Goal: Transaction & Acquisition: Book appointment/travel/reservation

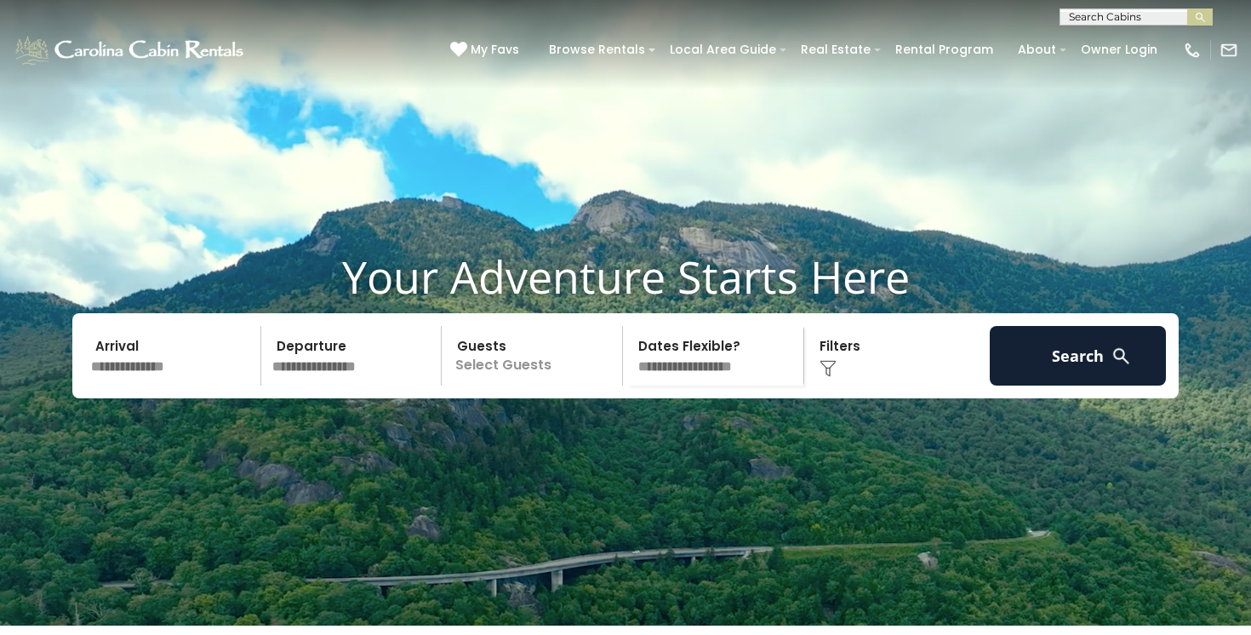
click at [123, 386] on input "text" at bounding box center [173, 356] width 176 height 60
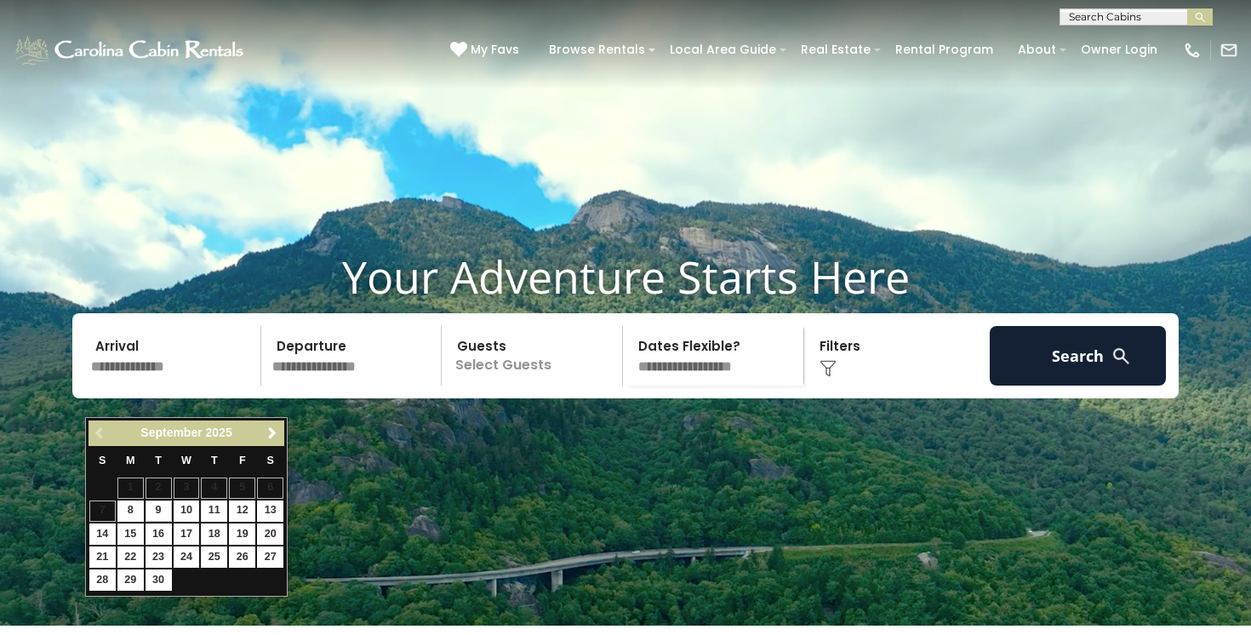
click at [154, 506] on link "9" at bounding box center [159, 511] width 26 height 21
type input "******"
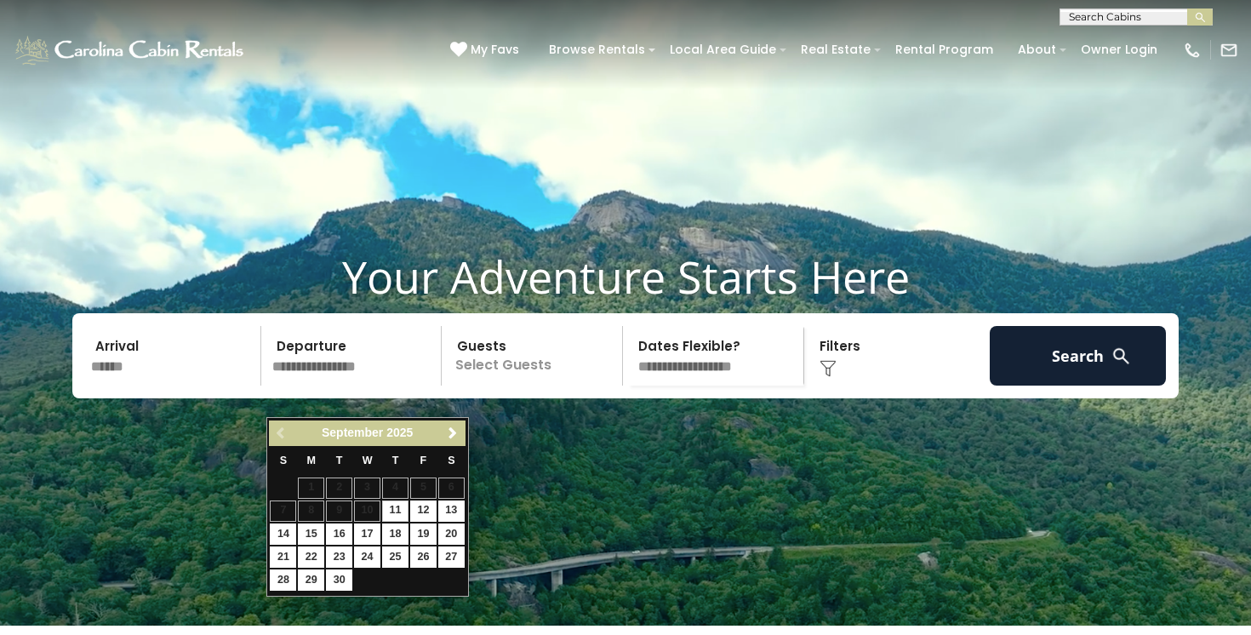
click at [403, 507] on link "11" at bounding box center [395, 511] width 26 height 21
type input "*******"
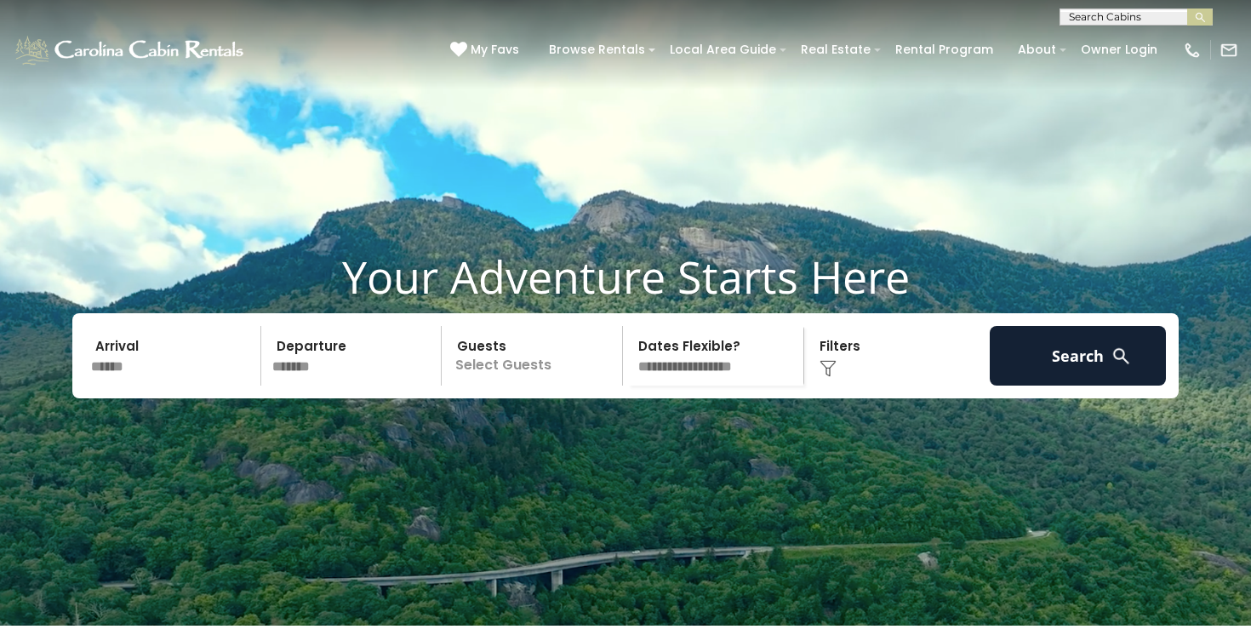
click at [492, 386] on p "Select Guests" at bounding box center [534, 356] width 175 height 60
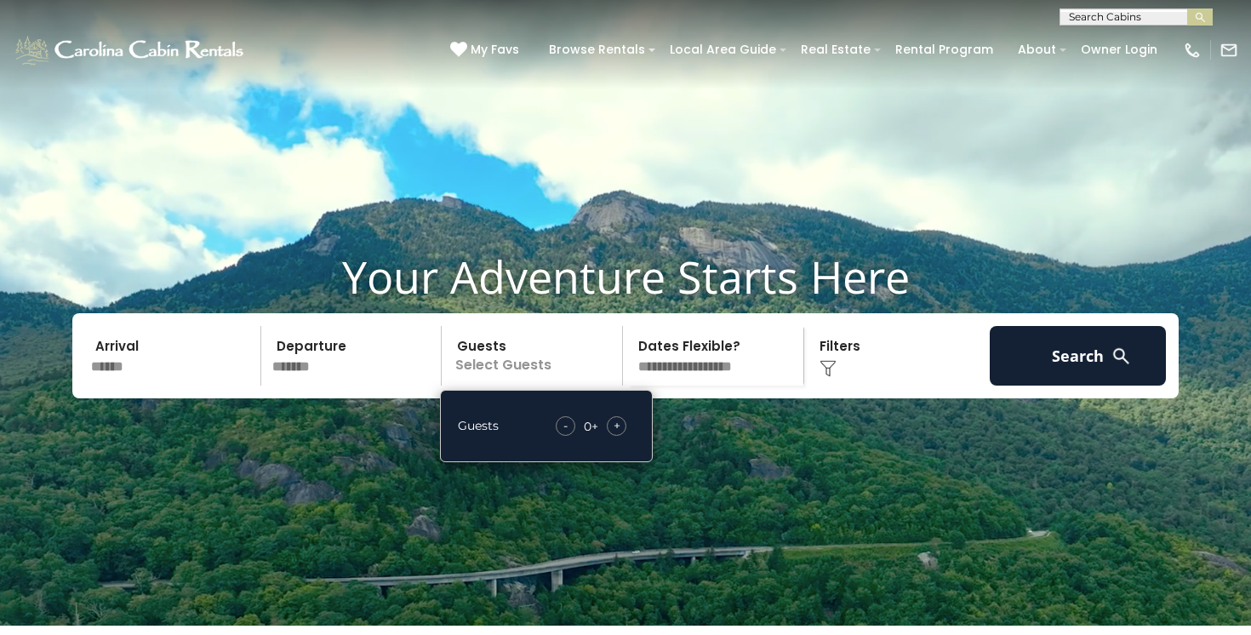
click at [618, 434] on span "+" at bounding box center [617, 425] width 7 height 17
click at [913, 386] on div "Click to Choose" at bounding box center [898, 356] width 176 height 60
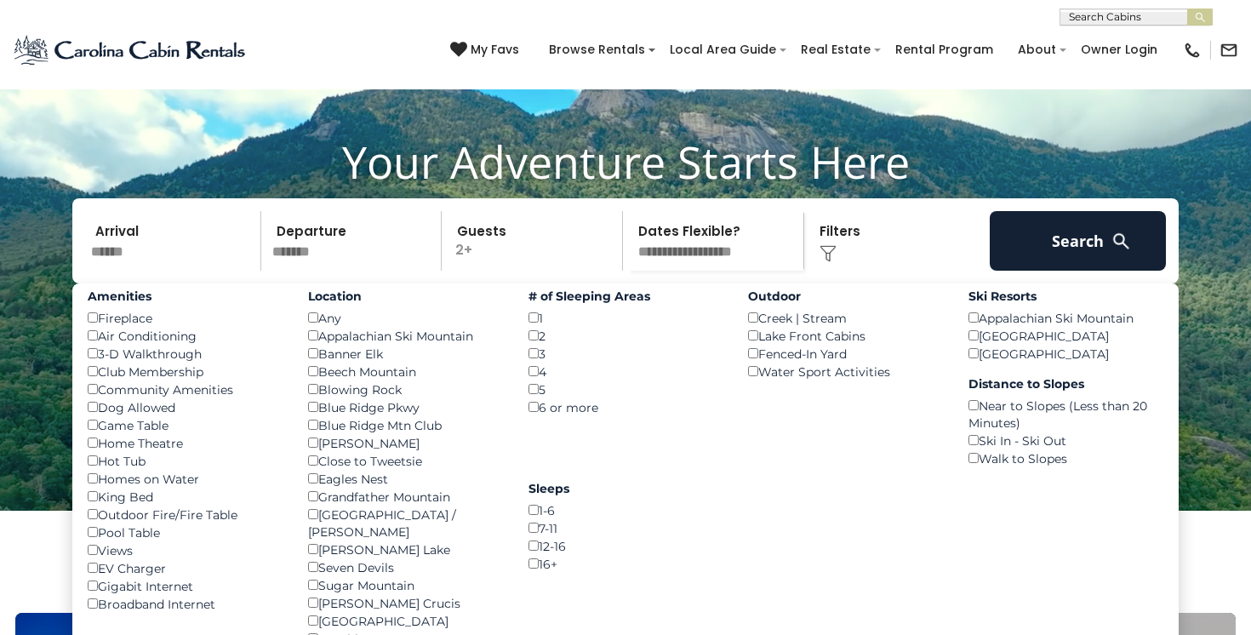
scroll to position [117, 0]
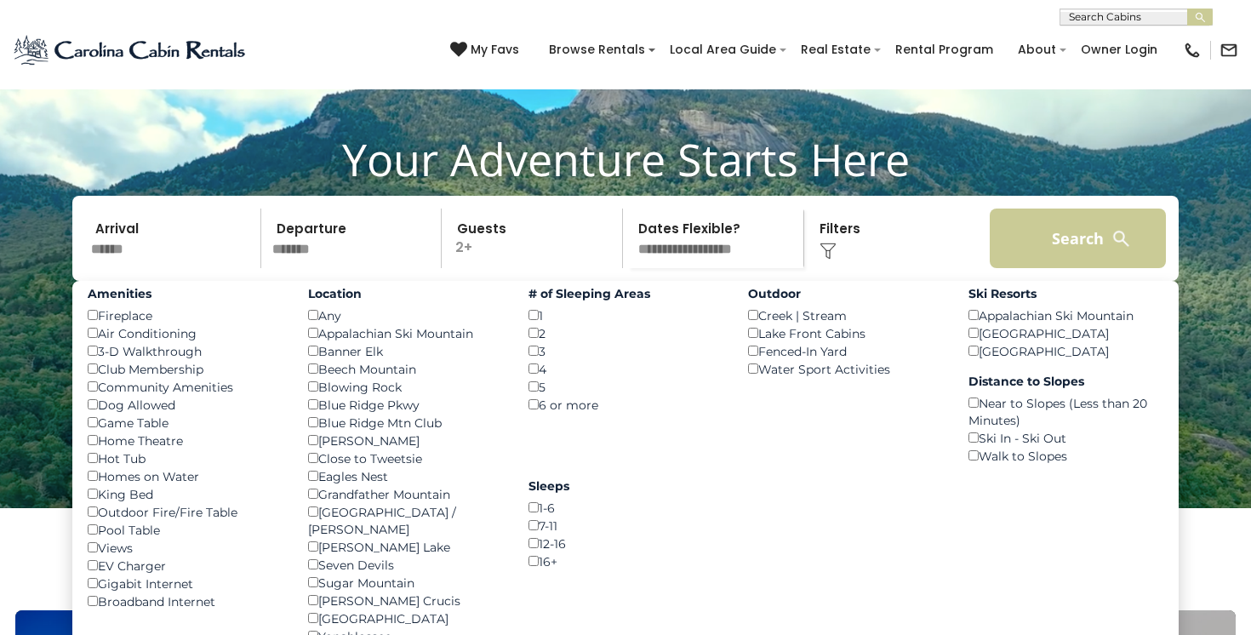
click at [1058, 268] on button "Search" at bounding box center [1078, 239] width 176 height 60
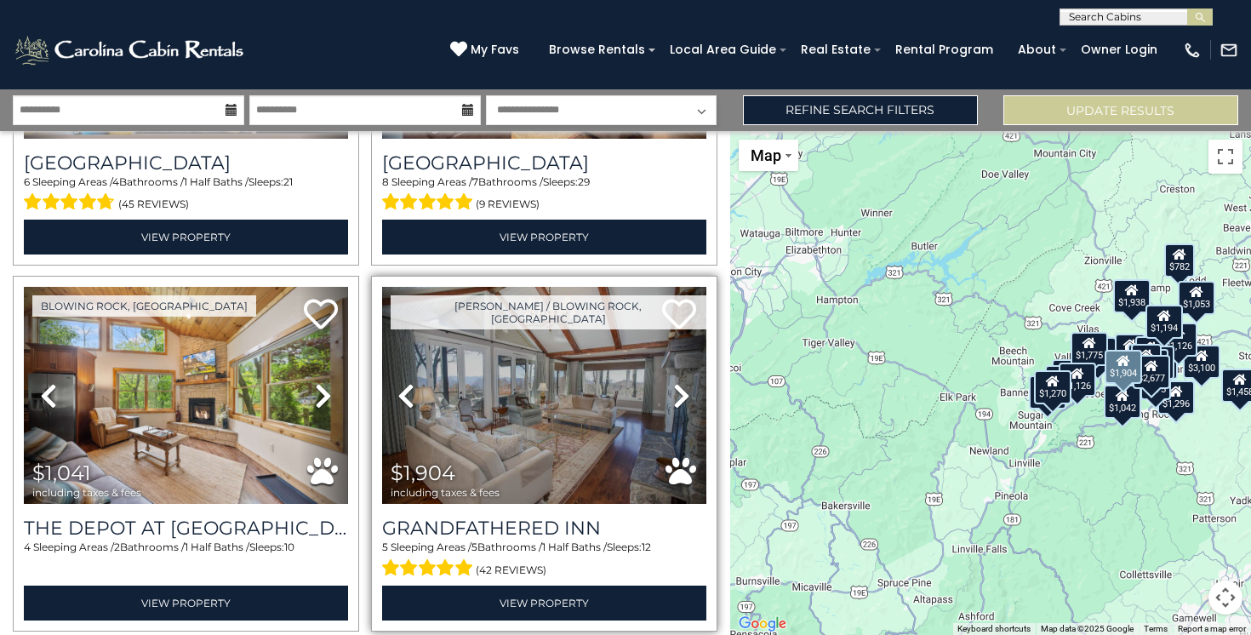
scroll to position [280, 0]
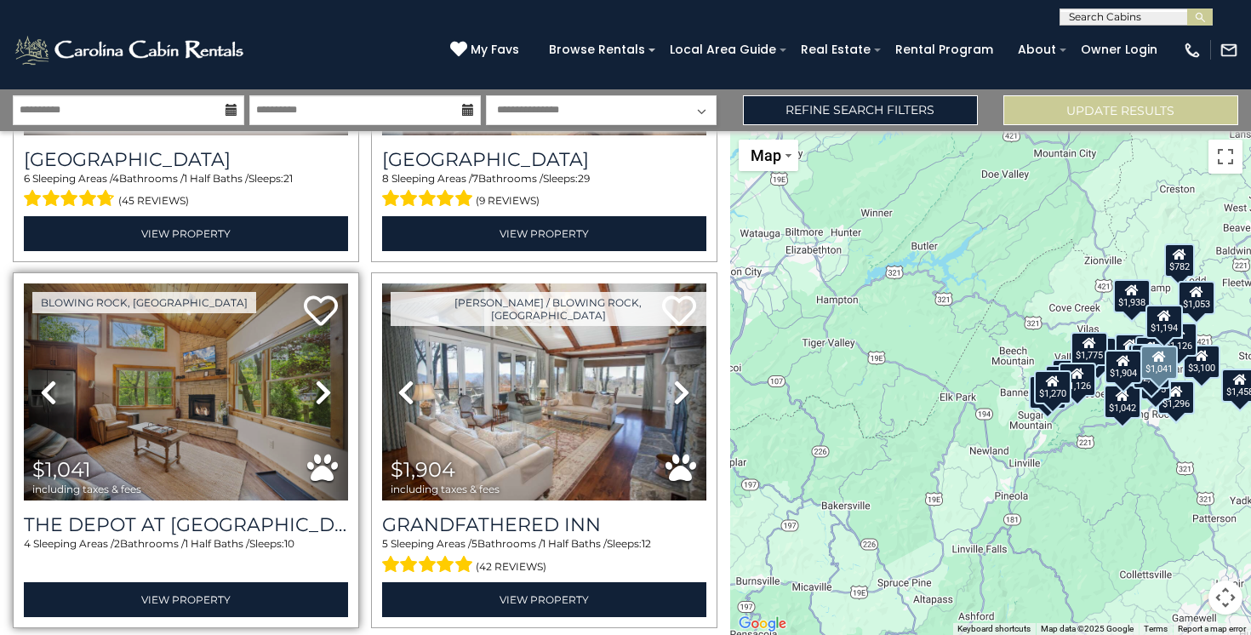
click at [317, 384] on icon at bounding box center [323, 392] width 17 height 27
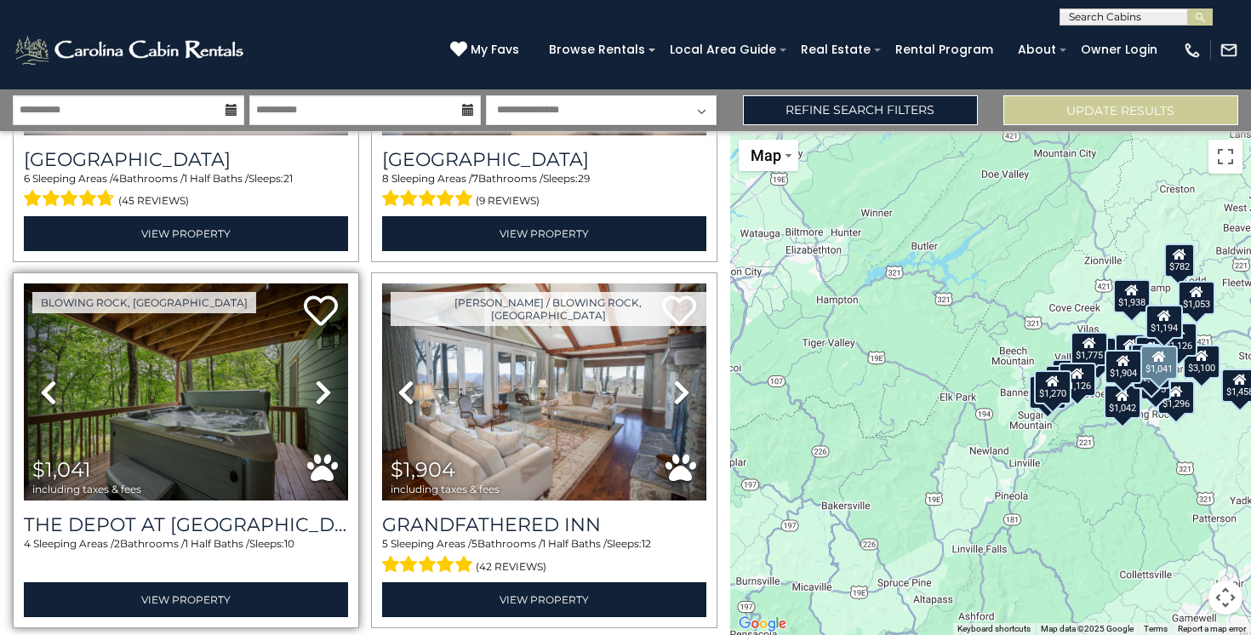
click at [317, 386] on icon at bounding box center [323, 392] width 17 height 27
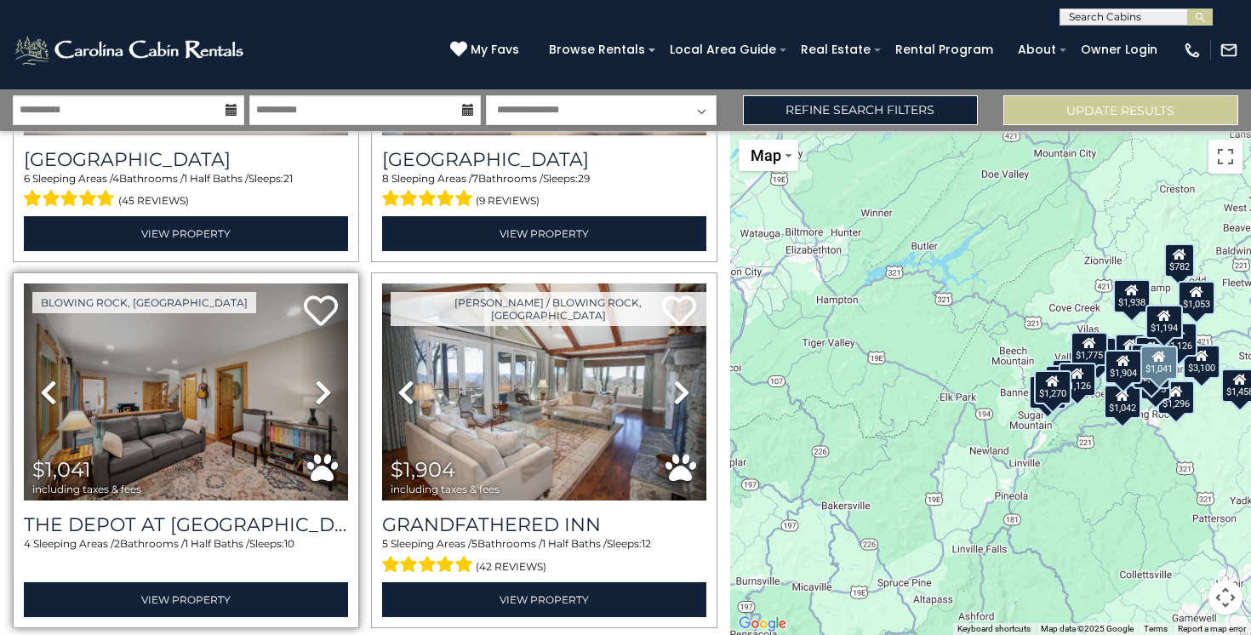
click at [317, 386] on icon at bounding box center [323, 392] width 17 height 27
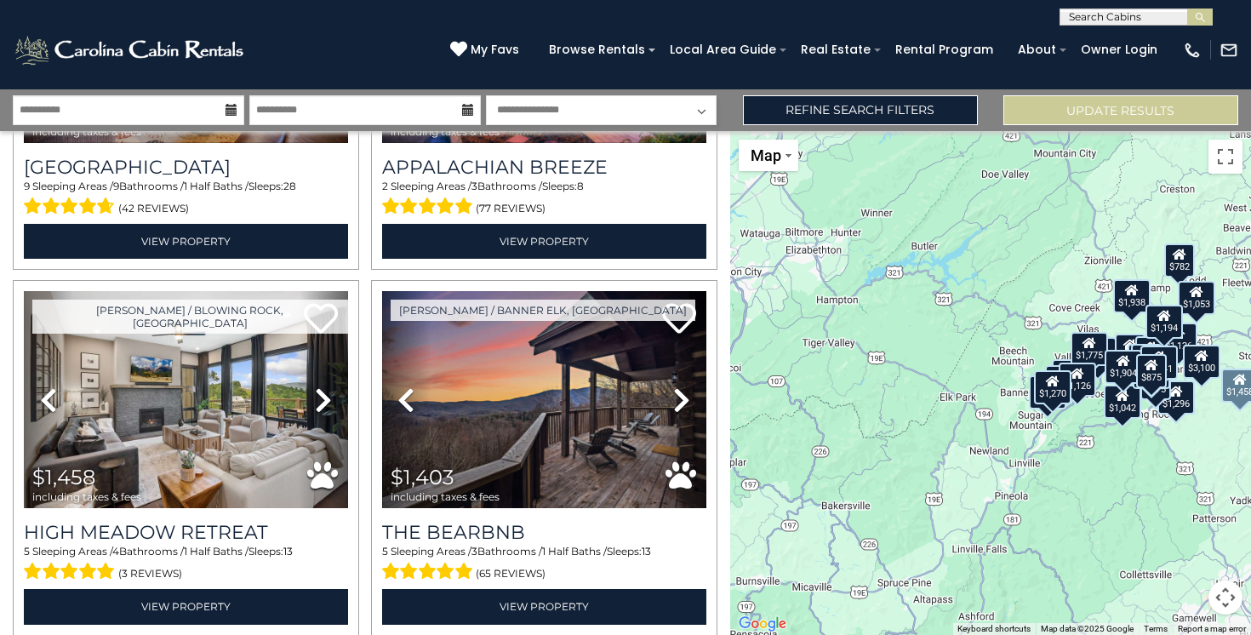
scroll to position [1013, 0]
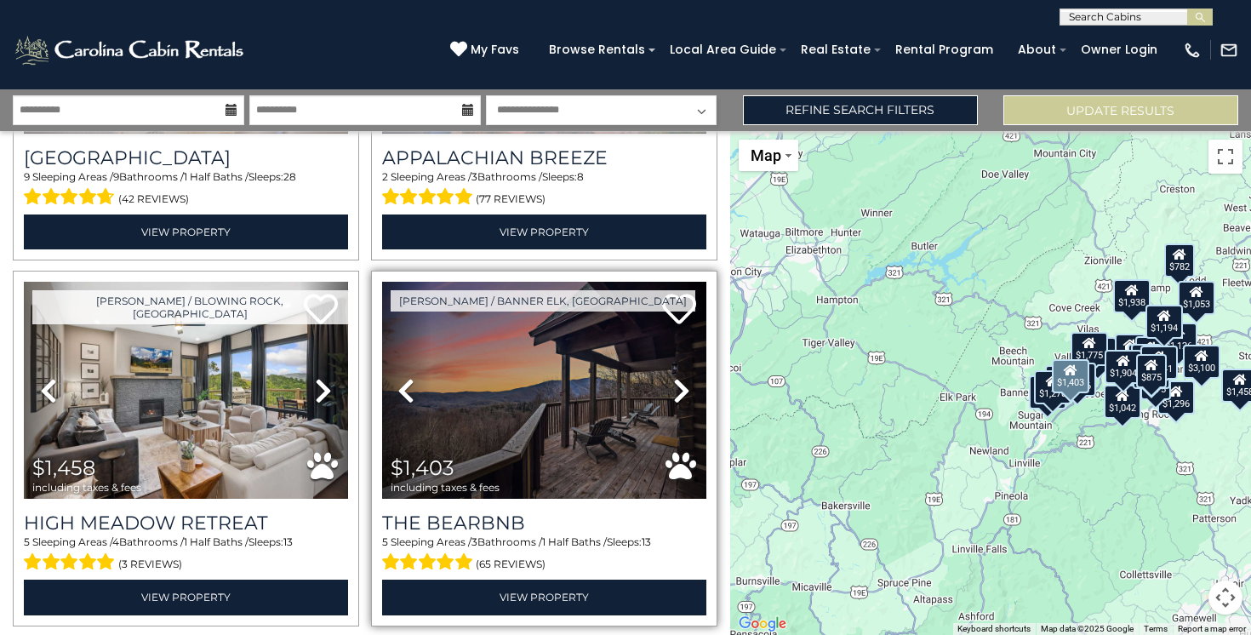
click at [679, 382] on icon at bounding box center [681, 390] width 17 height 27
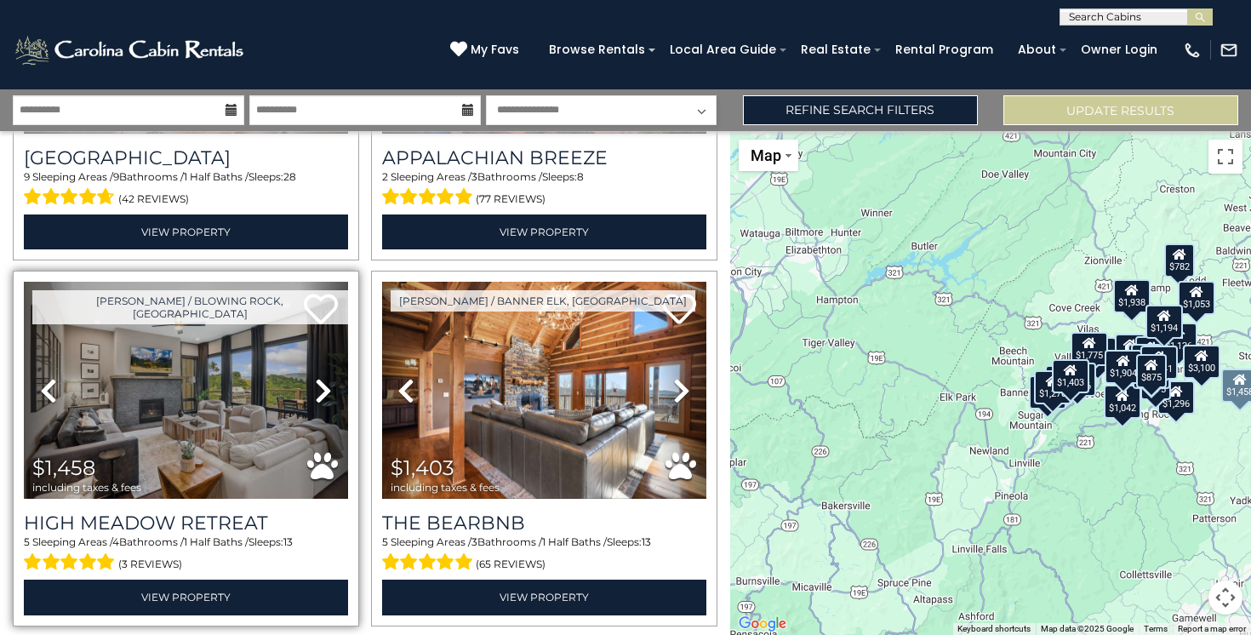
click at [328, 390] on icon at bounding box center [323, 390] width 17 height 27
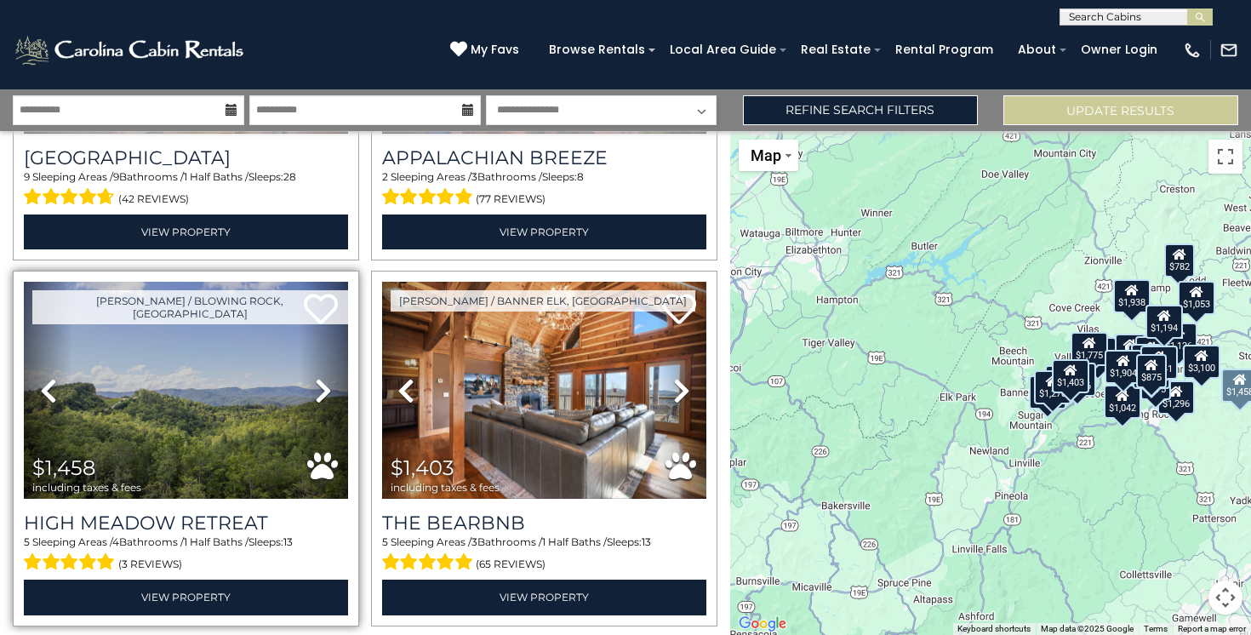
click at [328, 390] on icon at bounding box center [323, 390] width 17 height 27
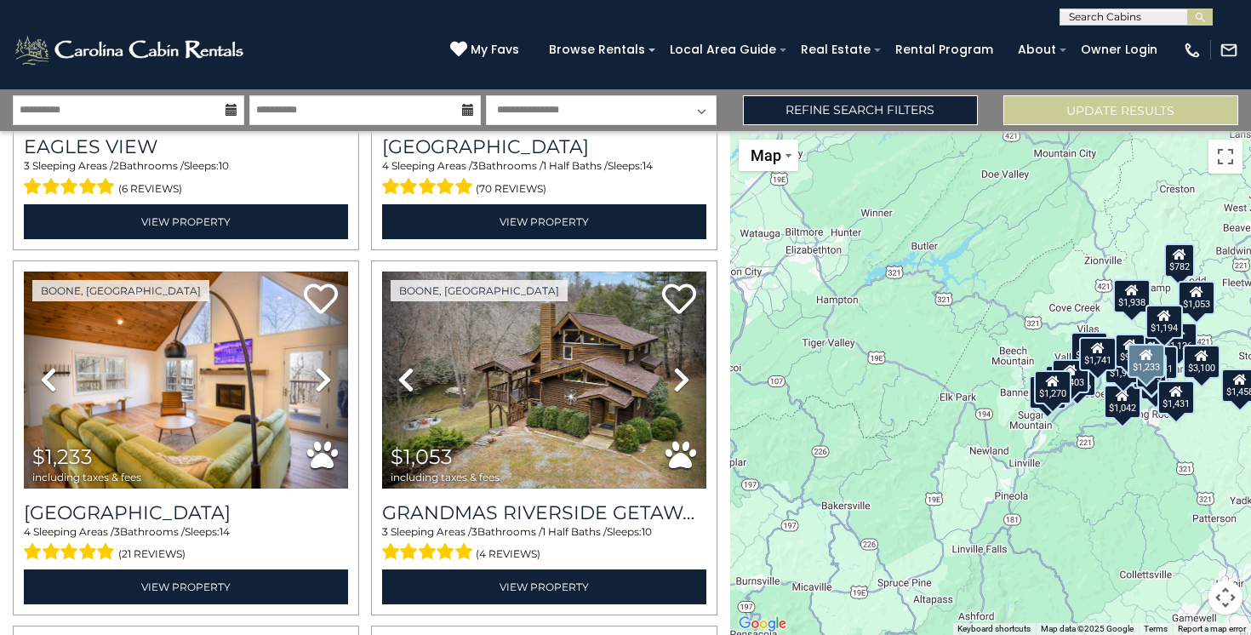
scroll to position [3585, 0]
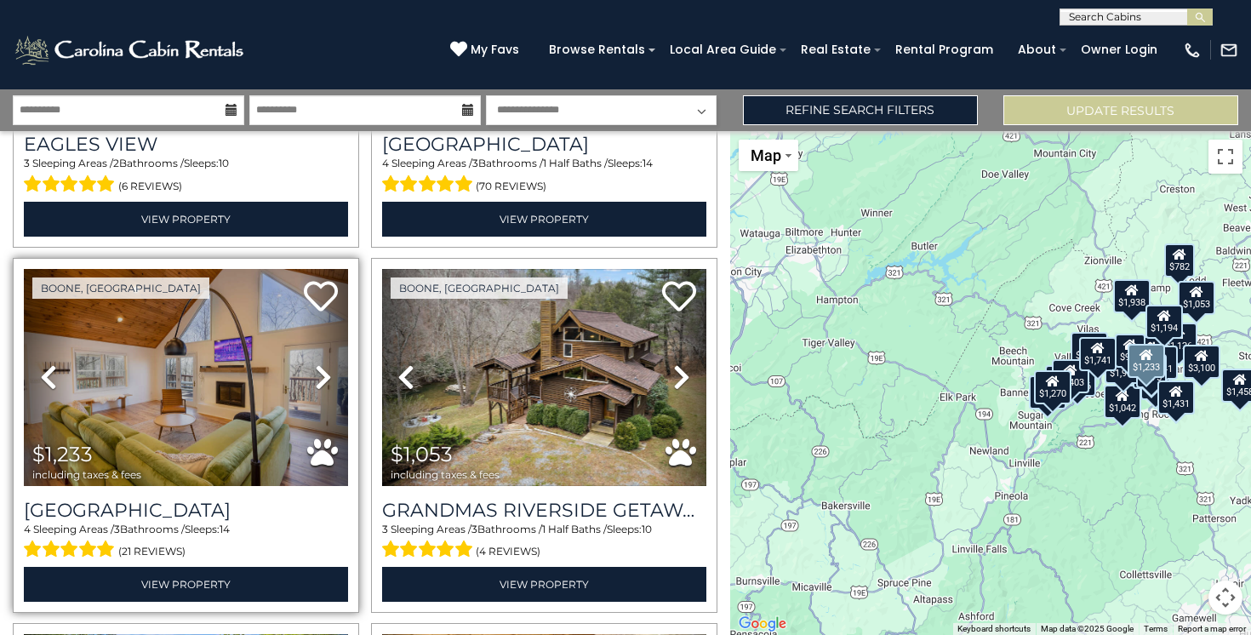
click at [321, 364] on icon at bounding box center [323, 377] width 17 height 27
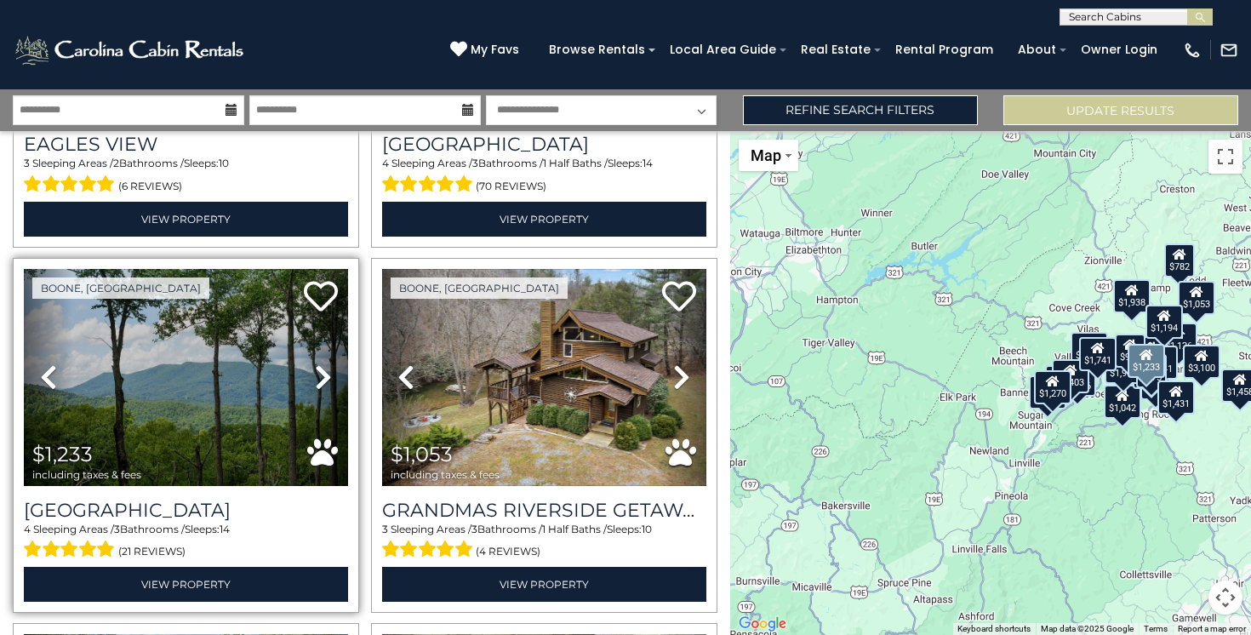
click at [321, 364] on icon at bounding box center [323, 377] width 17 height 27
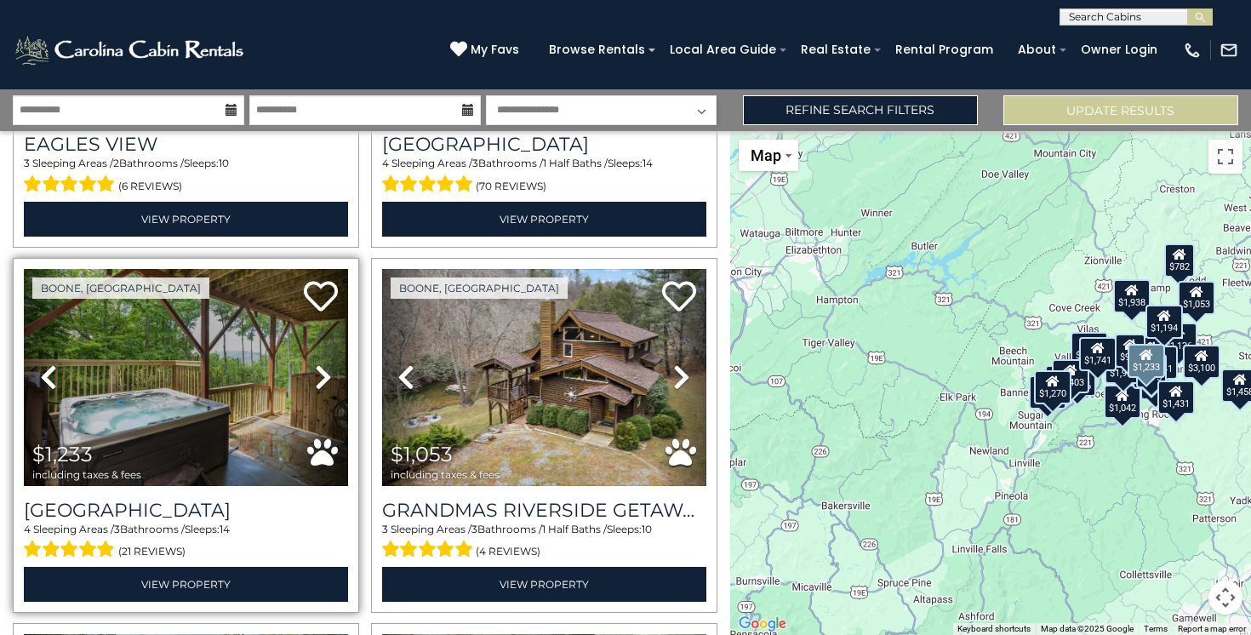
click at [322, 367] on icon at bounding box center [323, 377] width 17 height 27
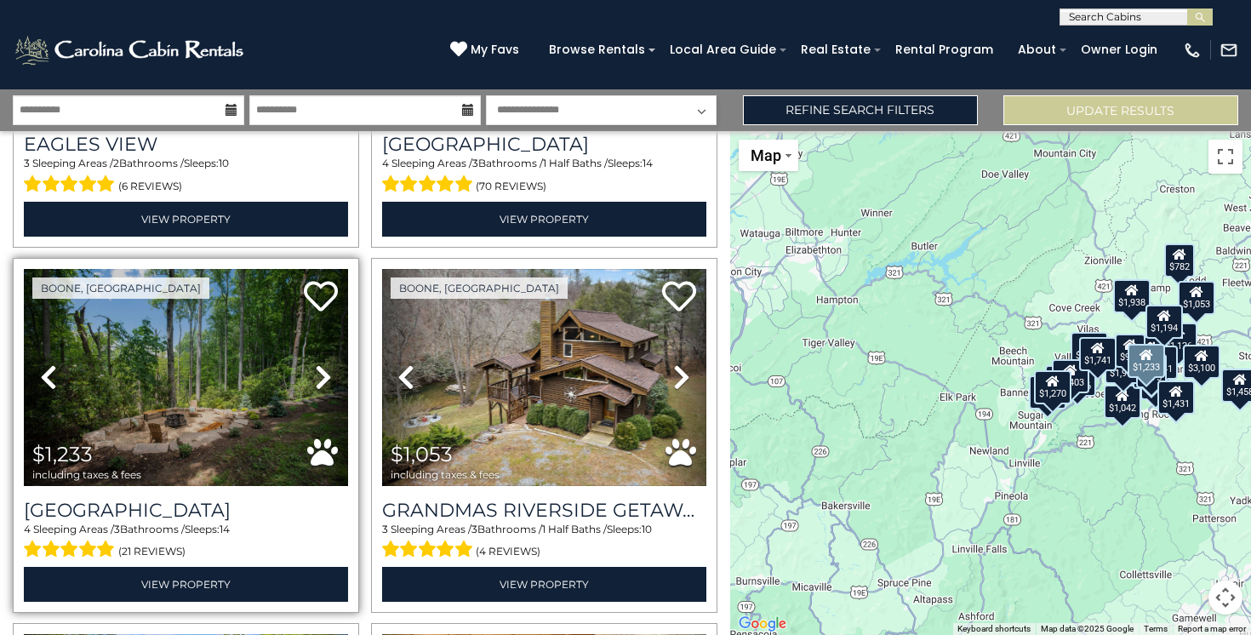
click at [322, 368] on icon at bounding box center [323, 377] width 17 height 27
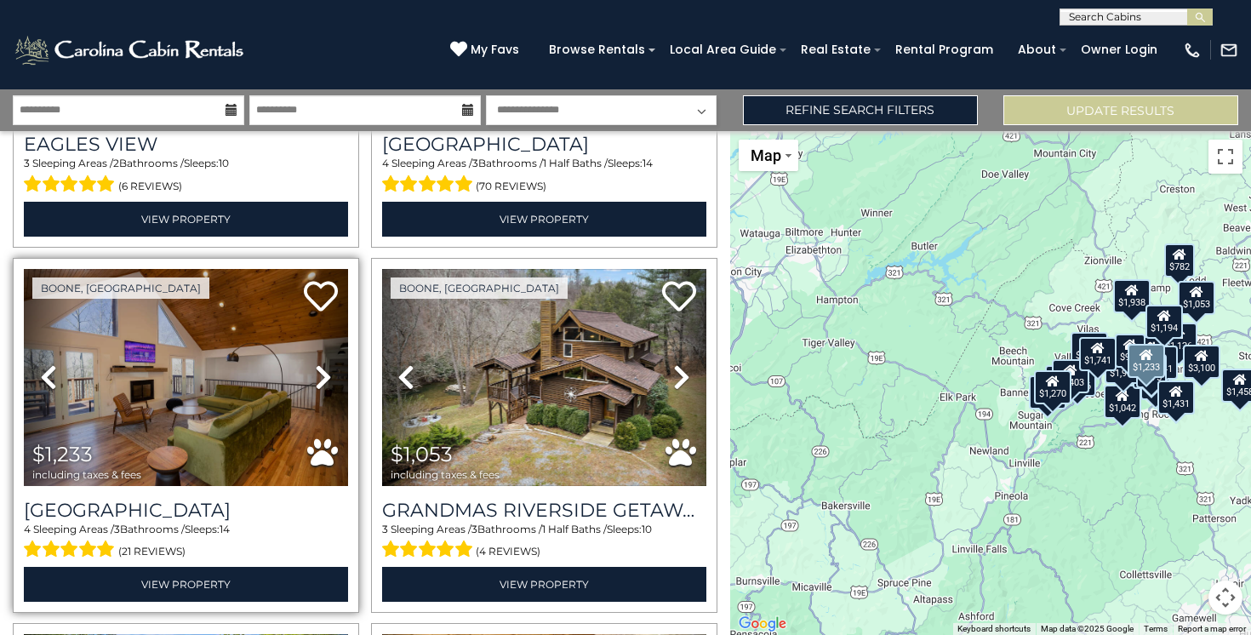
click at [143, 404] on img at bounding box center [186, 377] width 324 height 217
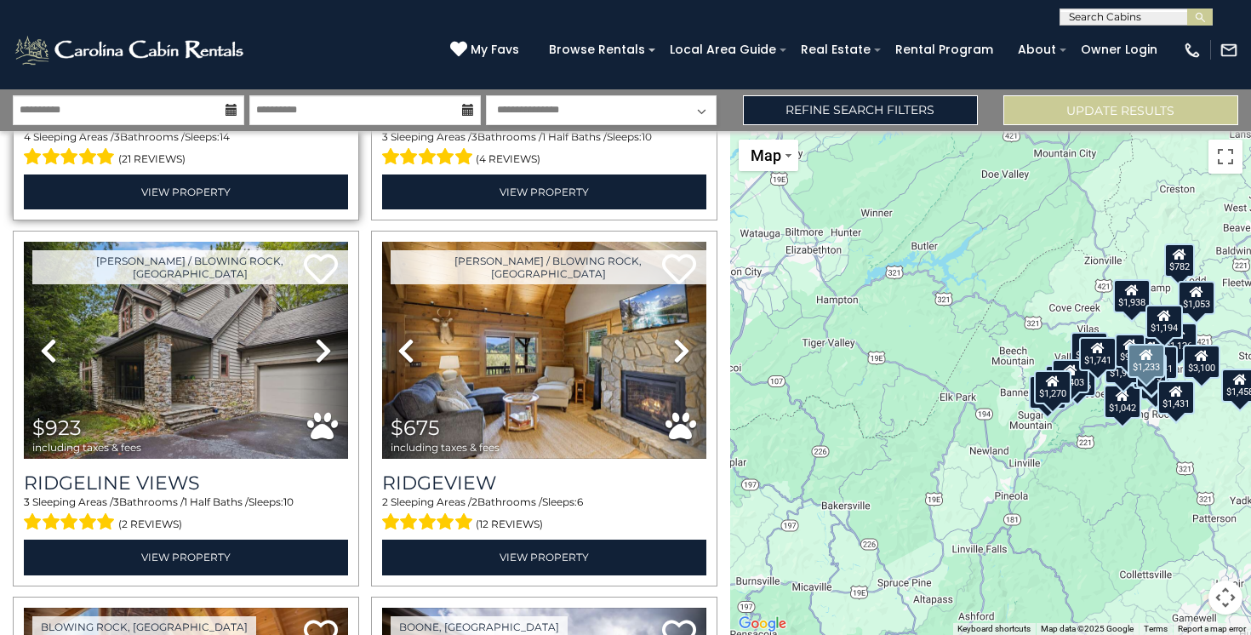
scroll to position [3978, 0]
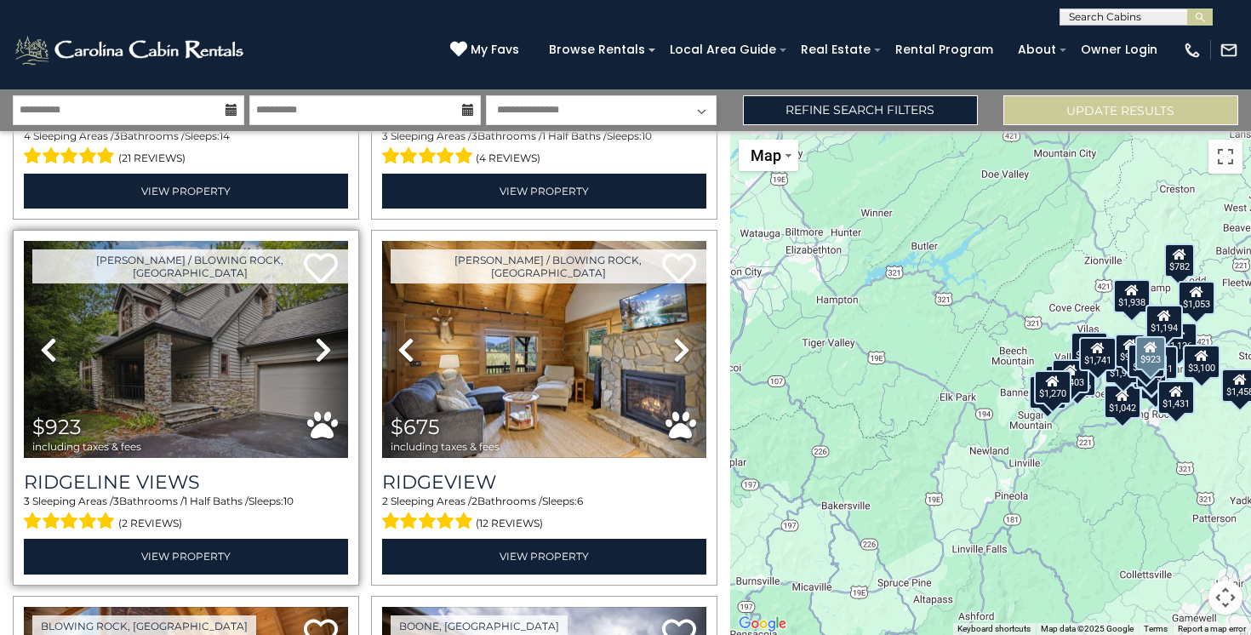
click at [320, 338] on icon at bounding box center [323, 349] width 17 height 27
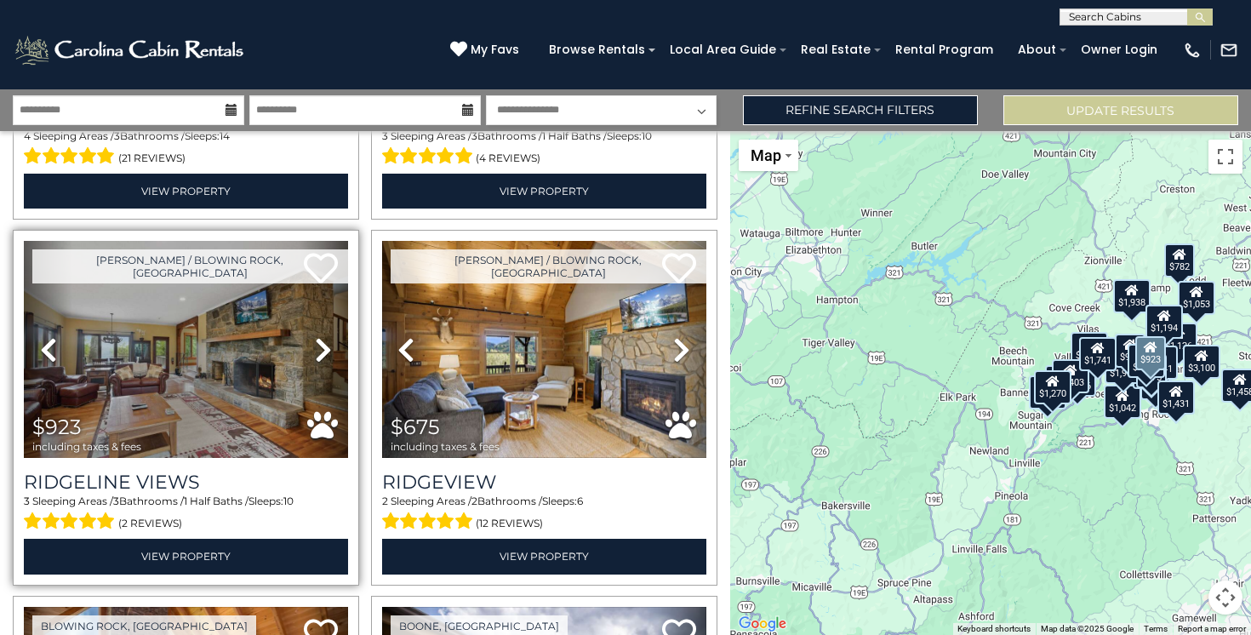
click at [322, 341] on icon at bounding box center [323, 349] width 17 height 27
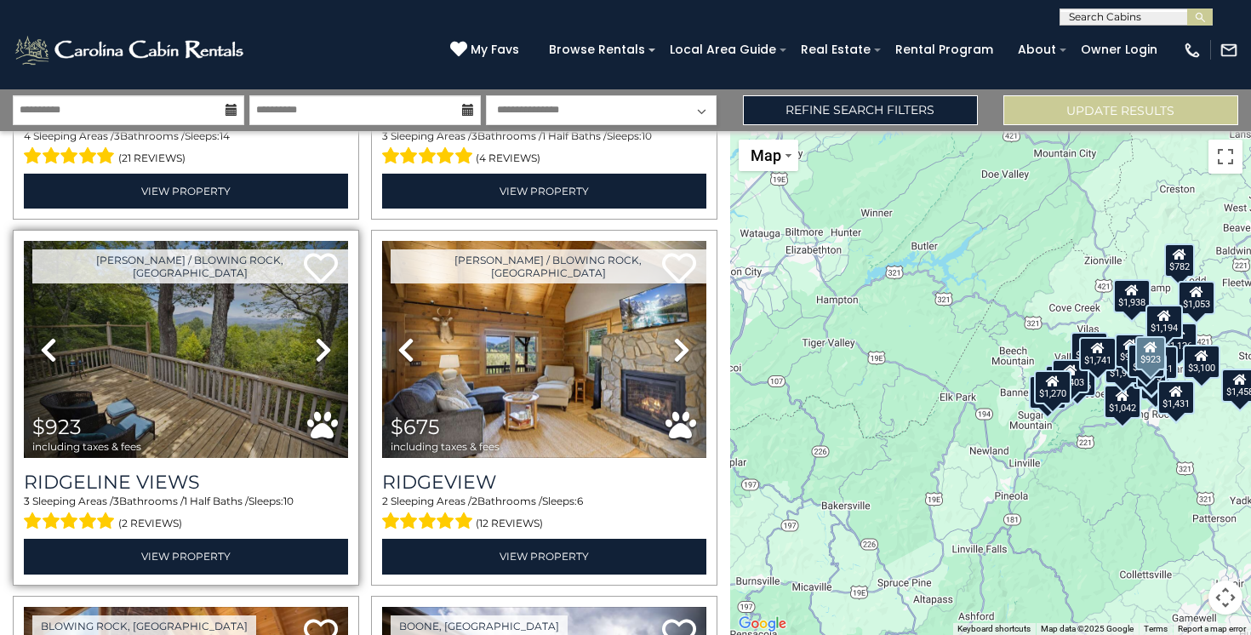
click at [322, 341] on icon at bounding box center [323, 349] width 17 height 27
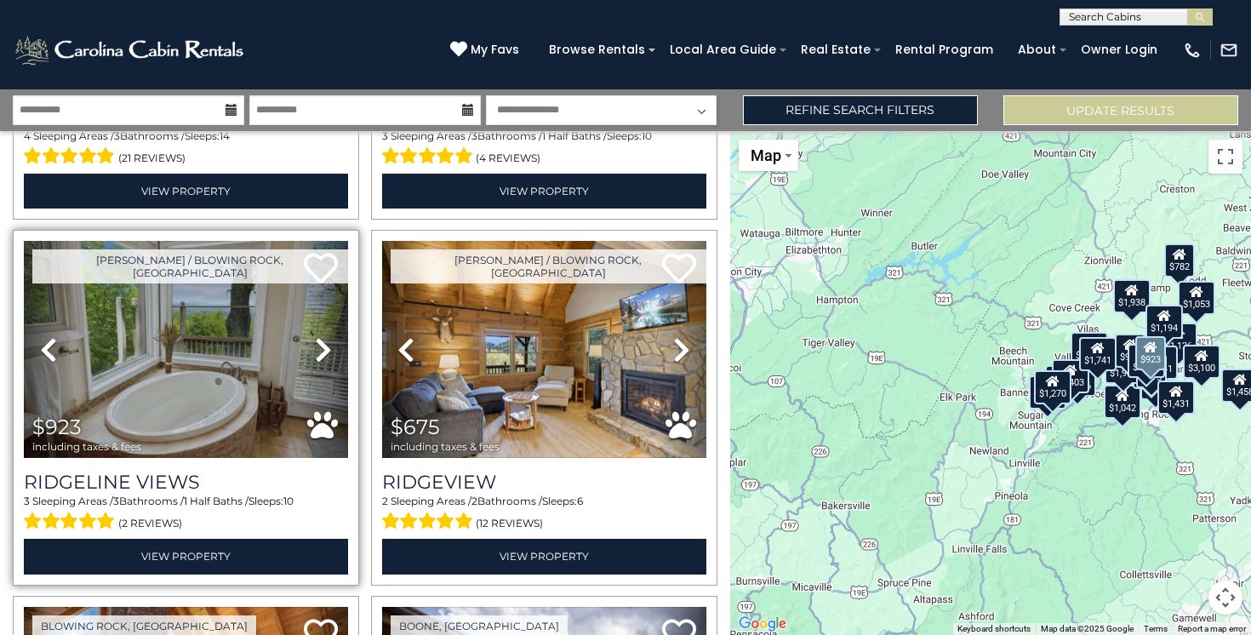
click at [319, 345] on icon at bounding box center [323, 349] width 17 height 27
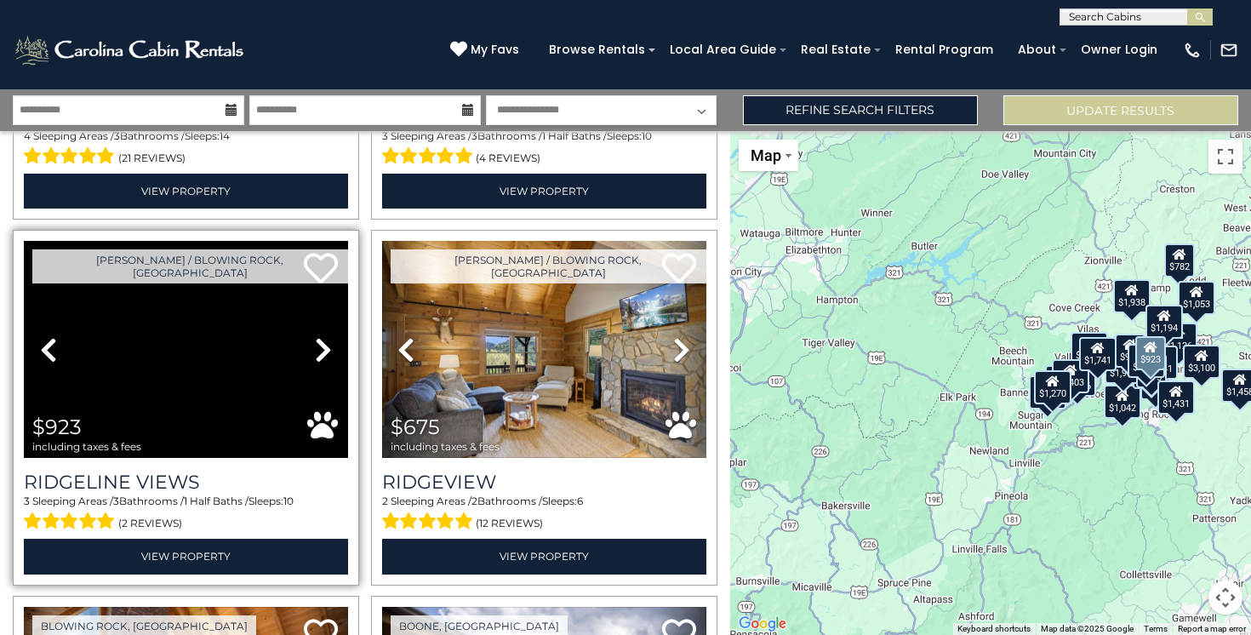
click at [319, 345] on icon at bounding box center [323, 349] width 17 height 27
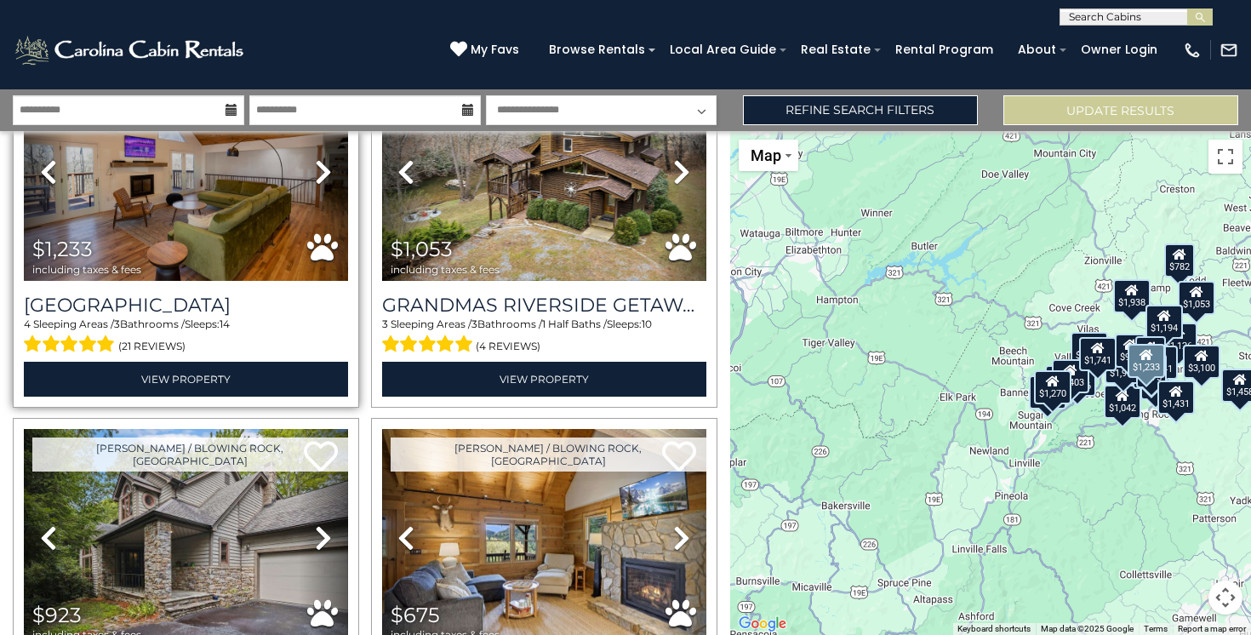
scroll to position [3794, 0]
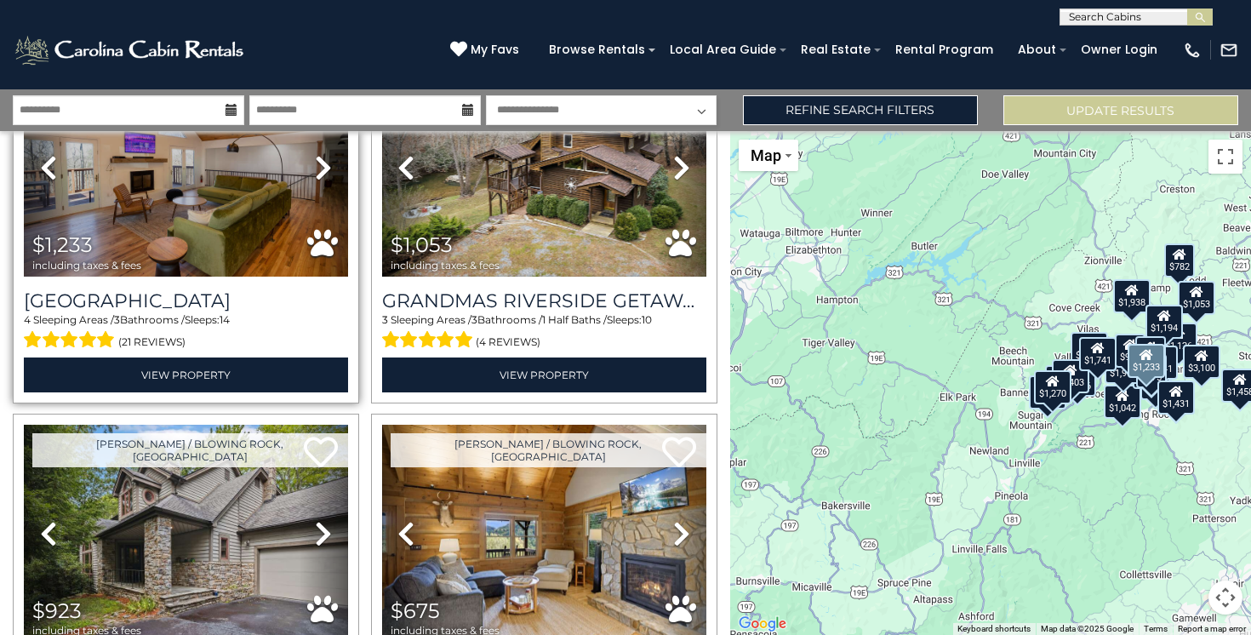
click at [206, 239] on img at bounding box center [186, 168] width 324 height 217
click at [169, 211] on img at bounding box center [186, 168] width 324 height 217
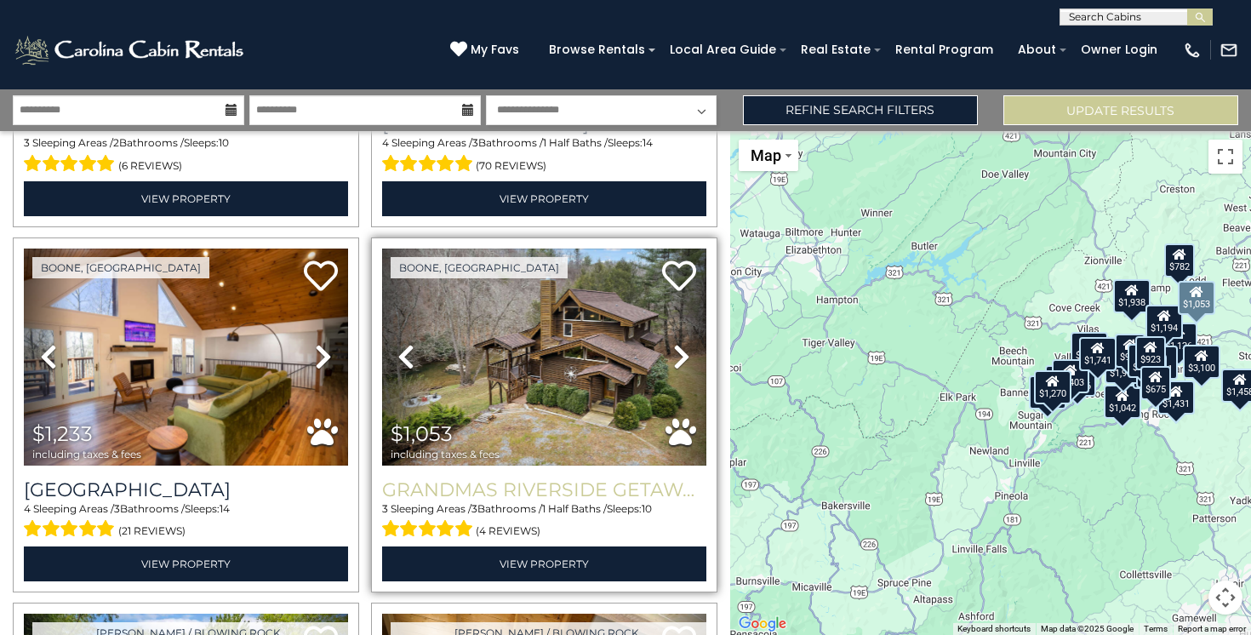
scroll to position [3598, 0]
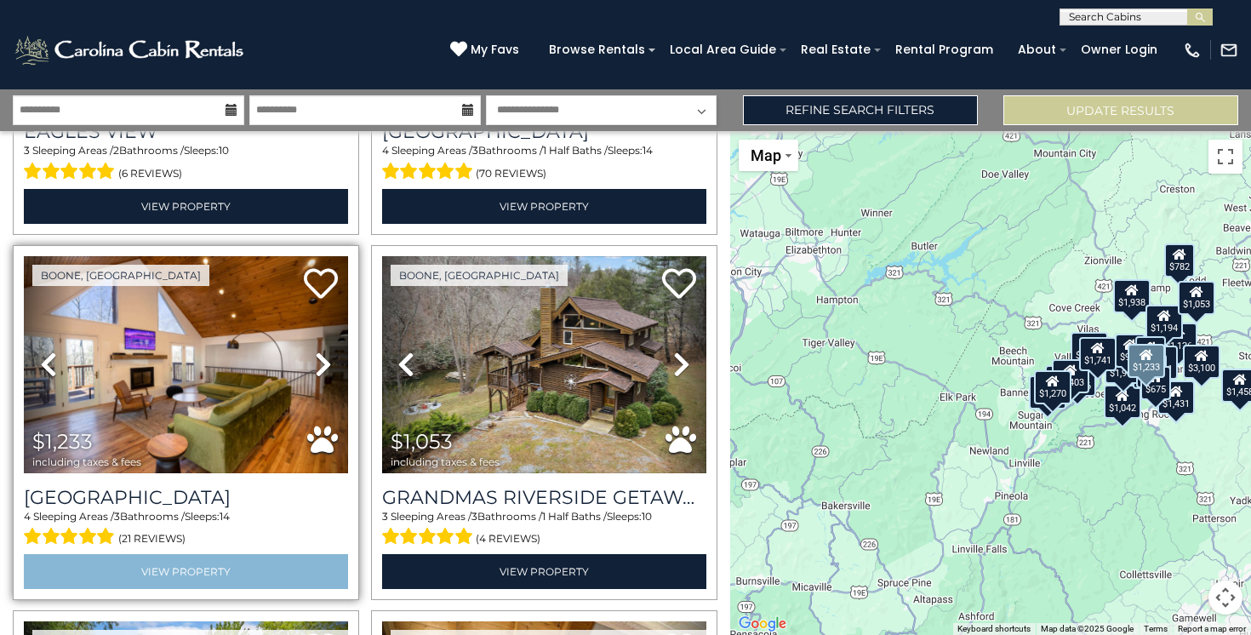
click at [286, 559] on link "View Property" at bounding box center [186, 571] width 324 height 35
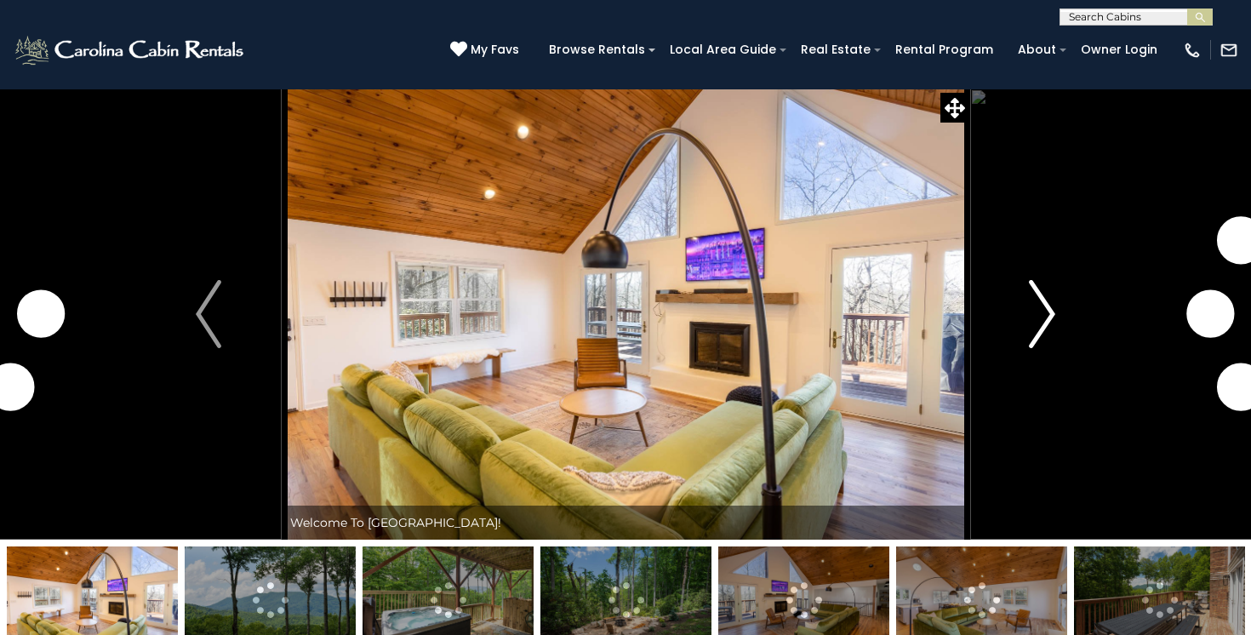
click at [1043, 324] on img "Next" at bounding box center [1043, 314] width 26 height 68
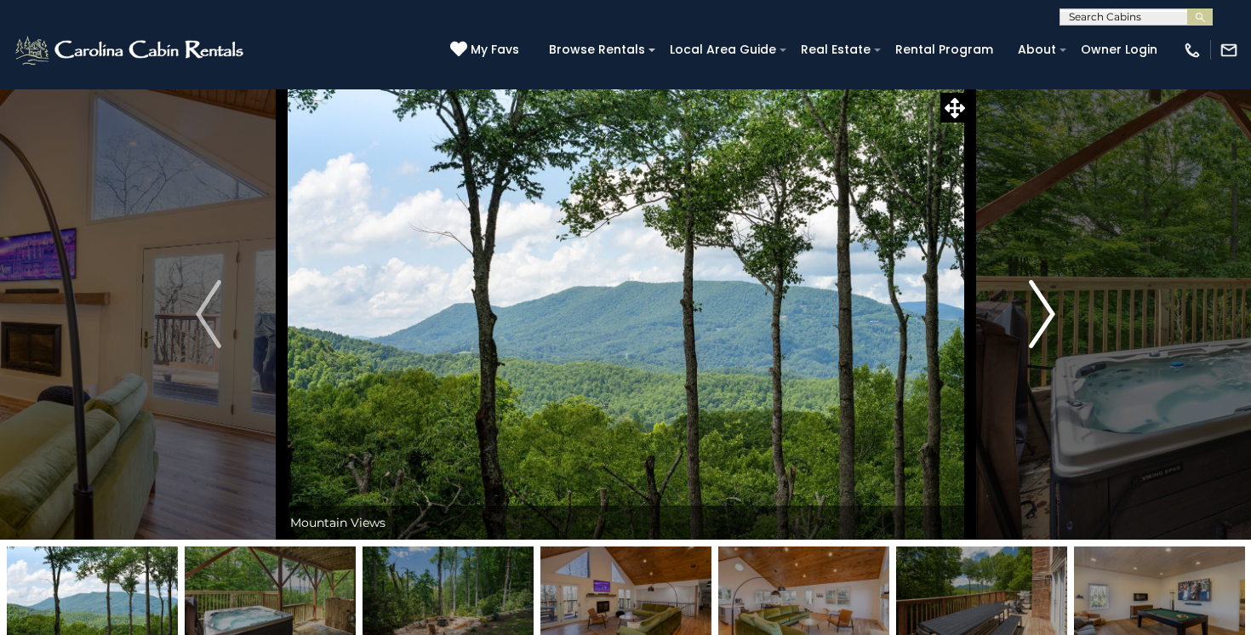
click at [1045, 306] on img "Next" at bounding box center [1043, 314] width 26 height 68
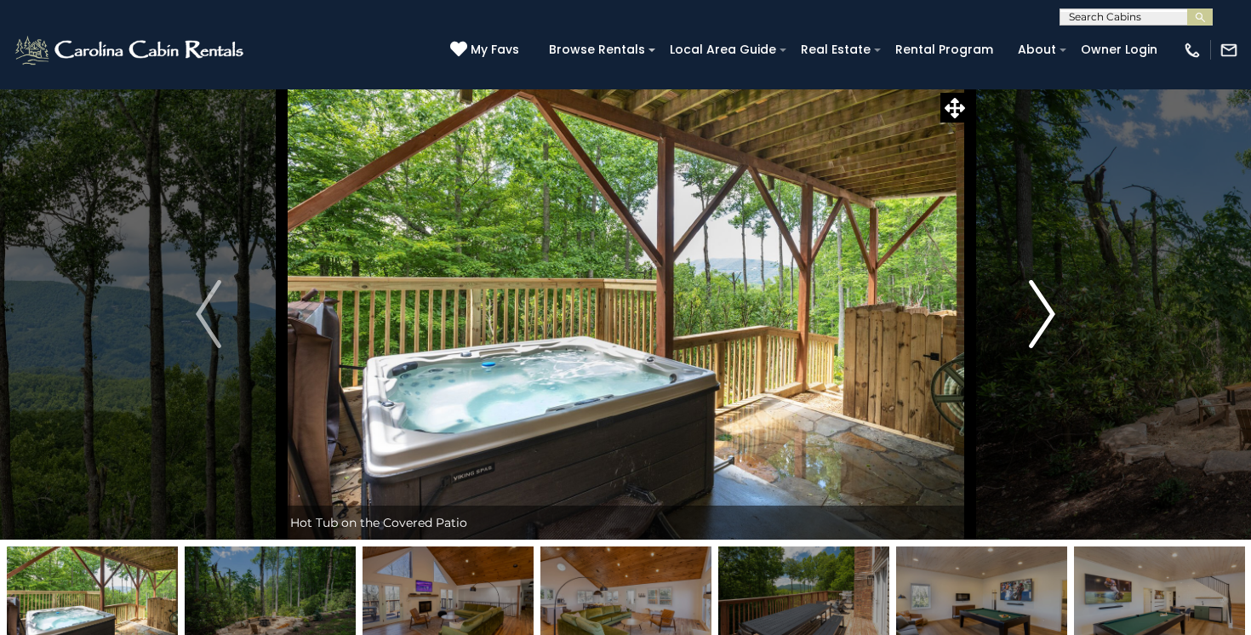
click at [1045, 306] on img "Next" at bounding box center [1043, 314] width 26 height 68
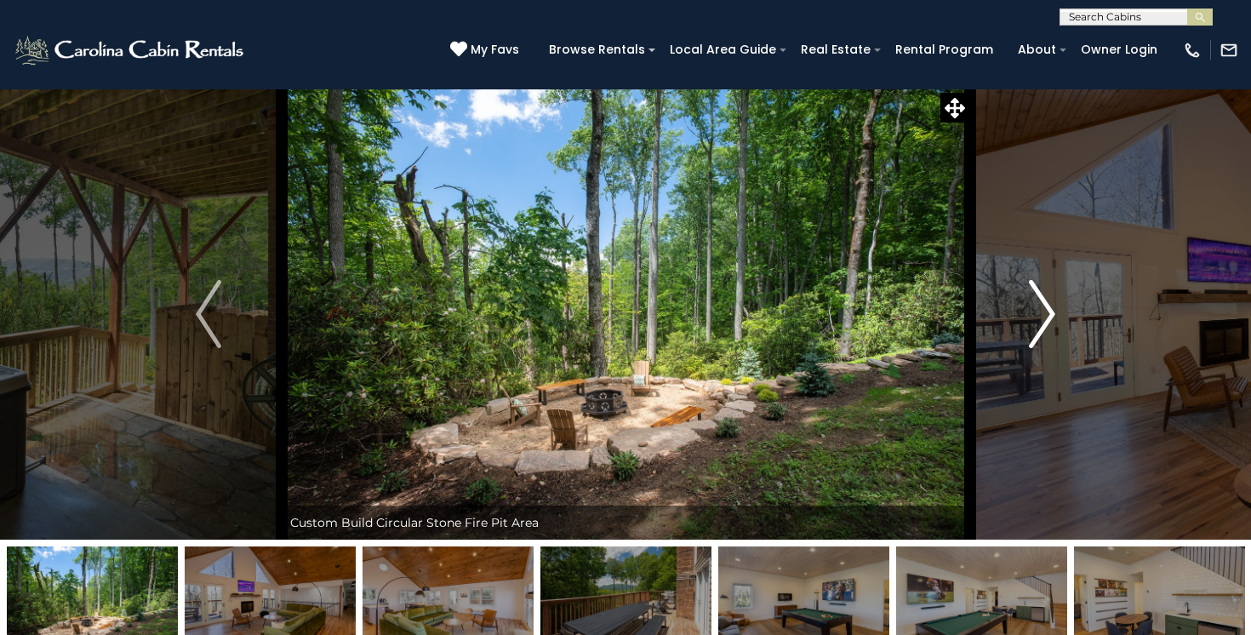
click at [1045, 306] on img "Next" at bounding box center [1043, 314] width 26 height 68
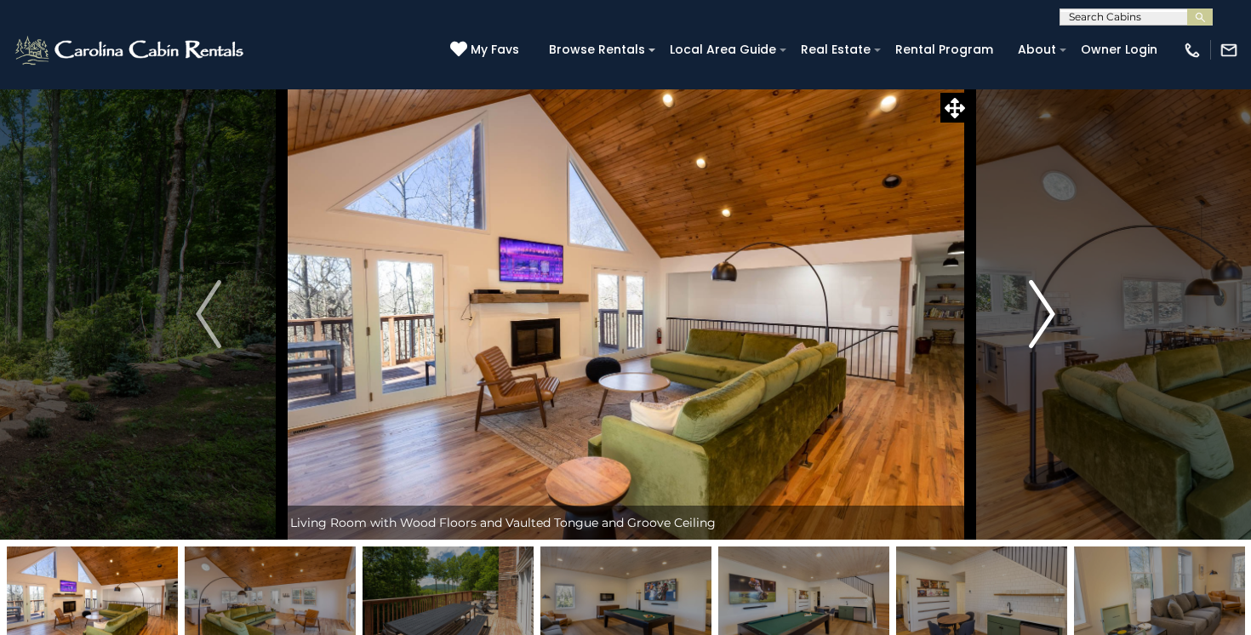
click at [1045, 306] on img "Next" at bounding box center [1043, 314] width 26 height 68
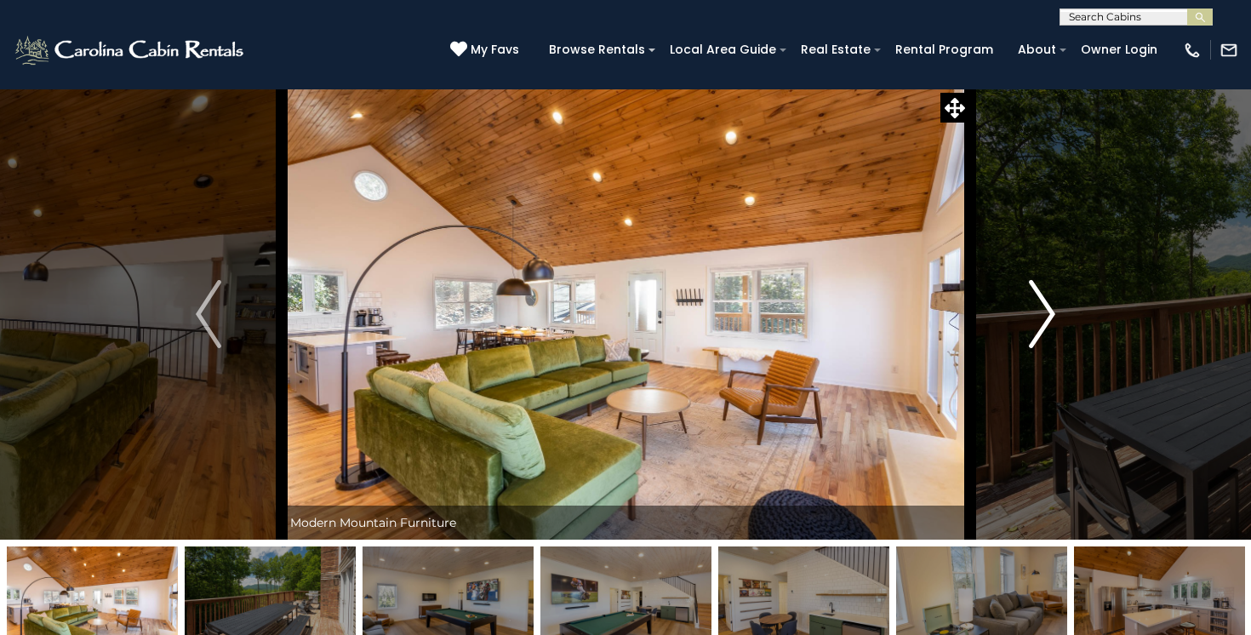
click at [1045, 306] on img "Next" at bounding box center [1043, 314] width 26 height 68
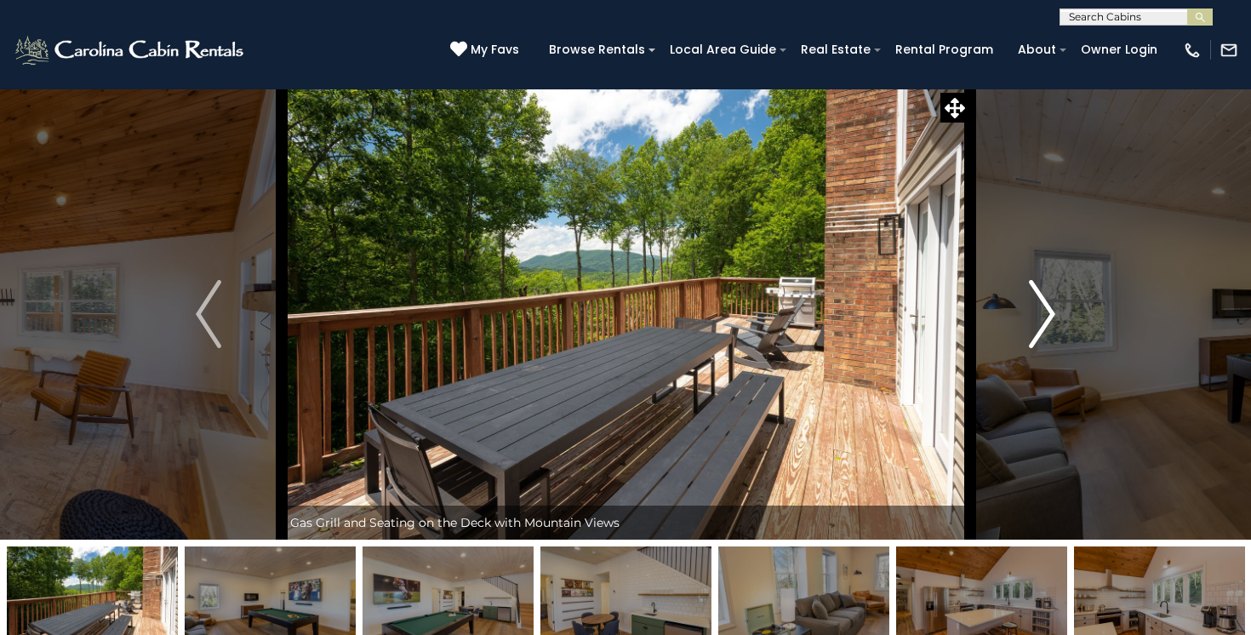
click at [1045, 306] on img "Next" at bounding box center [1043, 314] width 26 height 68
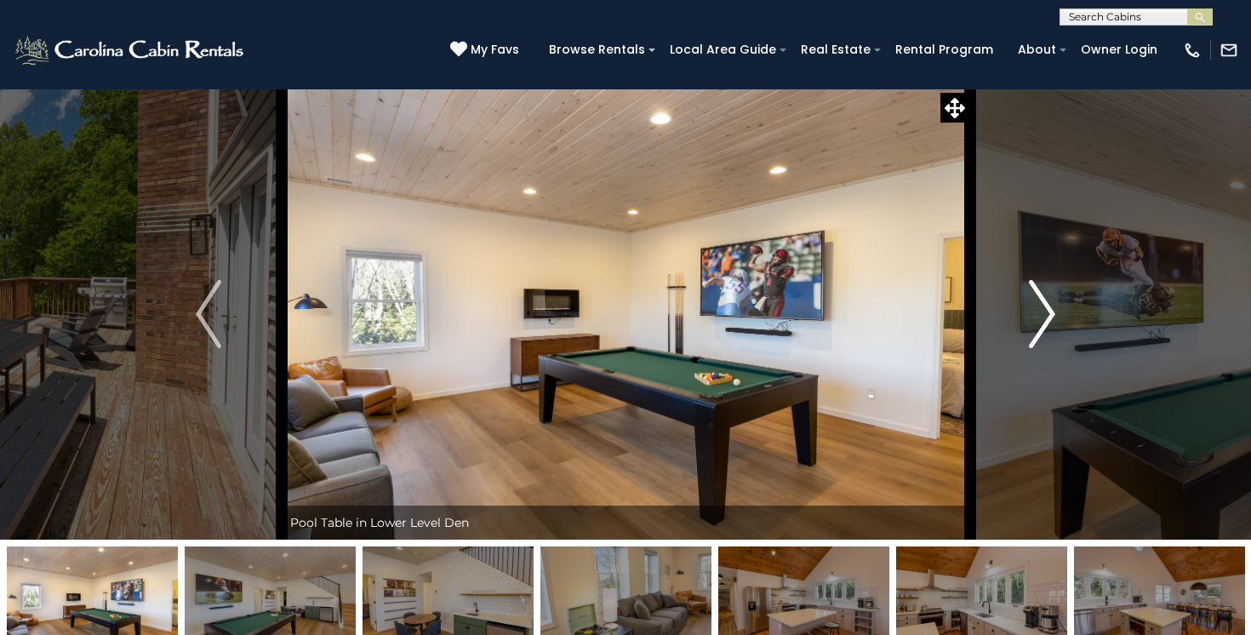
click at [1045, 306] on img "Next" at bounding box center [1043, 314] width 26 height 68
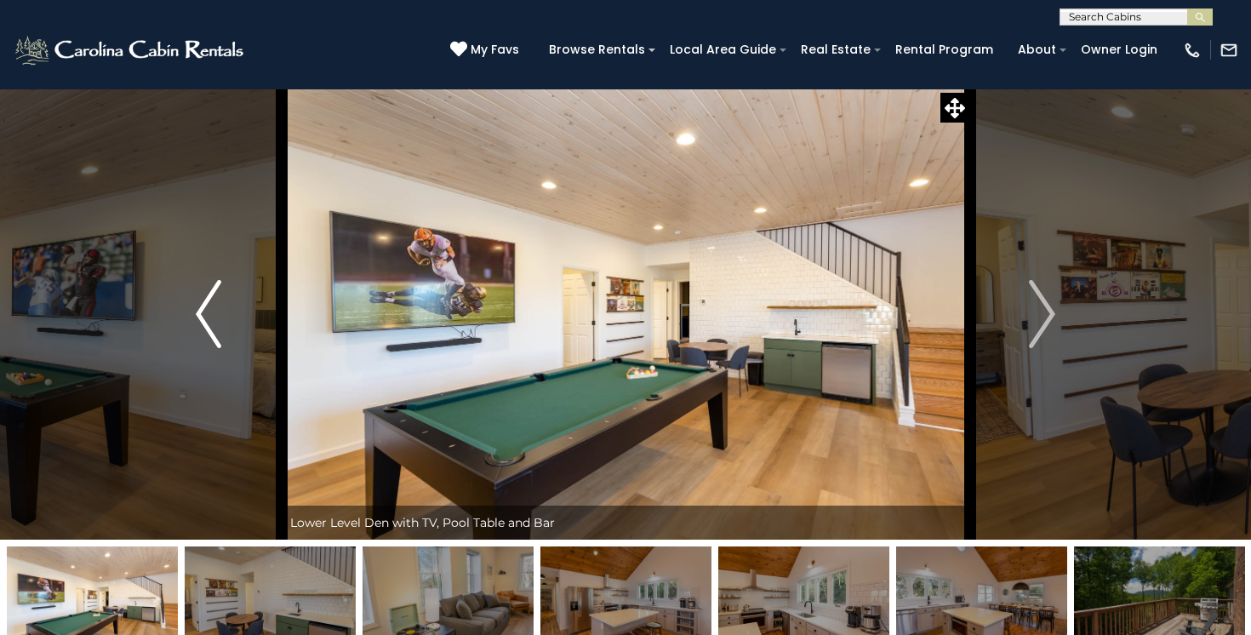
click at [194, 306] on button "Previous" at bounding box center [209, 314] width 146 height 451
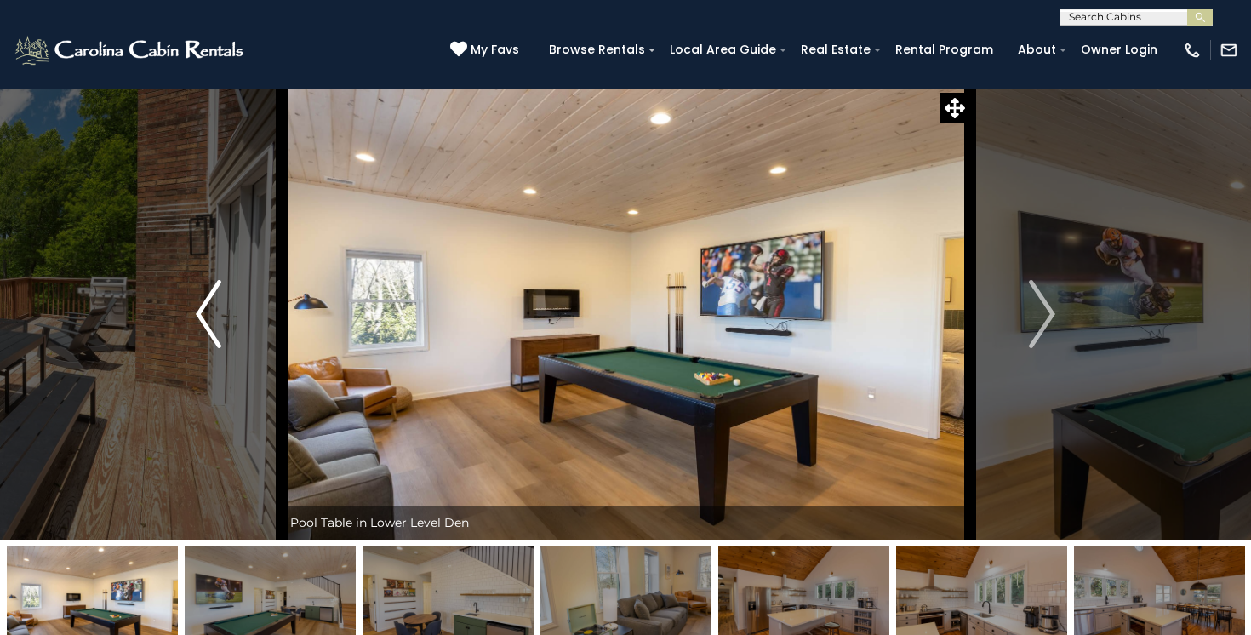
click at [194, 306] on button "Previous" at bounding box center [209, 314] width 146 height 451
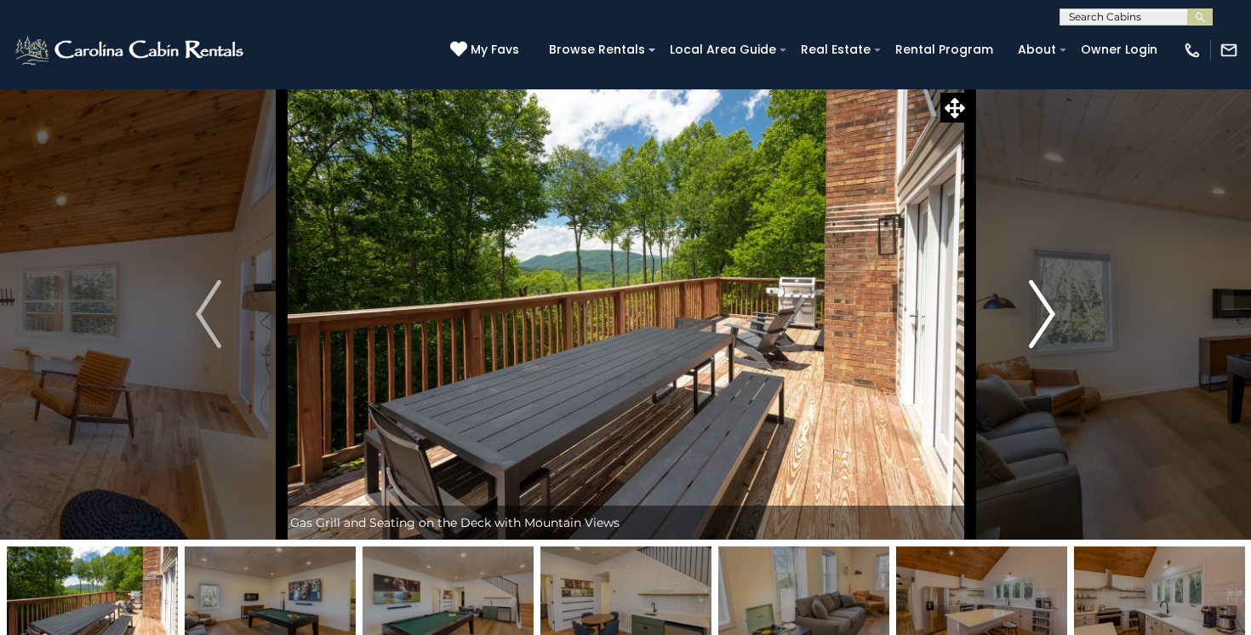
click at [1049, 312] on img "Next" at bounding box center [1043, 314] width 26 height 68
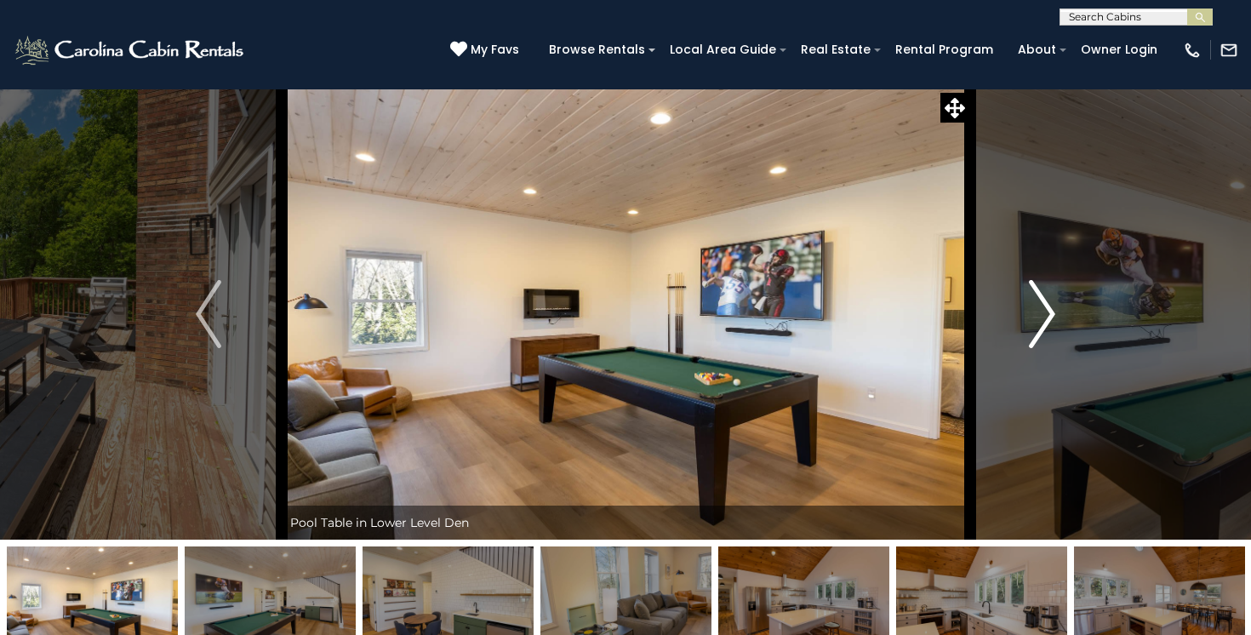
click at [1049, 312] on img "Next" at bounding box center [1043, 314] width 26 height 68
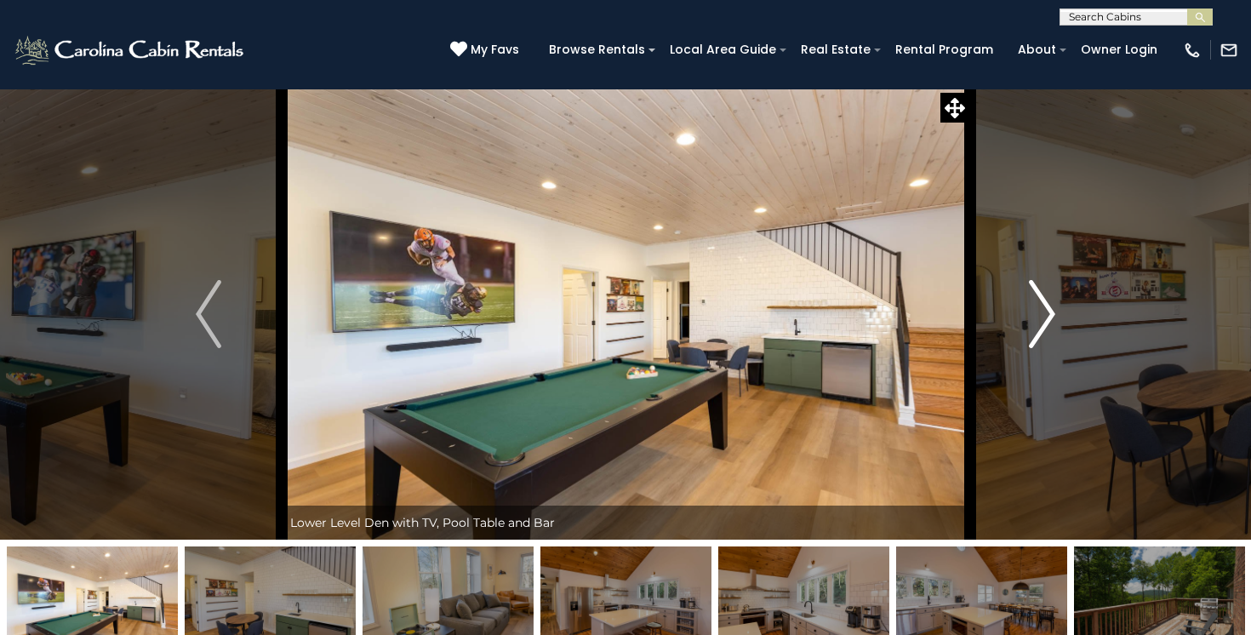
click at [1049, 312] on img "Next" at bounding box center [1043, 314] width 26 height 68
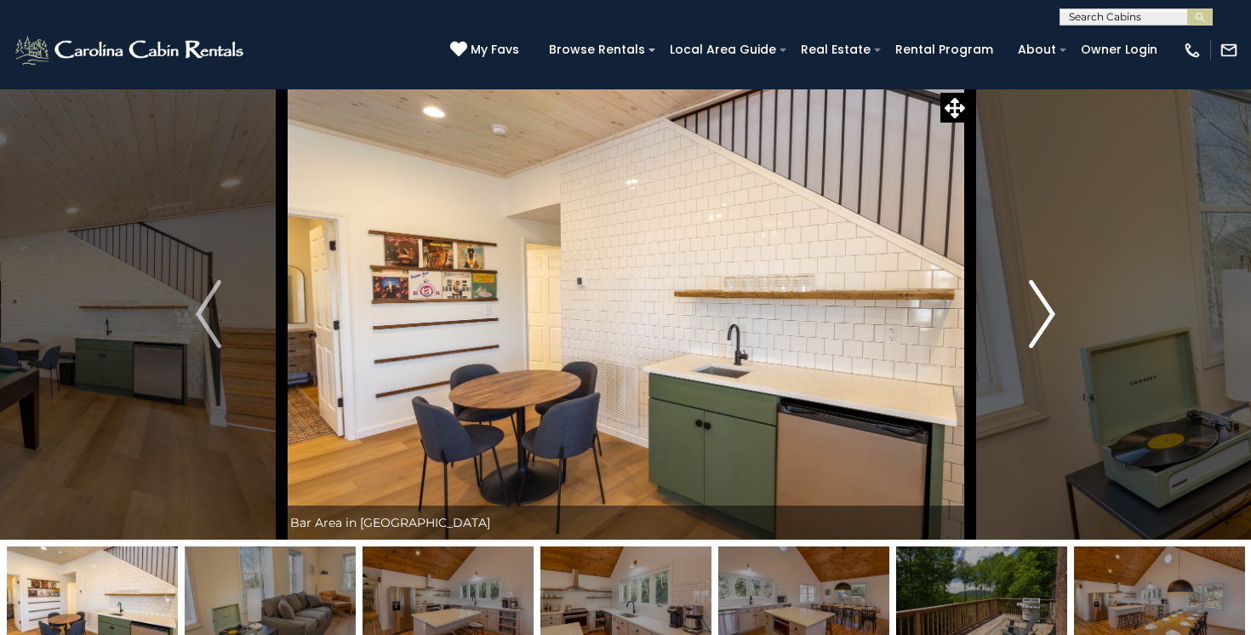
click at [1049, 312] on img "Next" at bounding box center [1043, 314] width 26 height 68
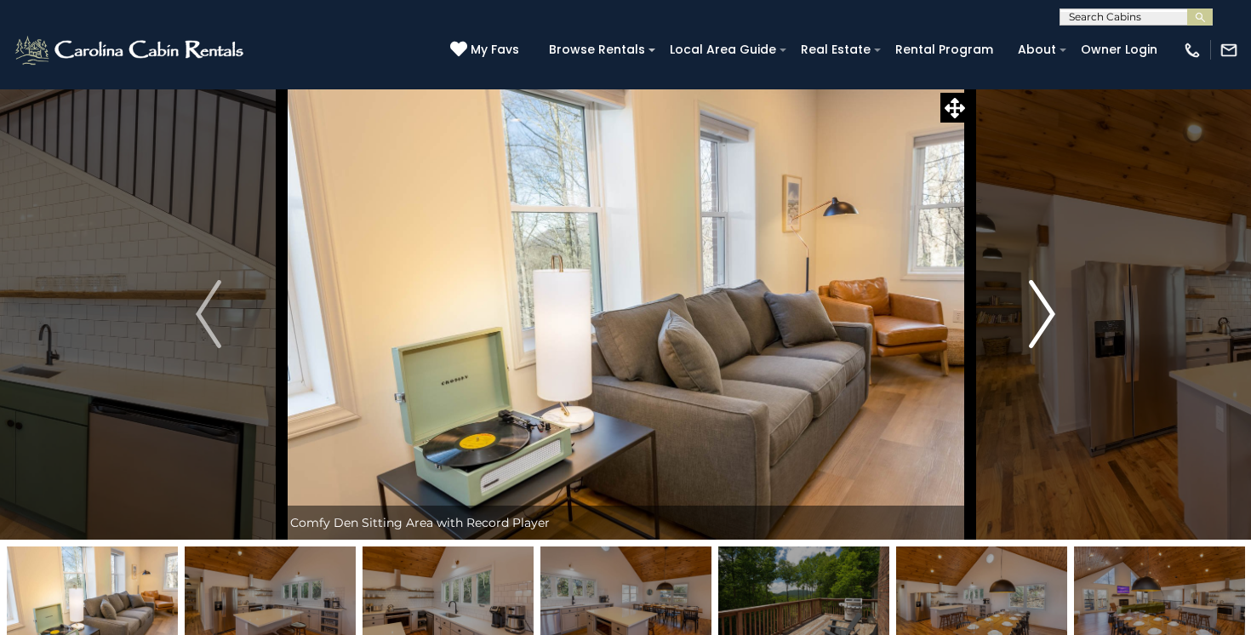
click at [1049, 312] on img "Next" at bounding box center [1043, 314] width 26 height 68
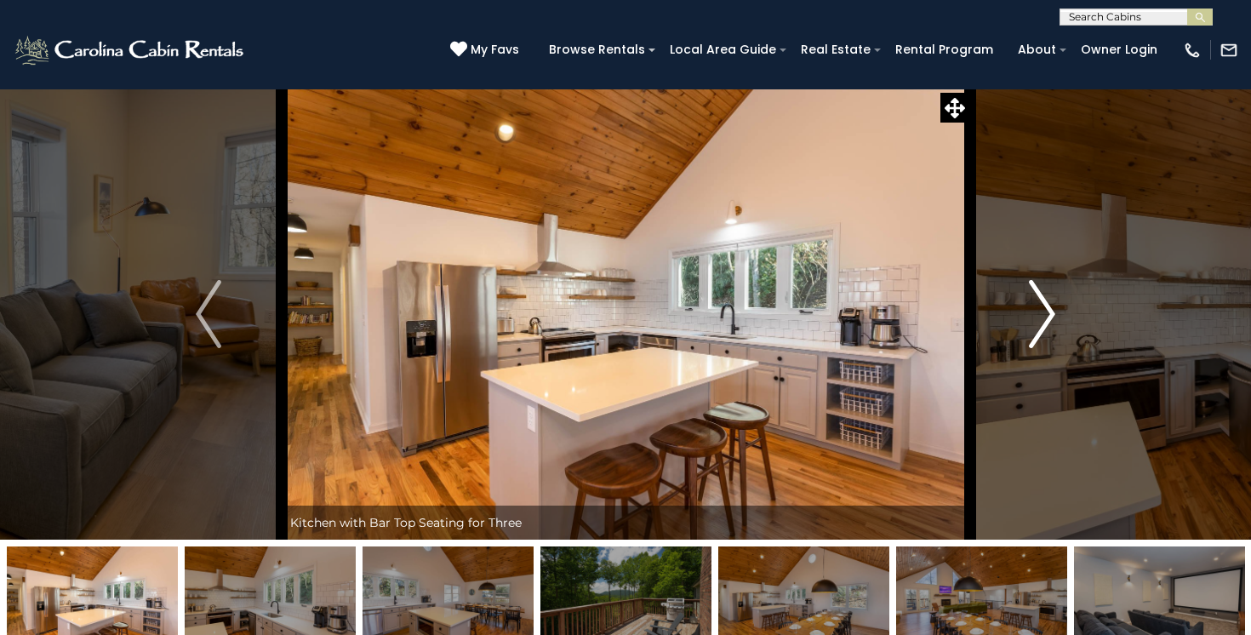
click at [1049, 312] on img "Next" at bounding box center [1043, 314] width 26 height 68
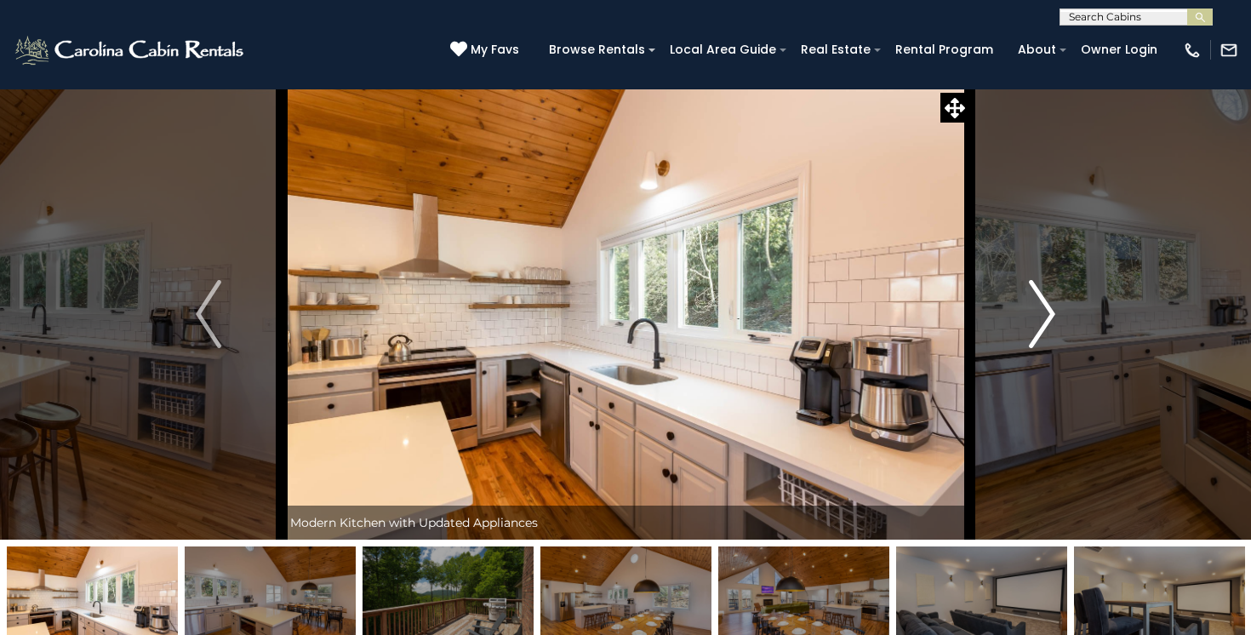
click at [1049, 312] on img "Next" at bounding box center [1043, 314] width 26 height 68
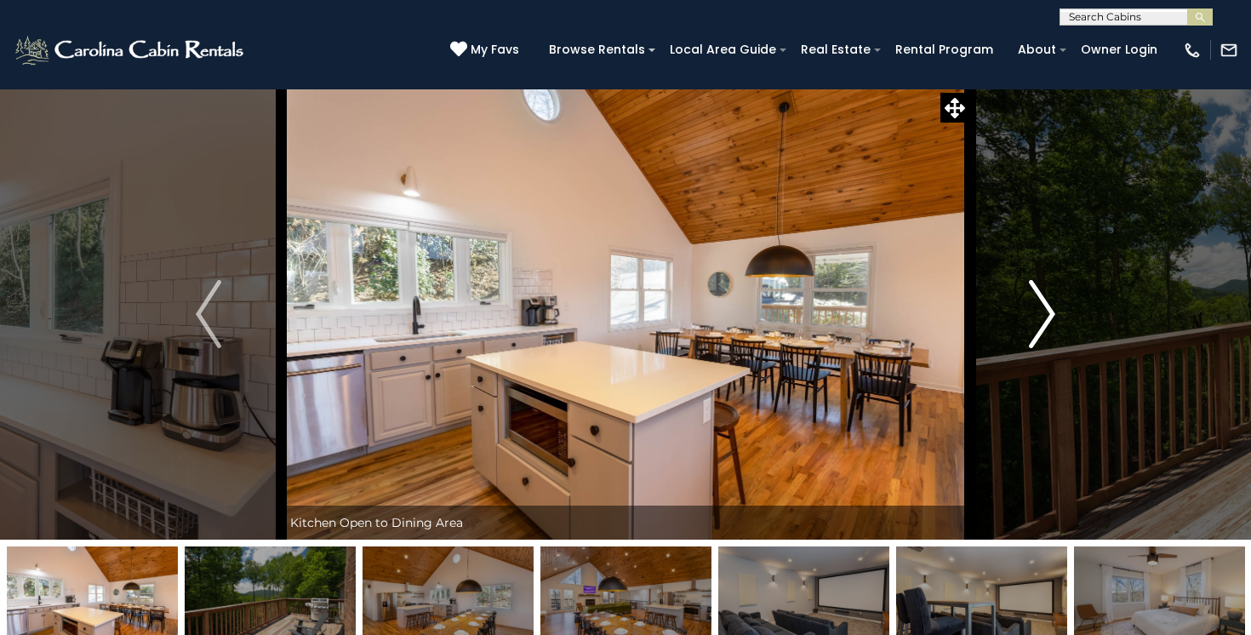
click at [1049, 312] on img "Next" at bounding box center [1043, 314] width 26 height 68
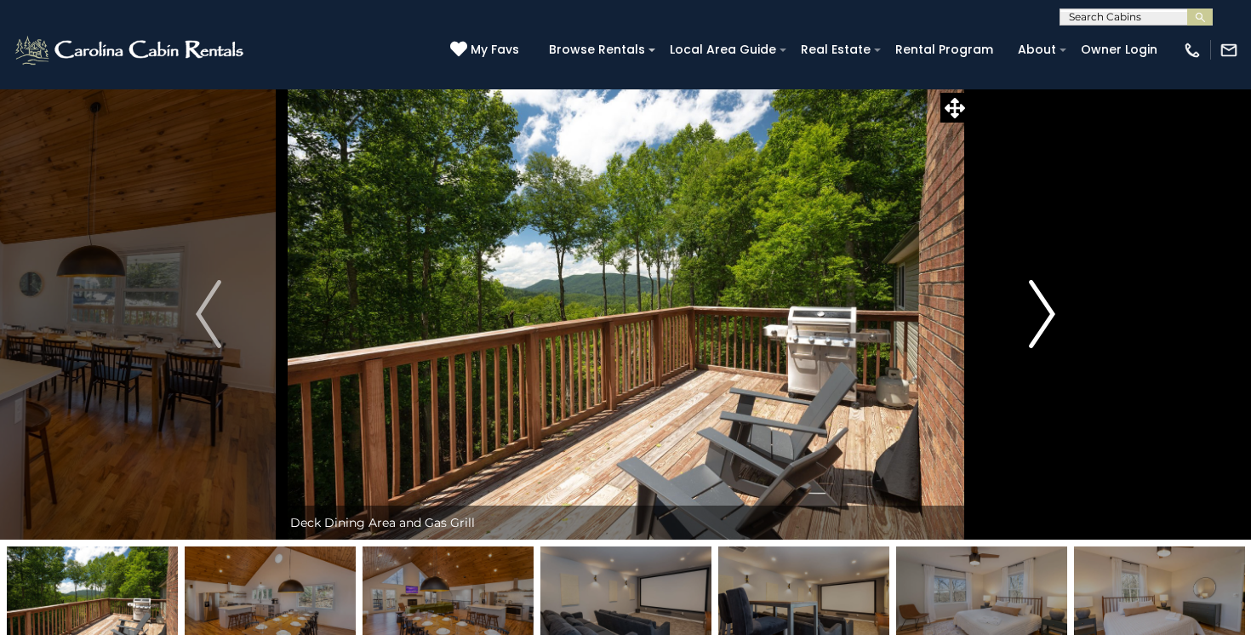
click at [1049, 312] on img "Next" at bounding box center [1043, 314] width 26 height 68
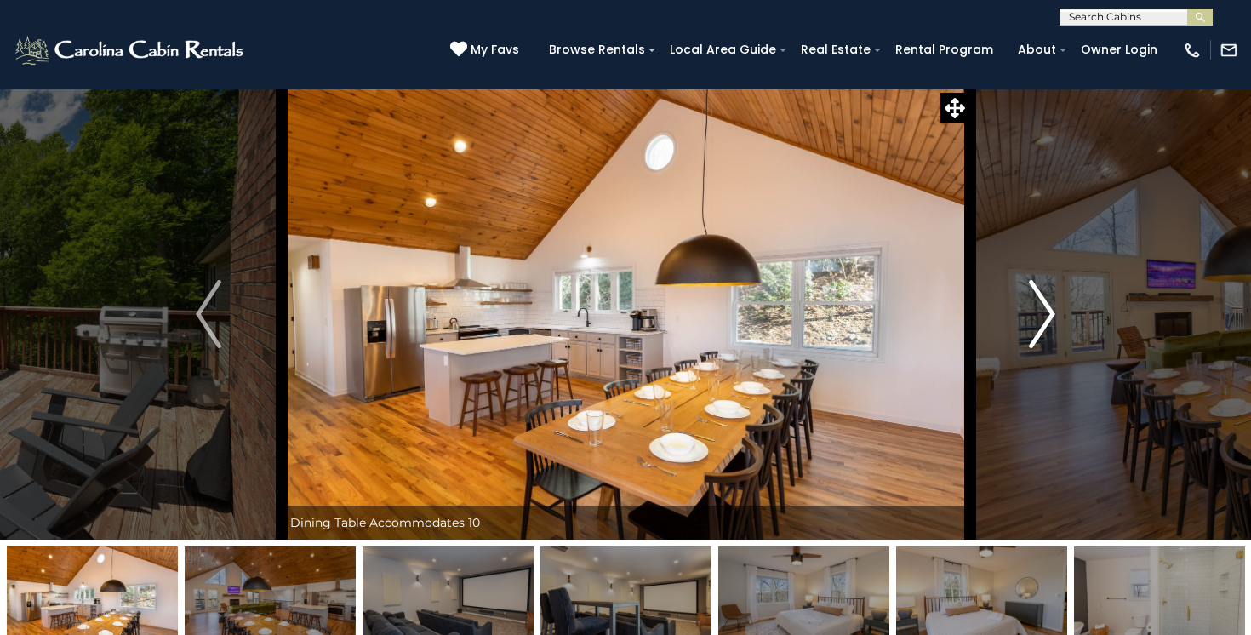
click at [1049, 312] on img "Next" at bounding box center [1043, 314] width 26 height 68
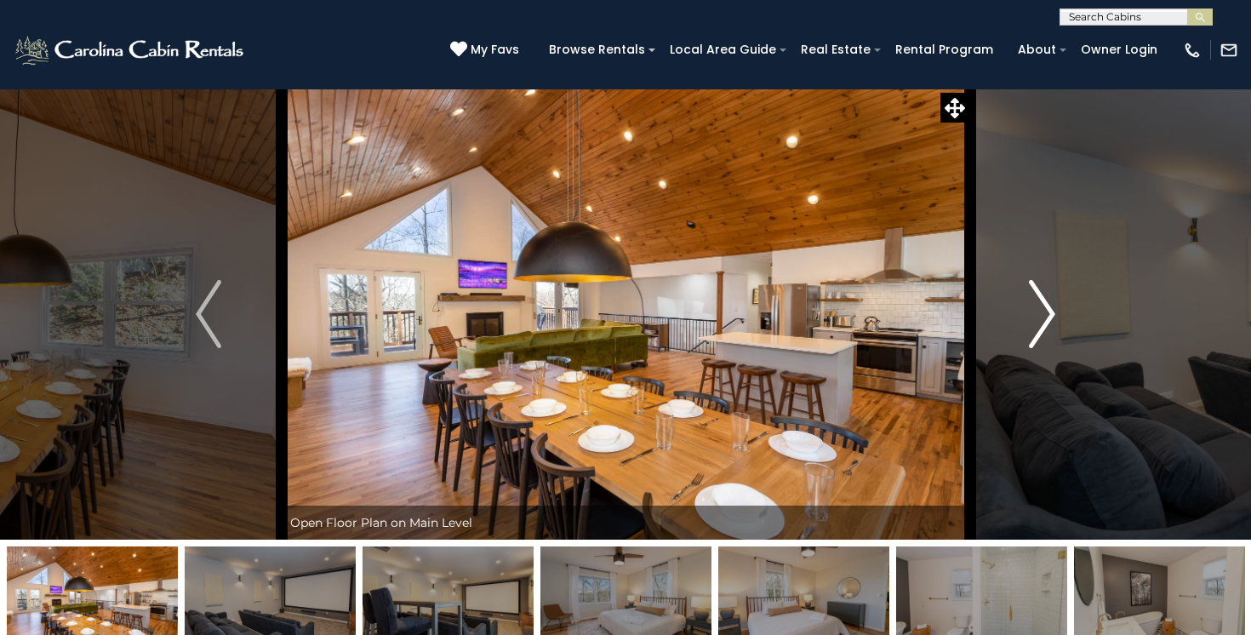
click at [1049, 312] on img "Next" at bounding box center [1043, 314] width 26 height 68
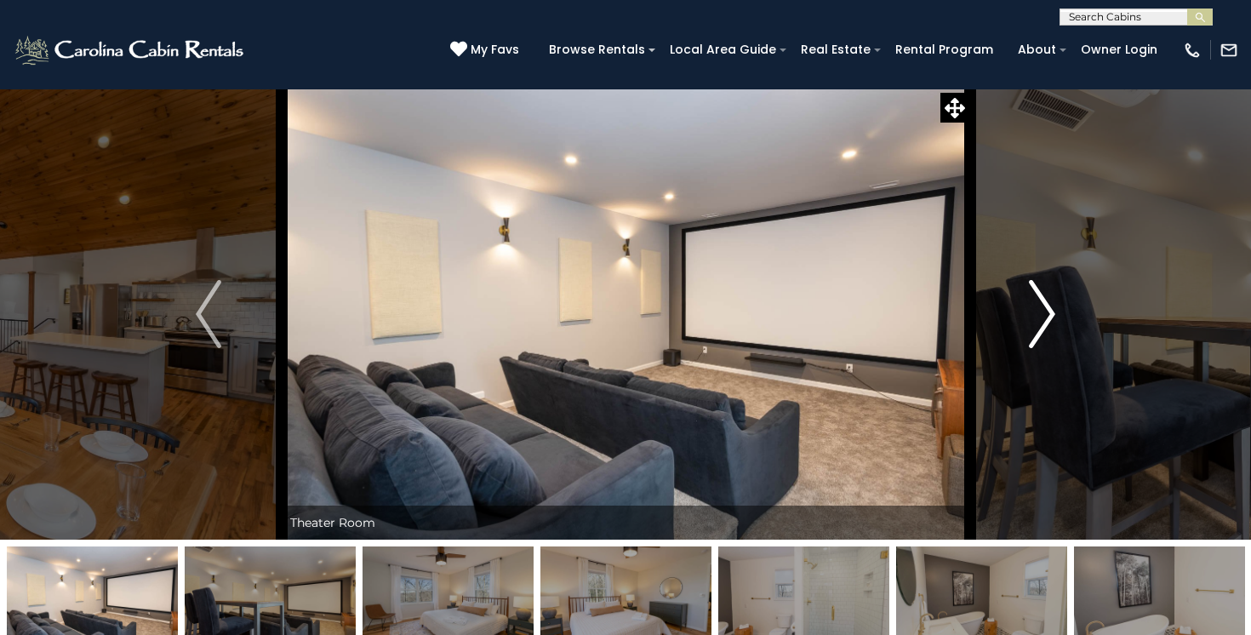
click at [1049, 312] on img "Next" at bounding box center [1043, 314] width 26 height 68
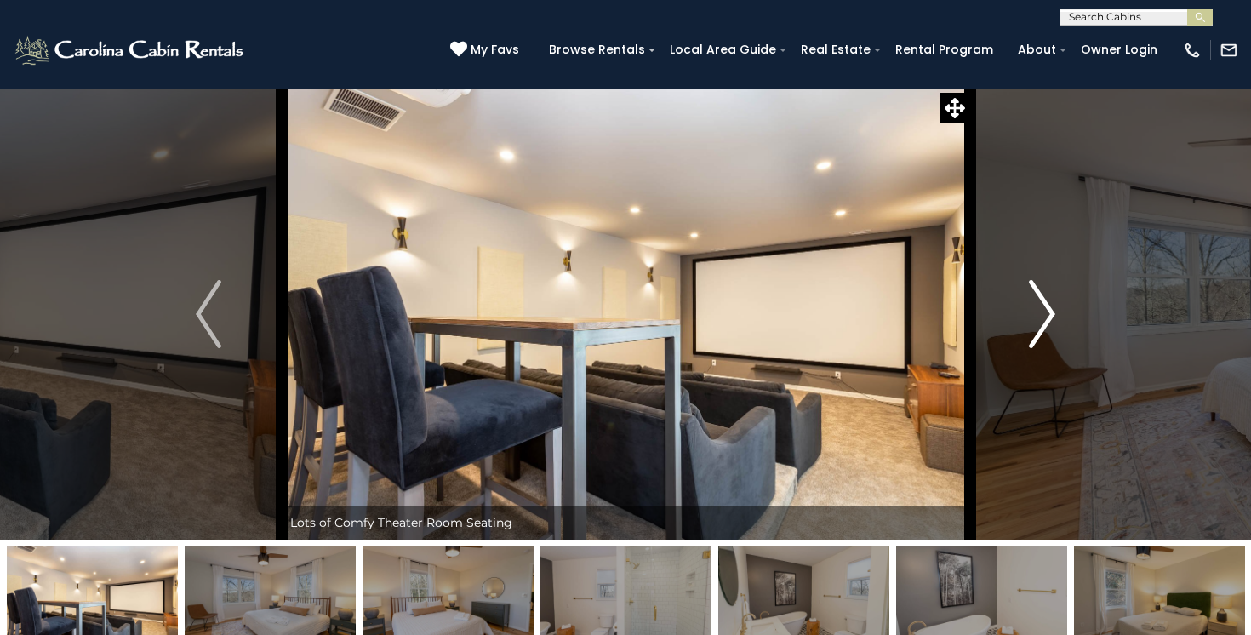
click at [1049, 312] on img "Next" at bounding box center [1043, 314] width 26 height 68
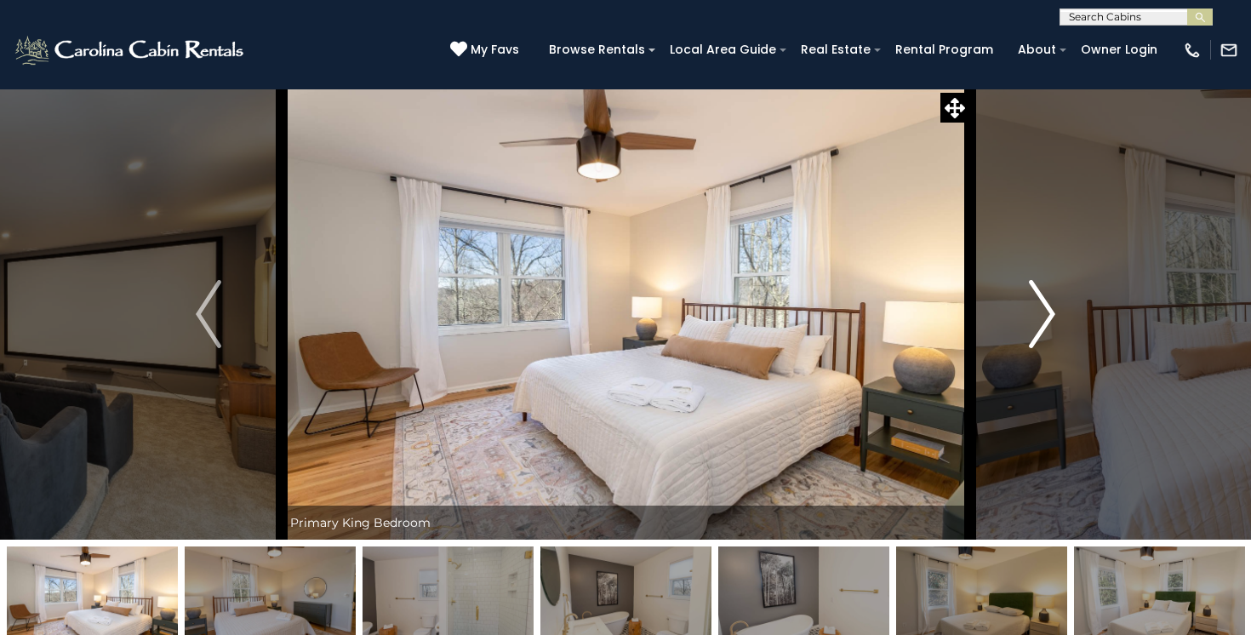
click at [1048, 312] on img "Next" at bounding box center [1043, 314] width 26 height 68
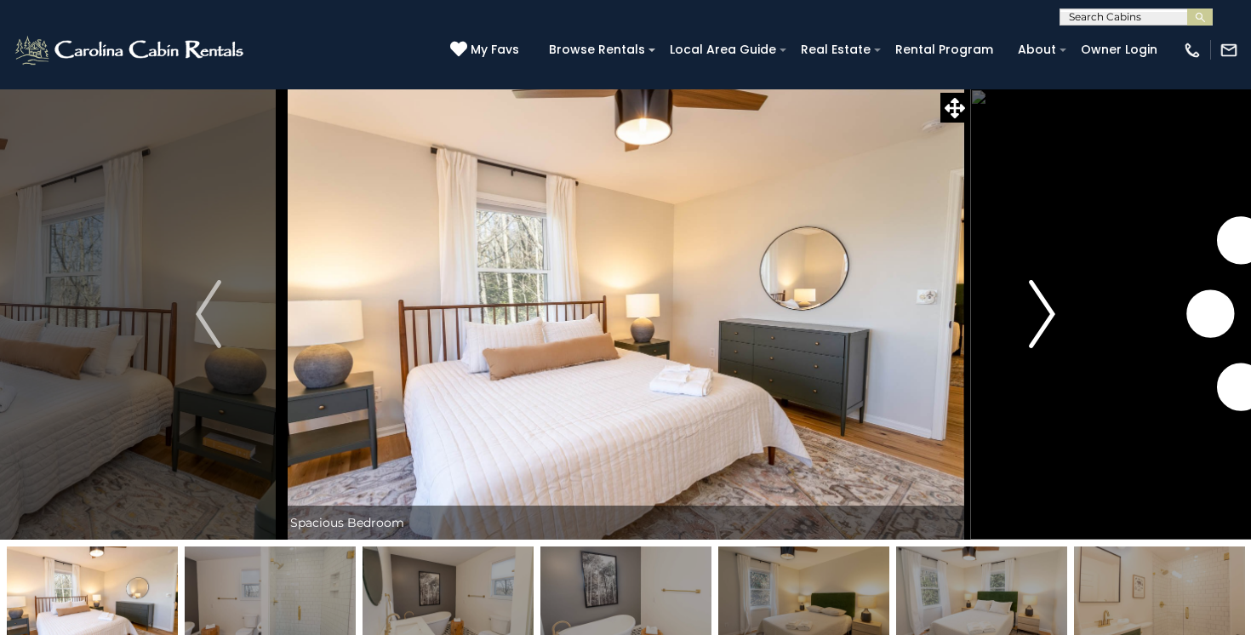
click at [1048, 312] on img "Next" at bounding box center [1043, 314] width 26 height 68
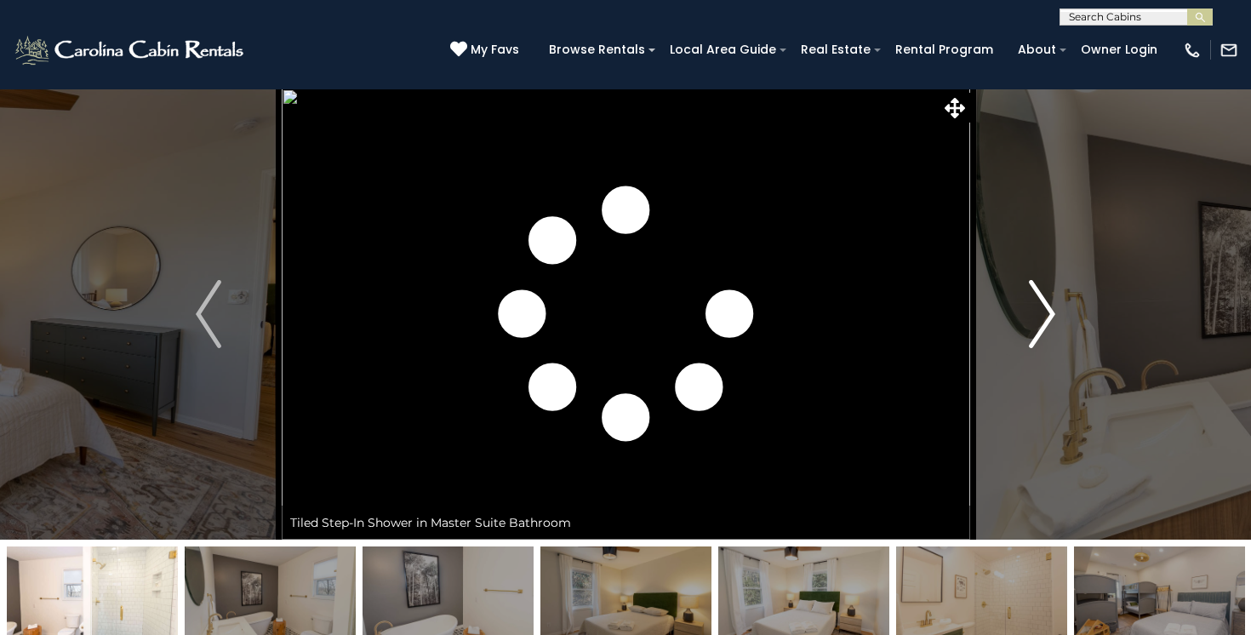
click at [1048, 312] on img "Next" at bounding box center [1043, 314] width 26 height 68
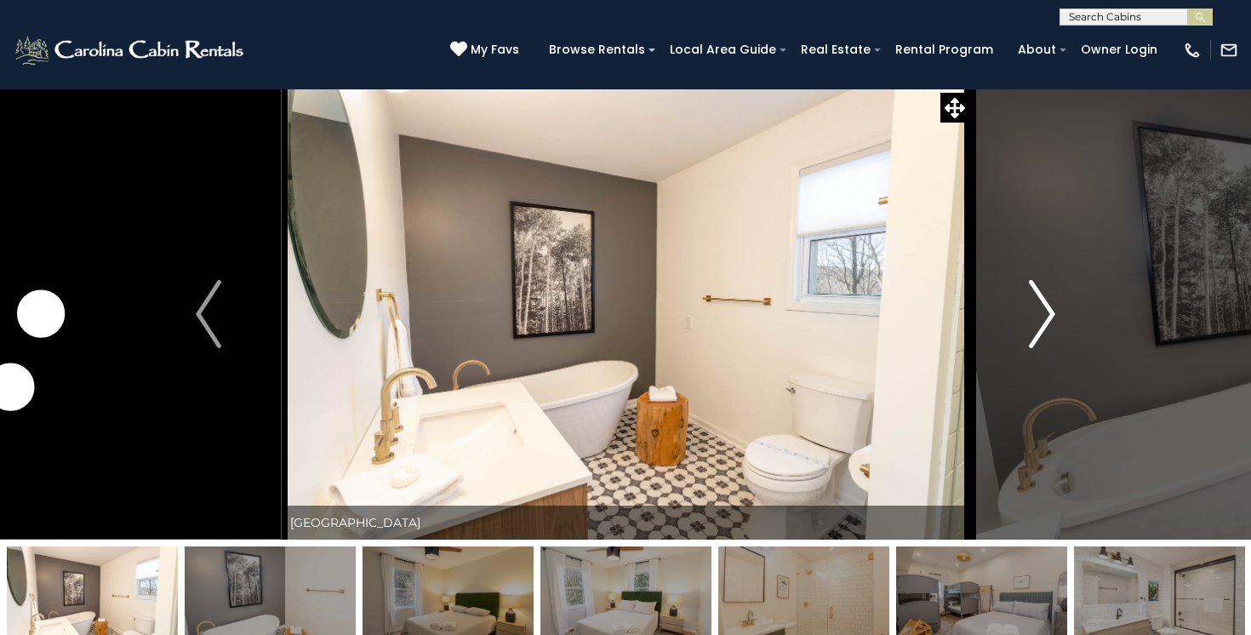
click at [1048, 312] on img "Next" at bounding box center [1043, 314] width 26 height 68
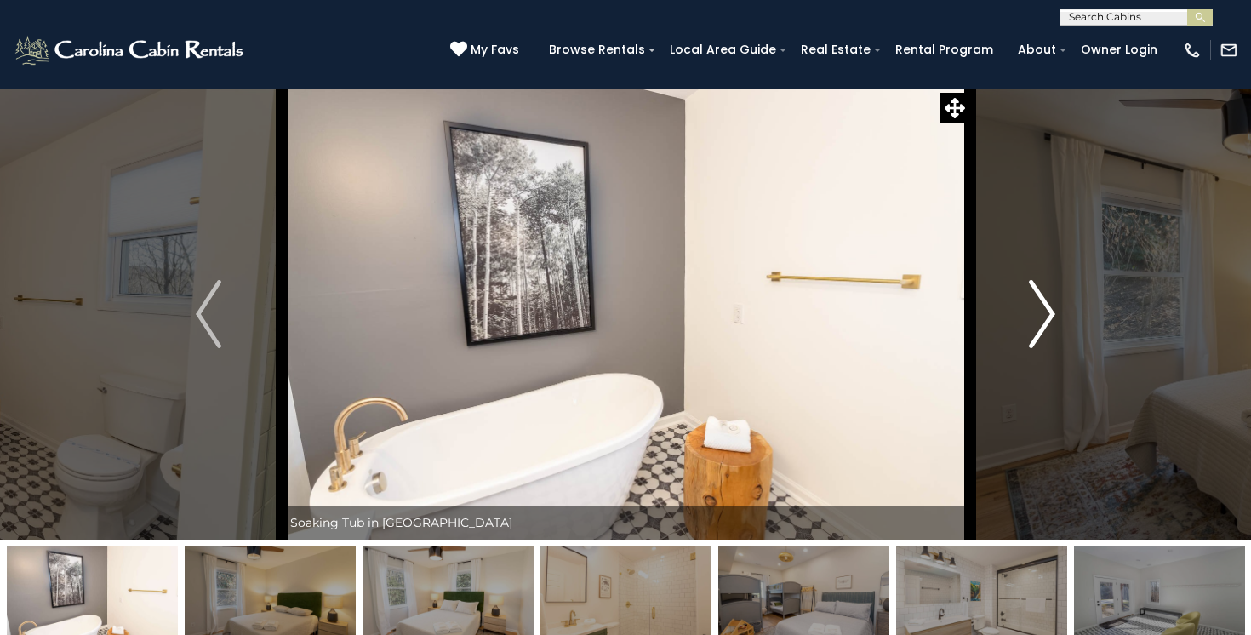
click at [1048, 312] on img "Next" at bounding box center [1043, 314] width 26 height 68
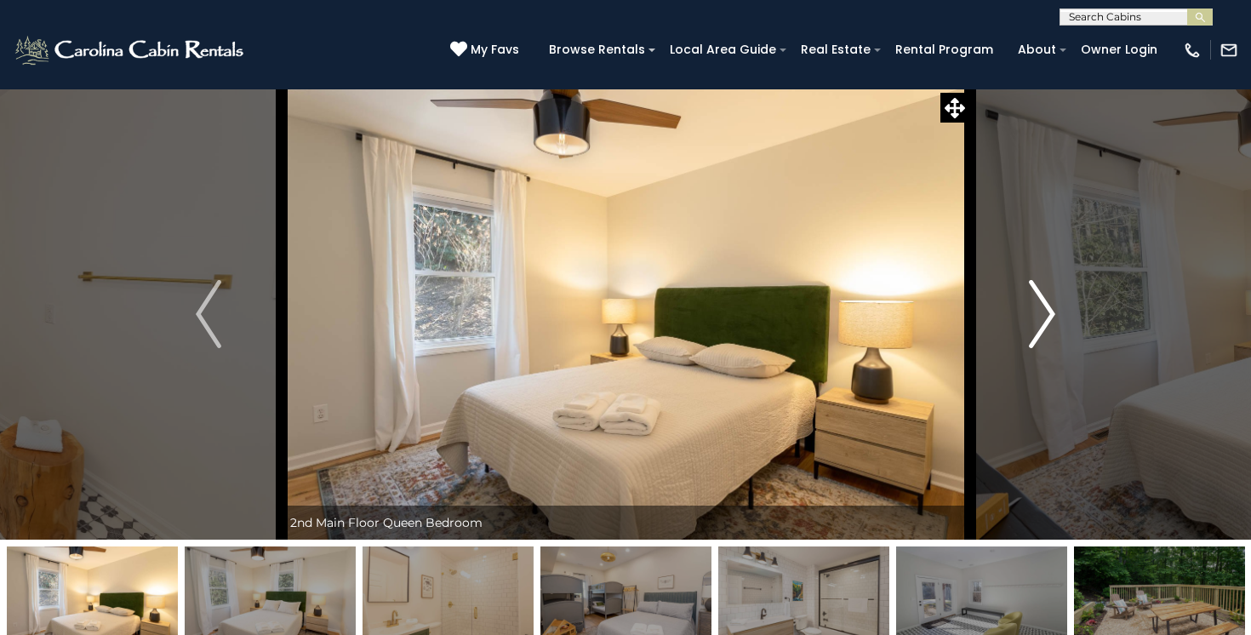
click at [1048, 312] on img "Next" at bounding box center [1043, 314] width 26 height 68
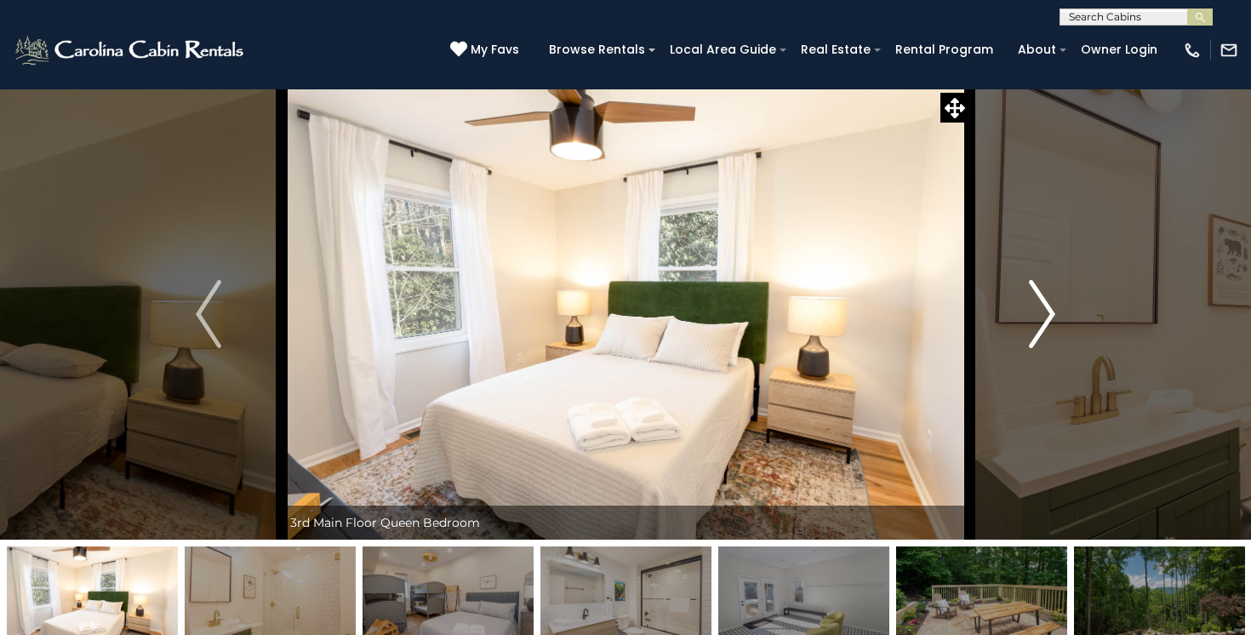
click at [1048, 312] on img "Next" at bounding box center [1043, 314] width 26 height 68
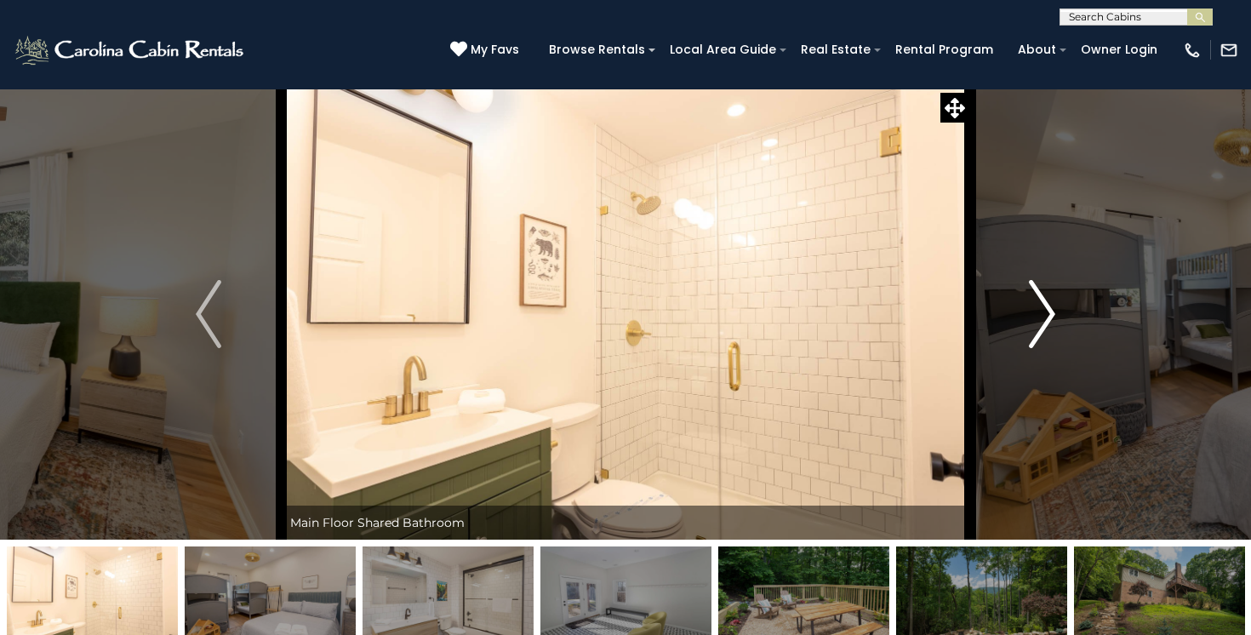
click at [1048, 312] on img "Next" at bounding box center [1043, 314] width 26 height 68
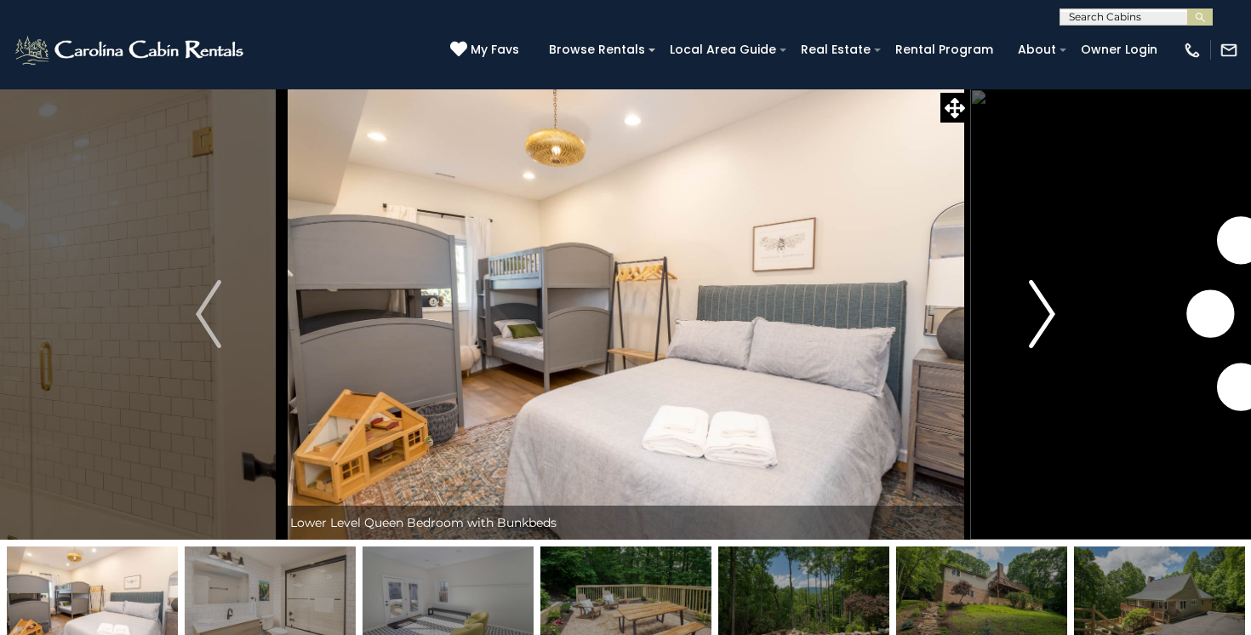
click at [1048, 312] on img "Next" at bounding box center [1043, 314] width 26 height 68
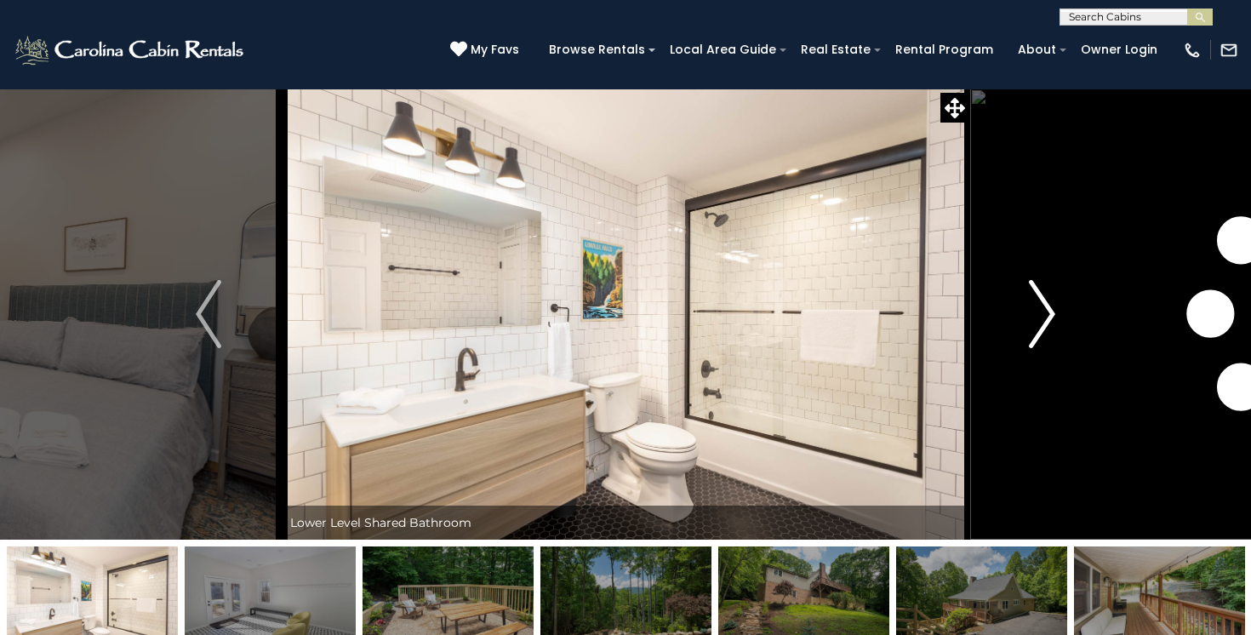
click at [1048, 312] on img "Next" at bounding box center [1043, 314] width 26 height 68
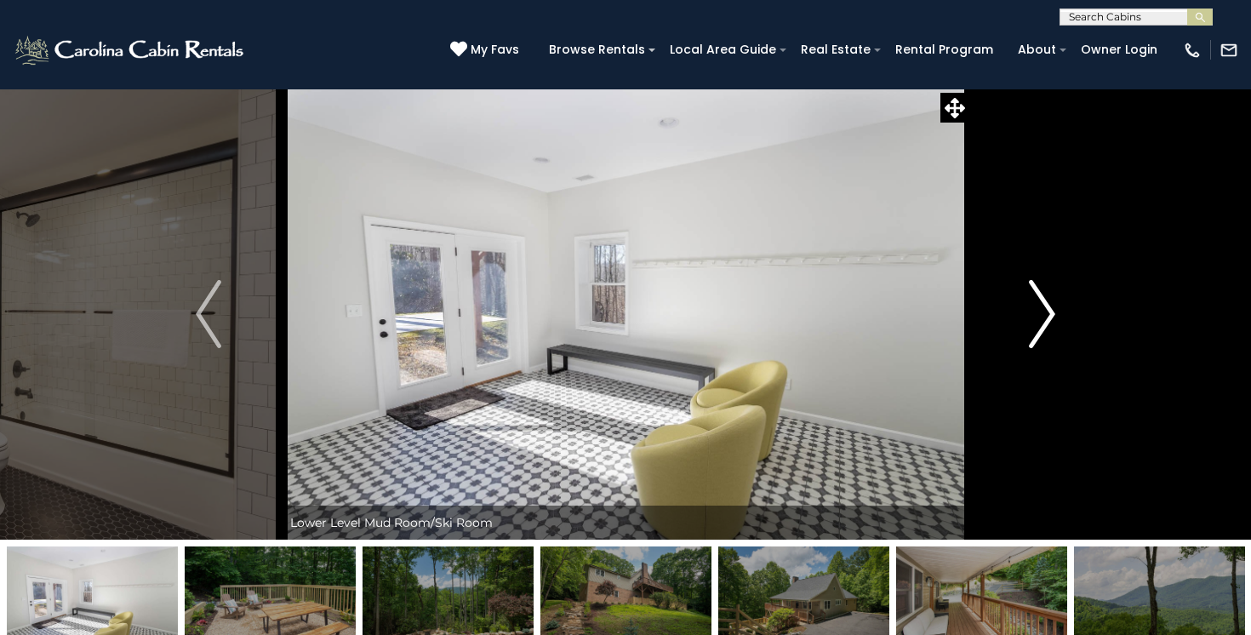
click at [1048, 312] on img "Next" at bounding box center [1043, 314] width 26 height 68
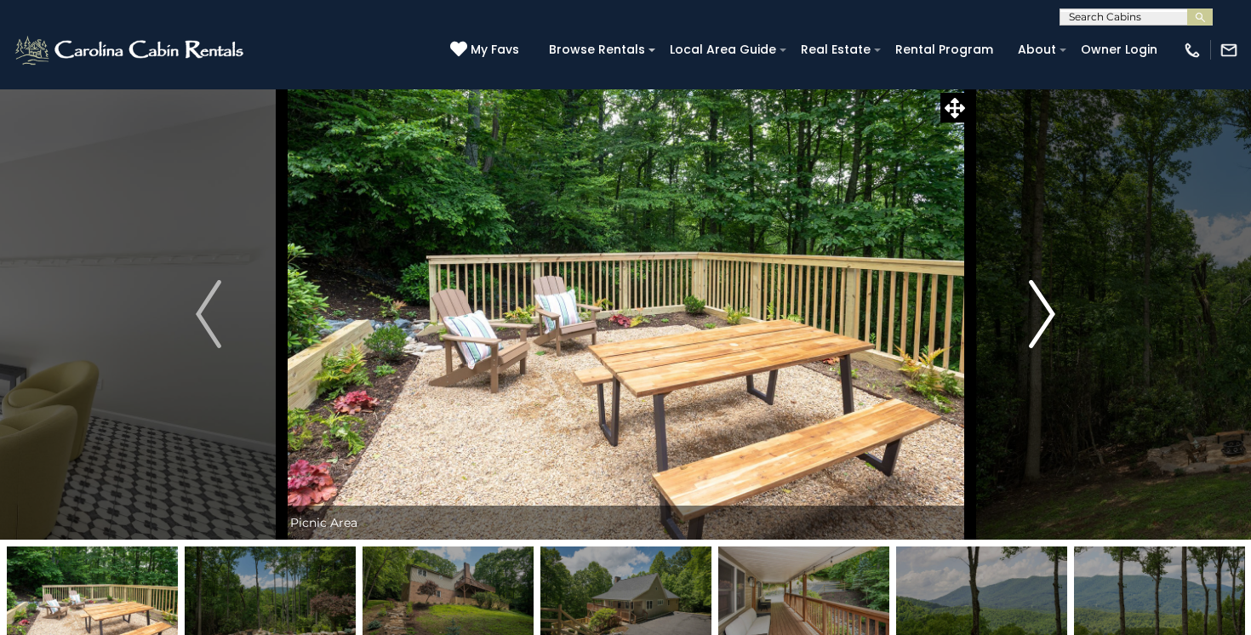
click at [1048, 312] on img "Next" at bounding box center [1043, 314] width 26 height 68
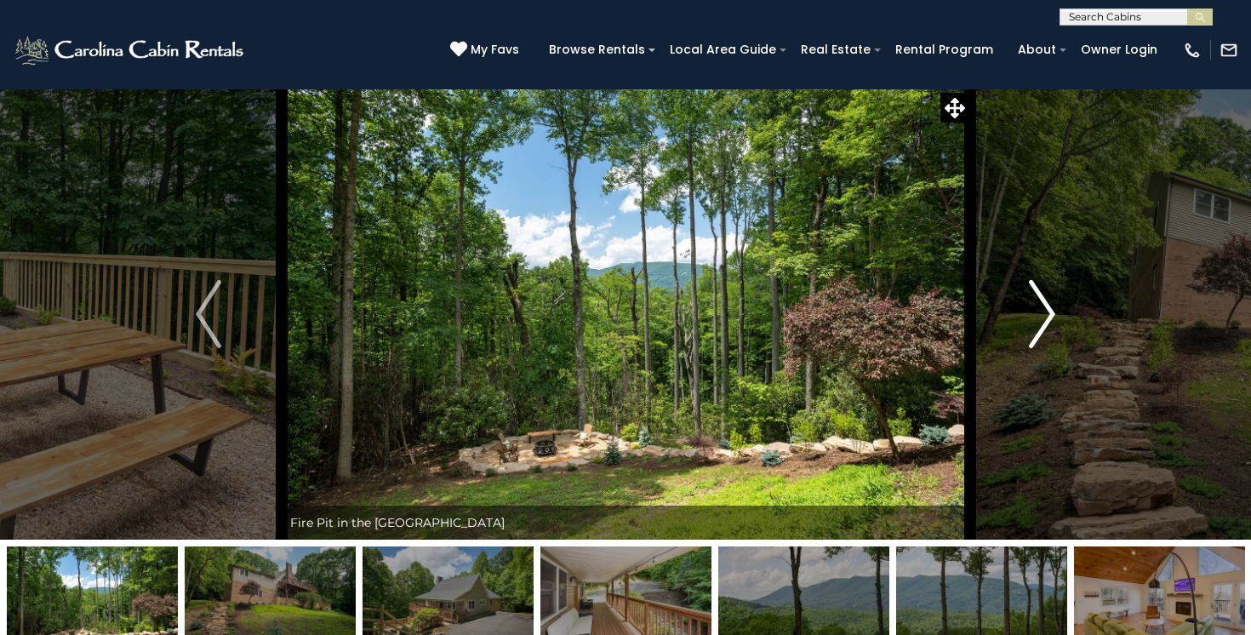
click at [1048, 312] on img "Next" at bounding box center [1043, 314] width 26 height 68
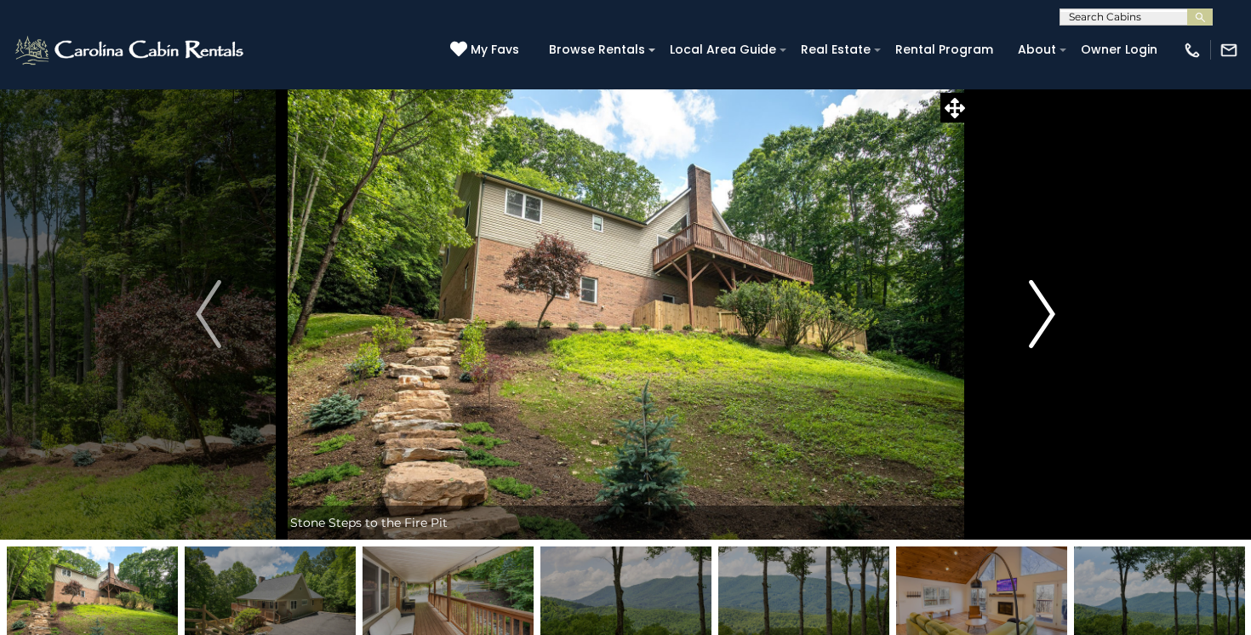
click at [1044, 307] on img "Next" at bounding box center [1043, 314] width 26 height 68
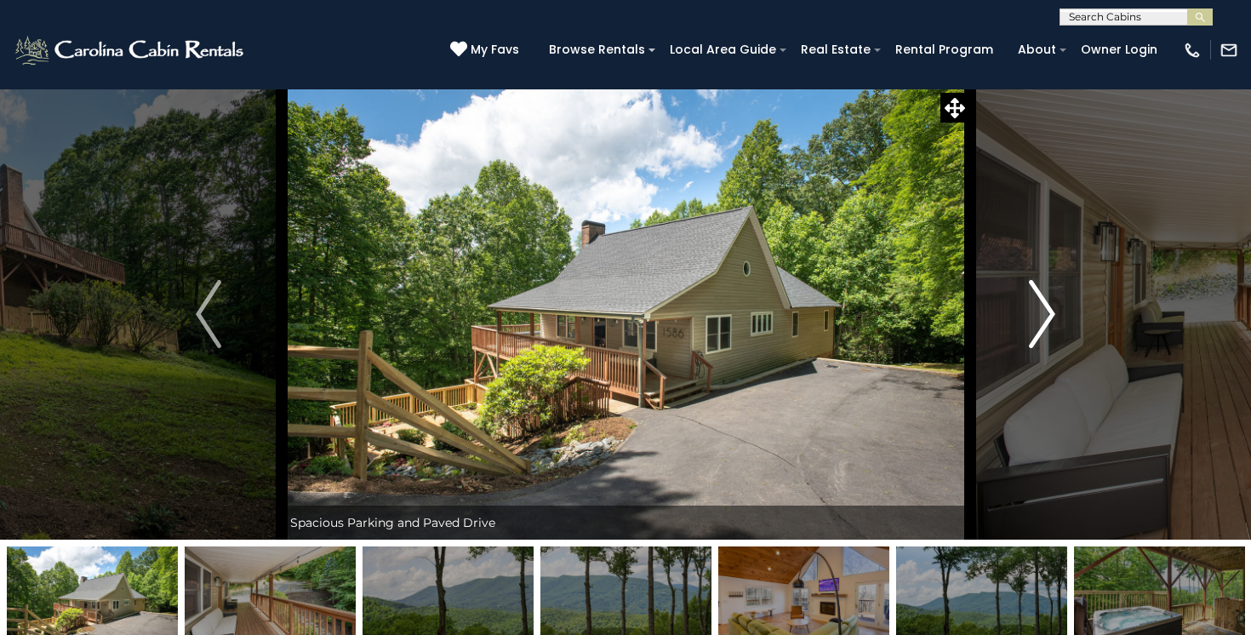
click at [1044, 307] on img "Next" at bounding box center [1043, 314] width 26 height 68
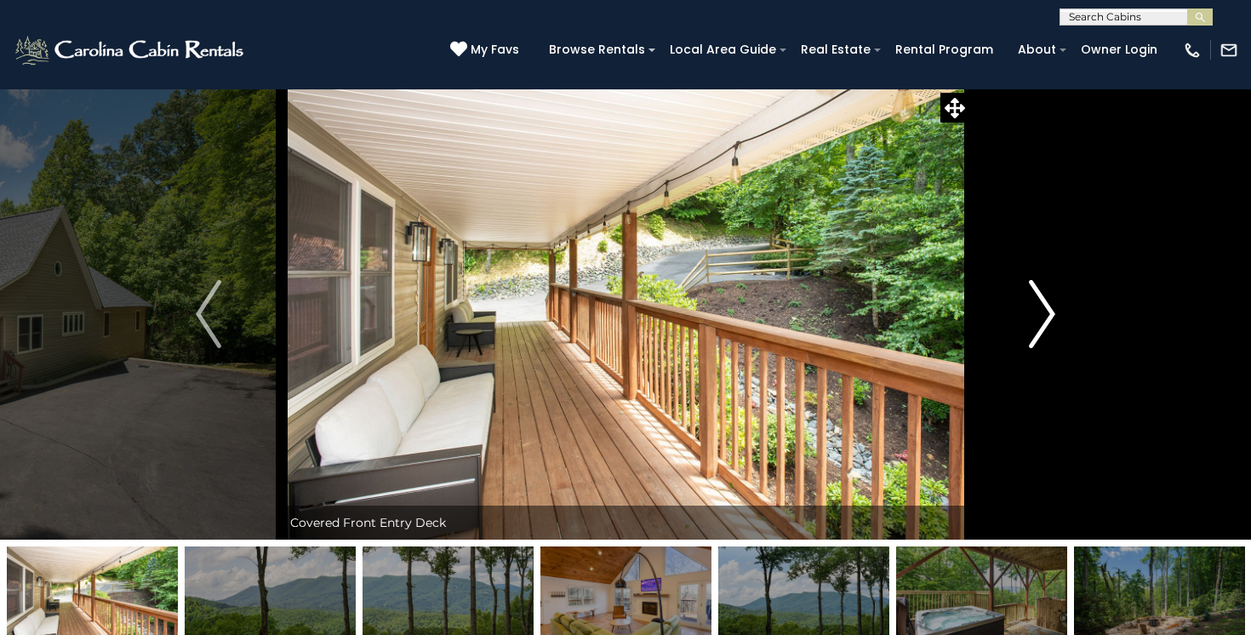
click at [1044, 307] on img "Next" at bounding box center [1043, 314] width 26 height 68
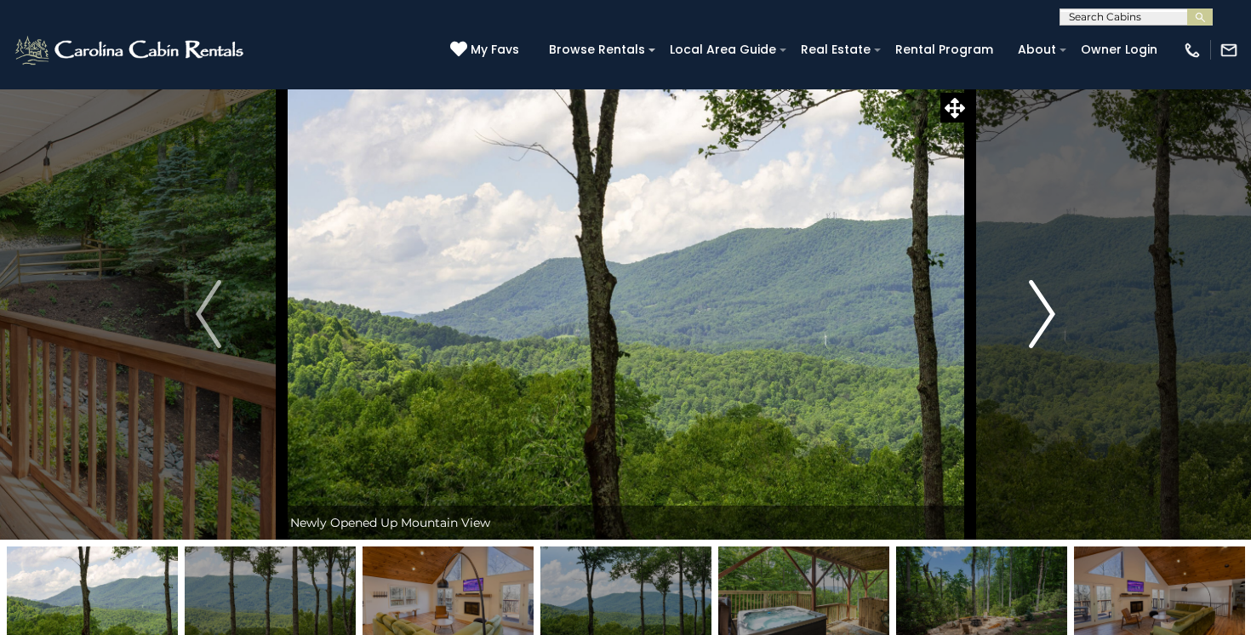
click at [1044, 307] on img "Next" at bounding box center [1043, 314] width 26 height 68
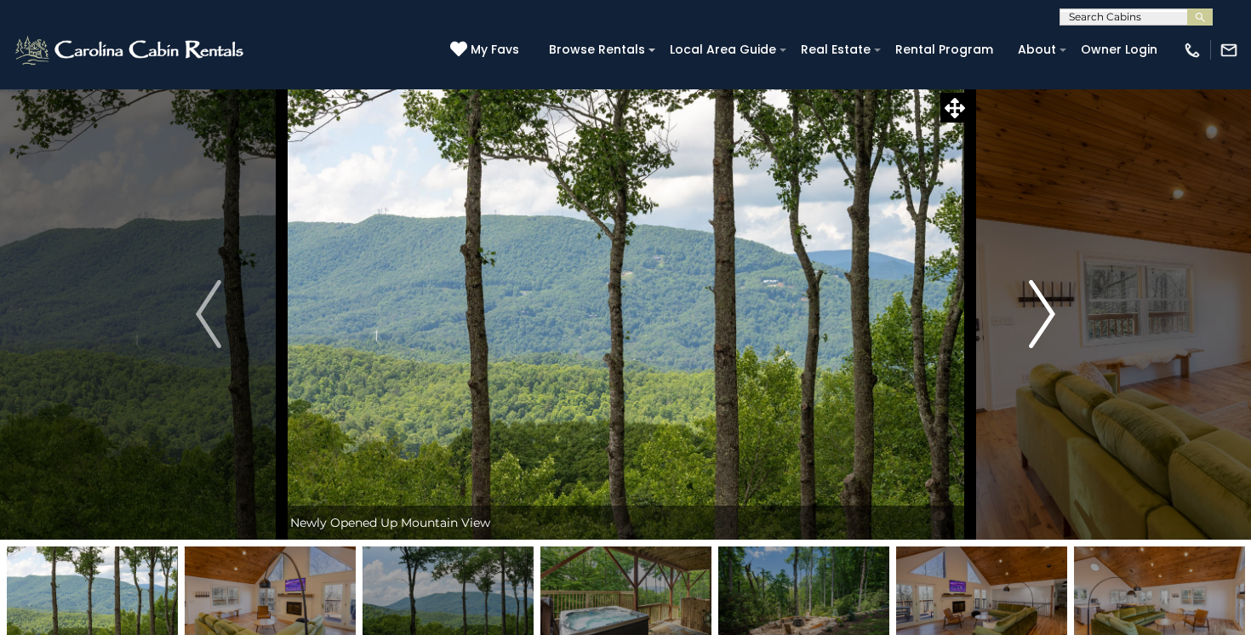
click at [1044, 307] on img "Next" at bounding box center [1043, 314] width 26 height 68
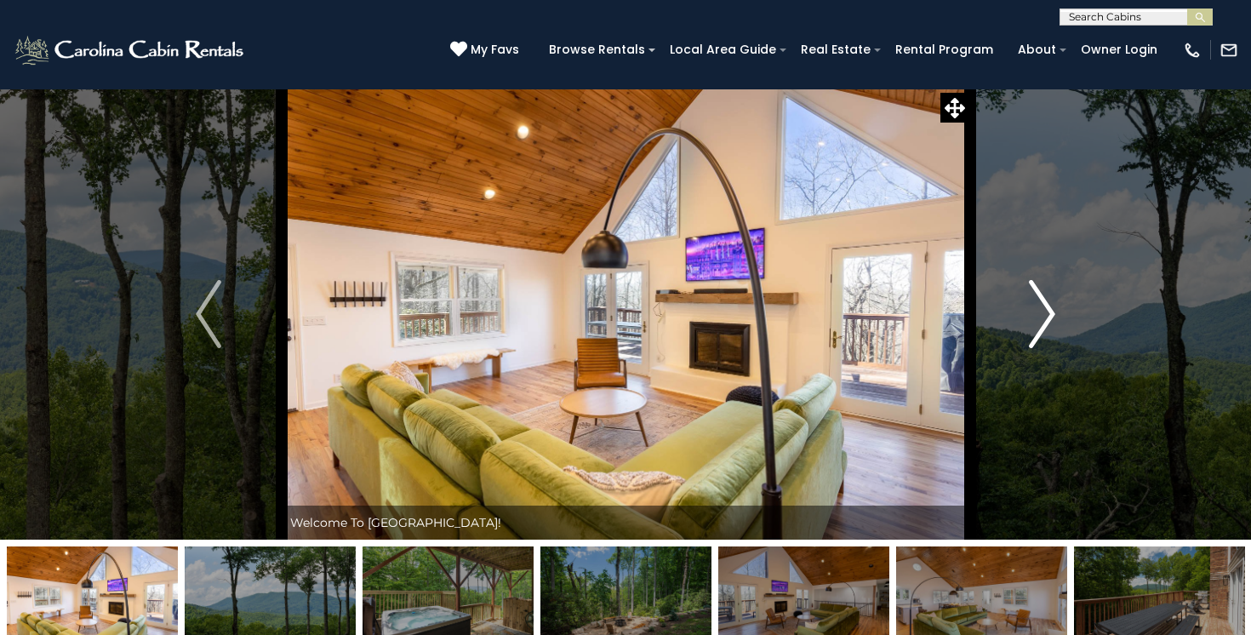
click at [1044, 307] on img "Next" at bounding box center [1043, 314] width 26 height 68
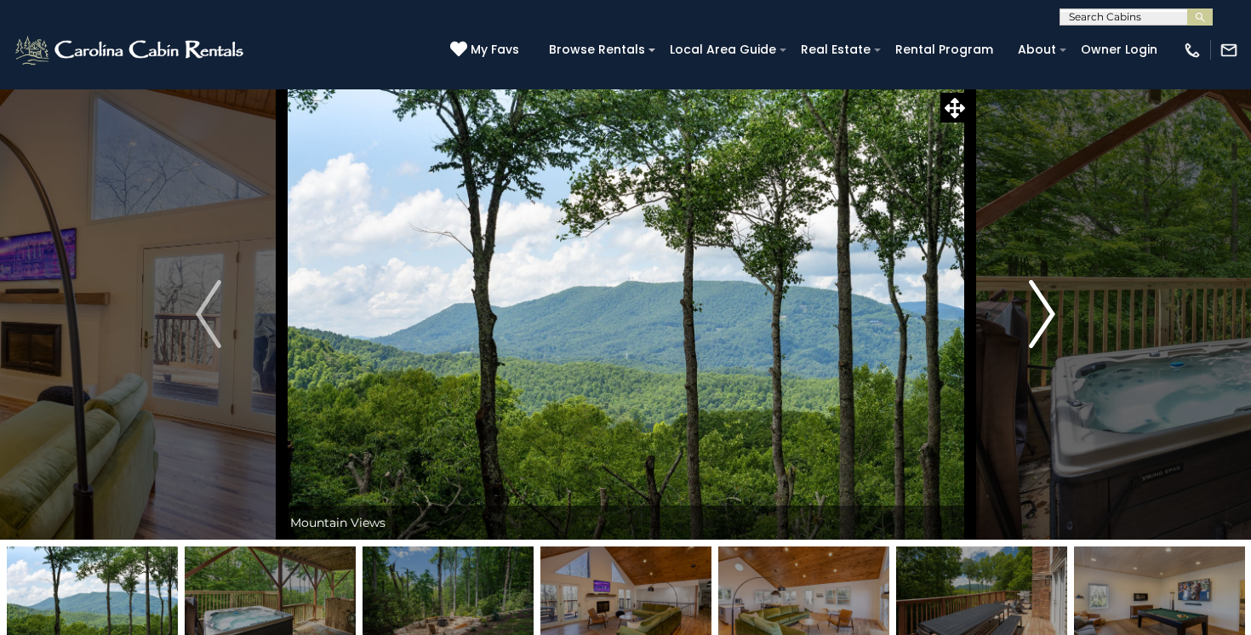
click at [1044, 307] on img "Next" at bounding box center [1043, 314] width 26 height 68
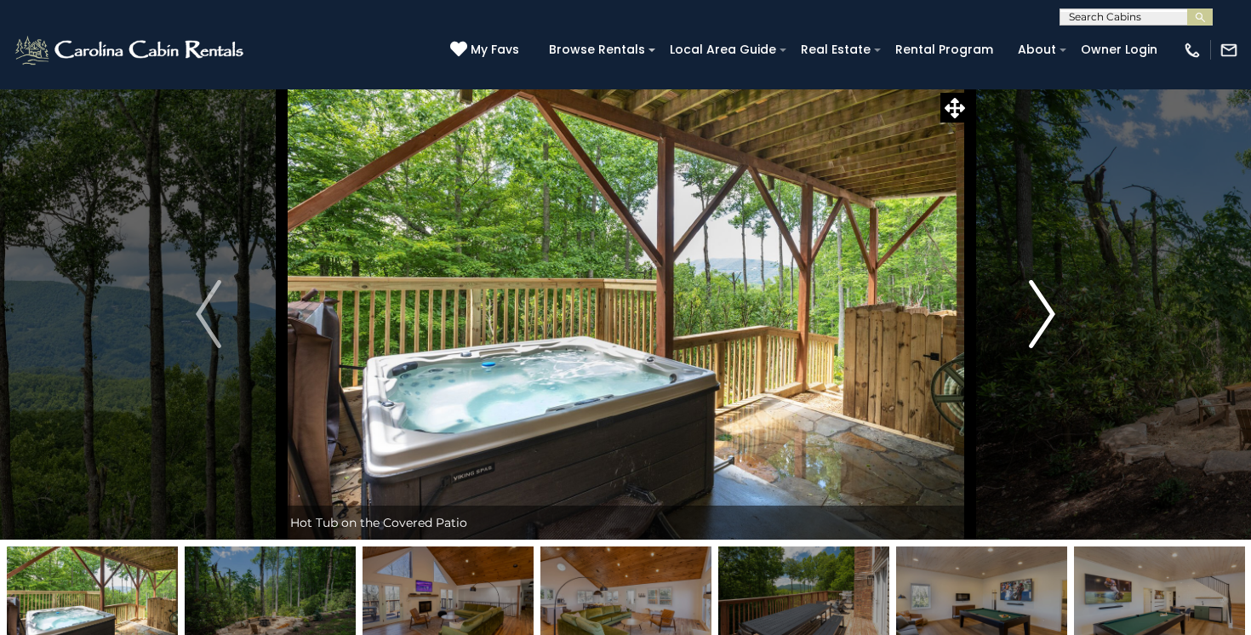
click at [1044, 307] on img "Next" at bounding box center [1043, 314] width 26 height 68
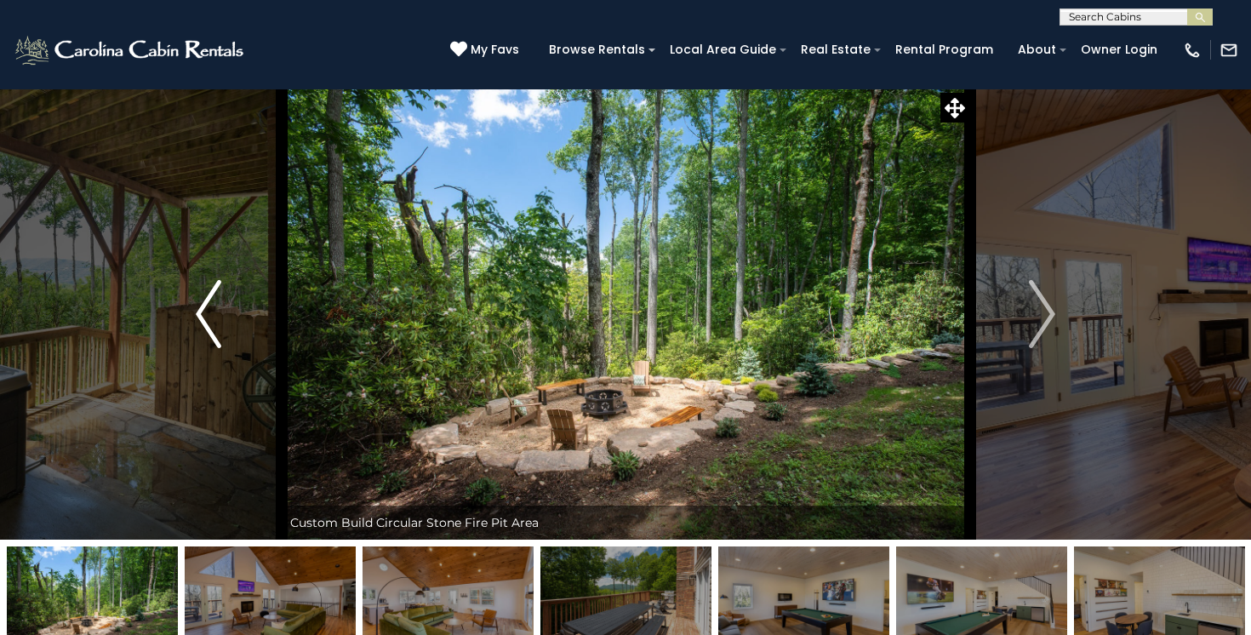
click at [198, 317] on img "Previous" at bounding box center [209, 314] width 26 height 68
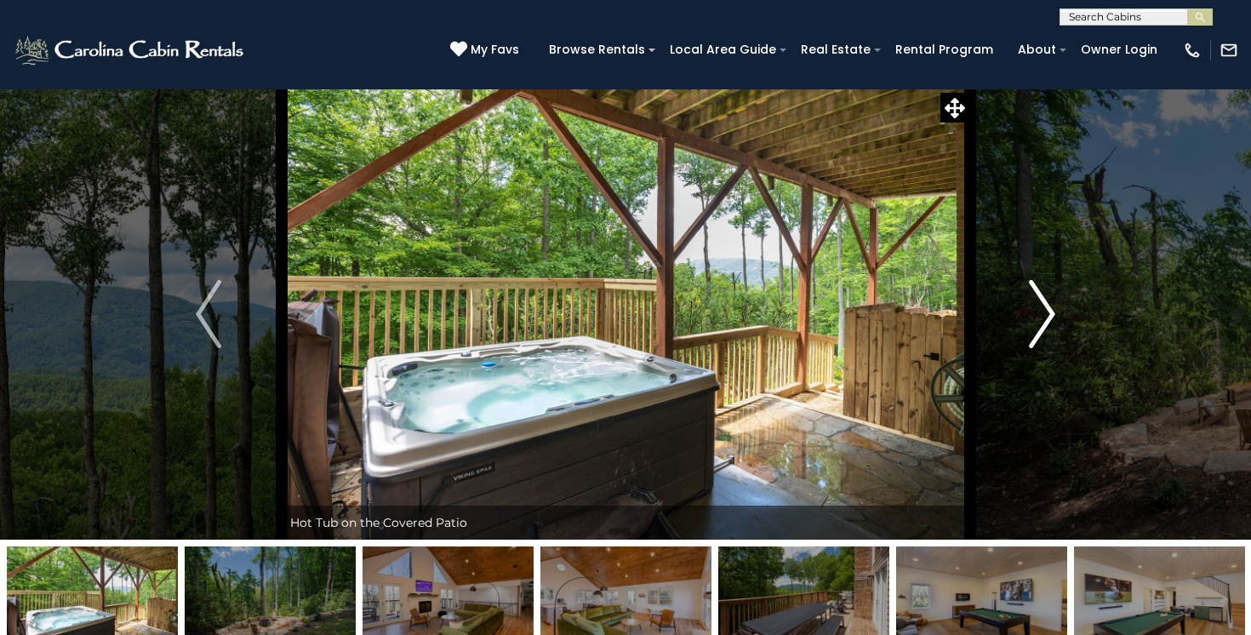
click at [1041, 310] on img "Next" at bounding box center [1043, 314] width 26 height 68
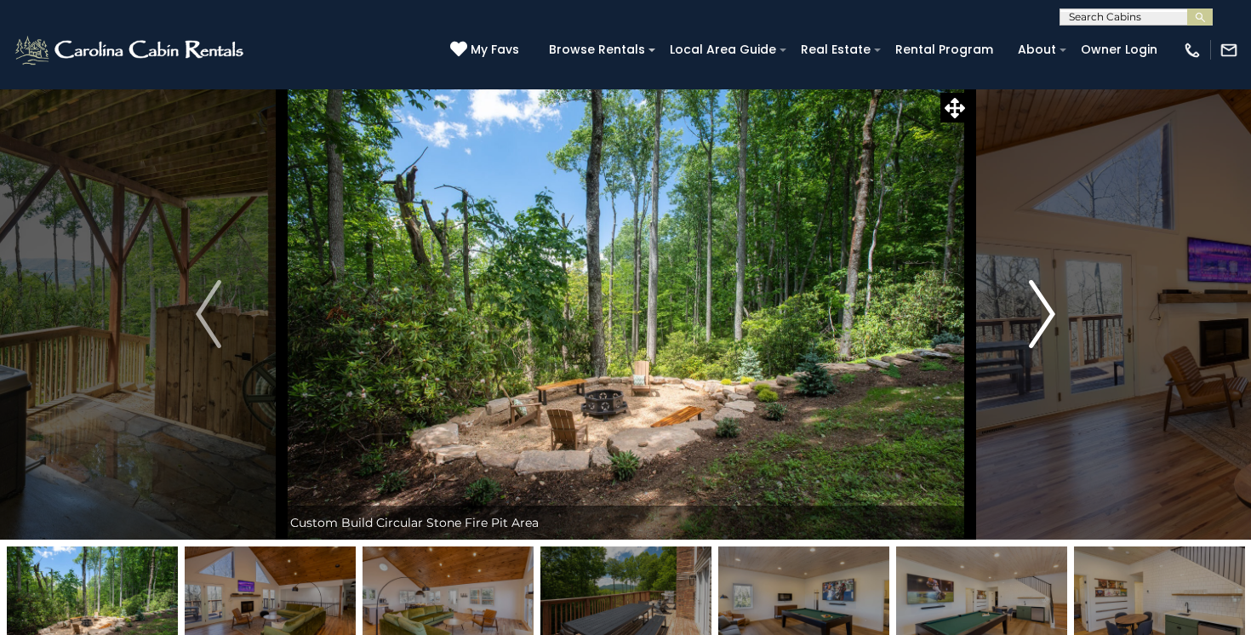
click at [1041, 310] on img "Next" at bounding box center [1043, 314] width 26 height 68
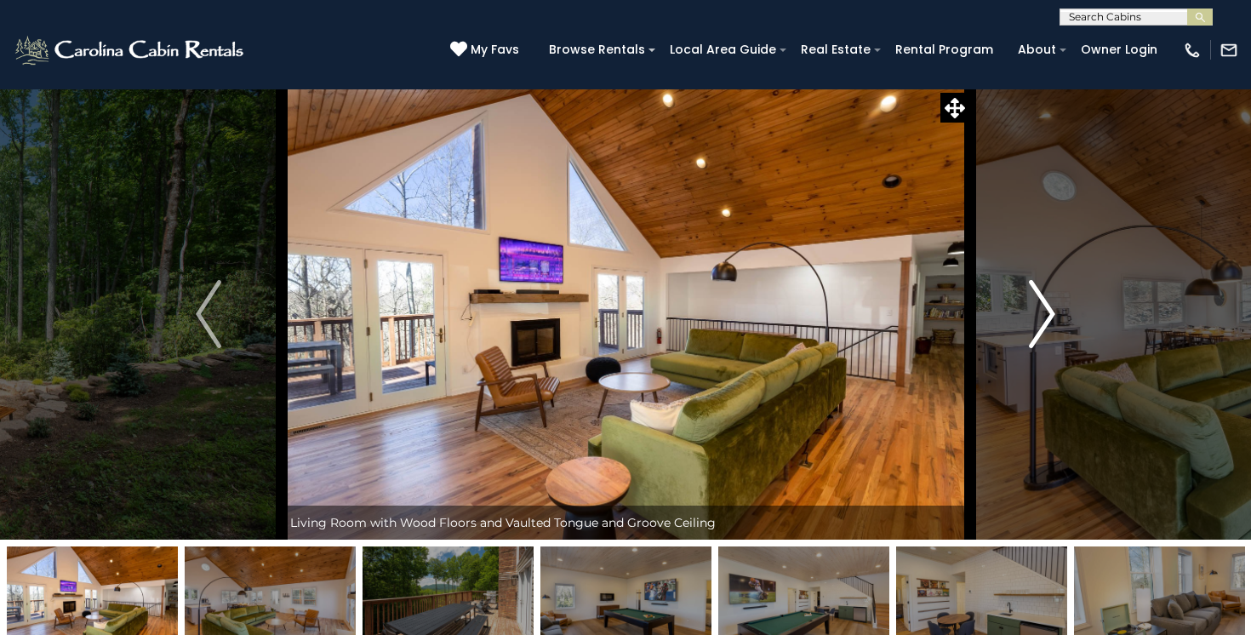
click at [1041, 310] on img "Next" at bounding box center [1043, 314] width 26 height 68
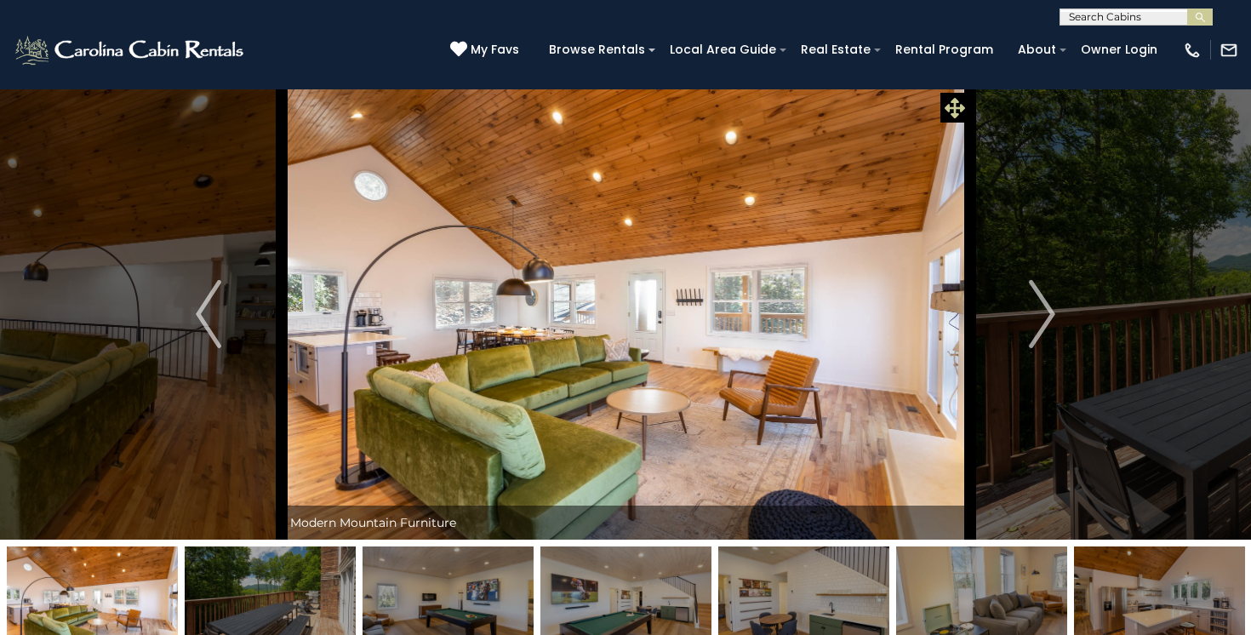
click at [962, 103] on icon at bounding box center [955, 108] width 20 height 20
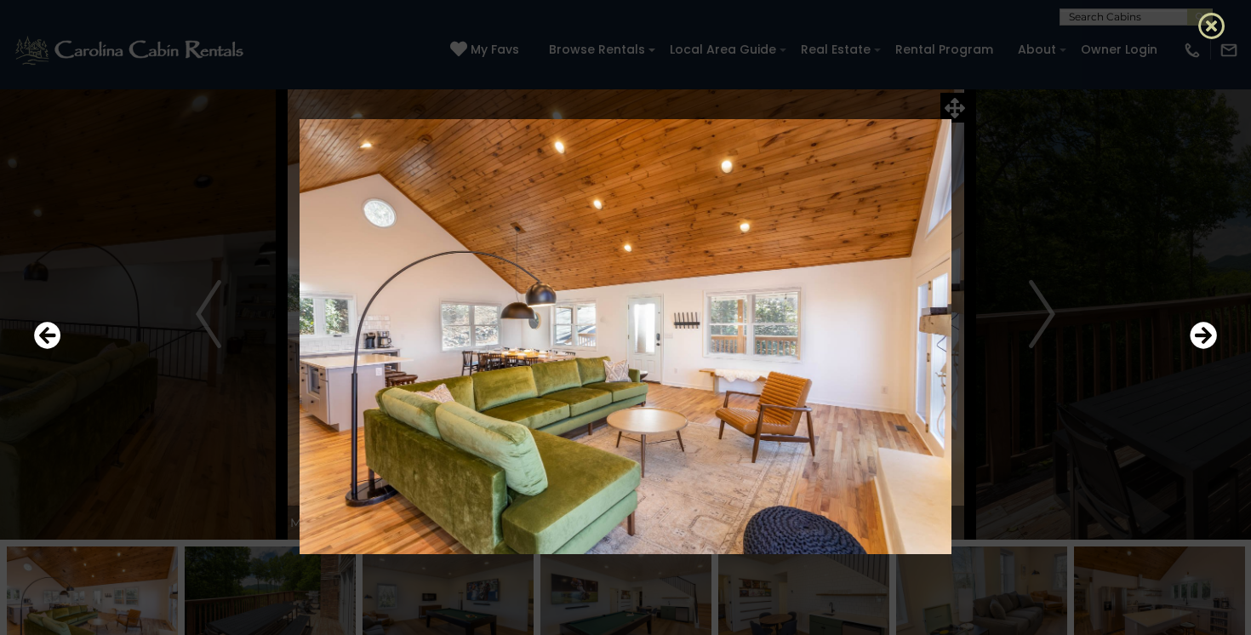
click at [1214, 26] on icon at bounding box center [1212, 25] width 27 height 27
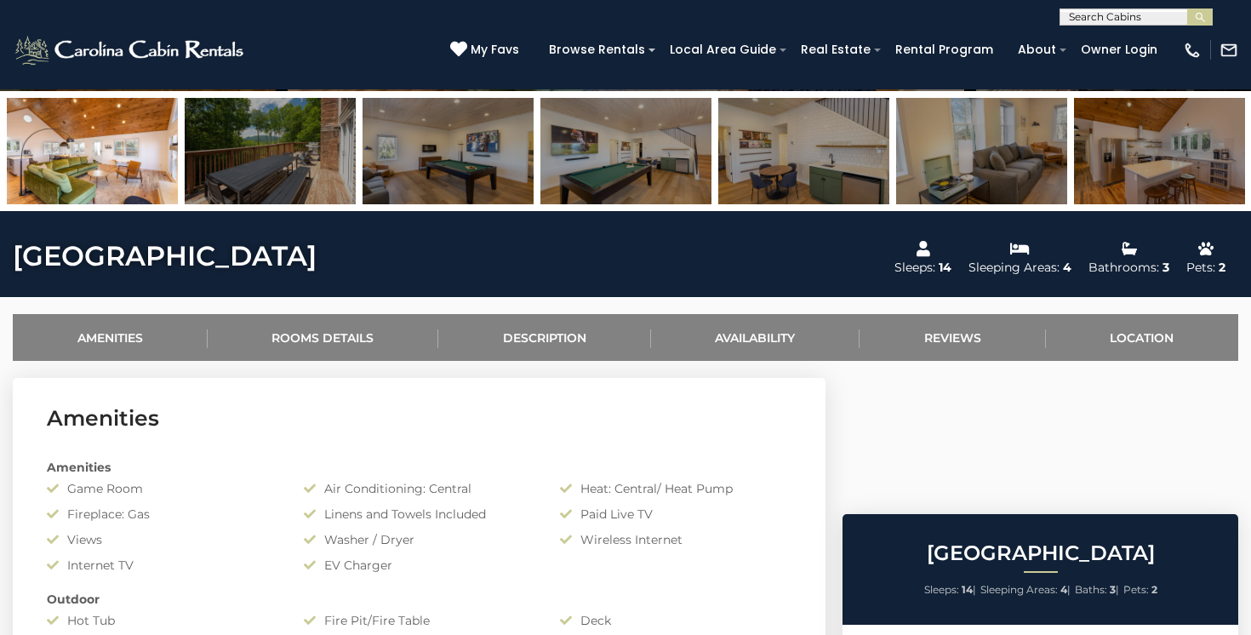
scroll to position [446, 0]
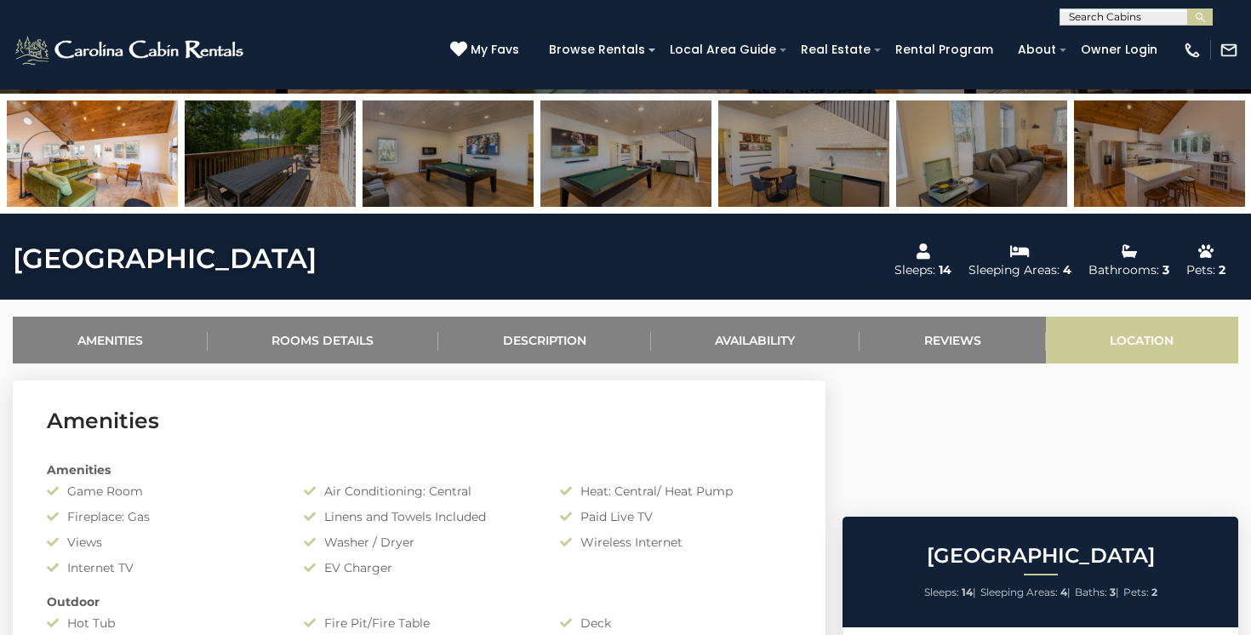
click at [1137, 343] on link "Location" at bounding box center [1142, 340] width 193 height 47
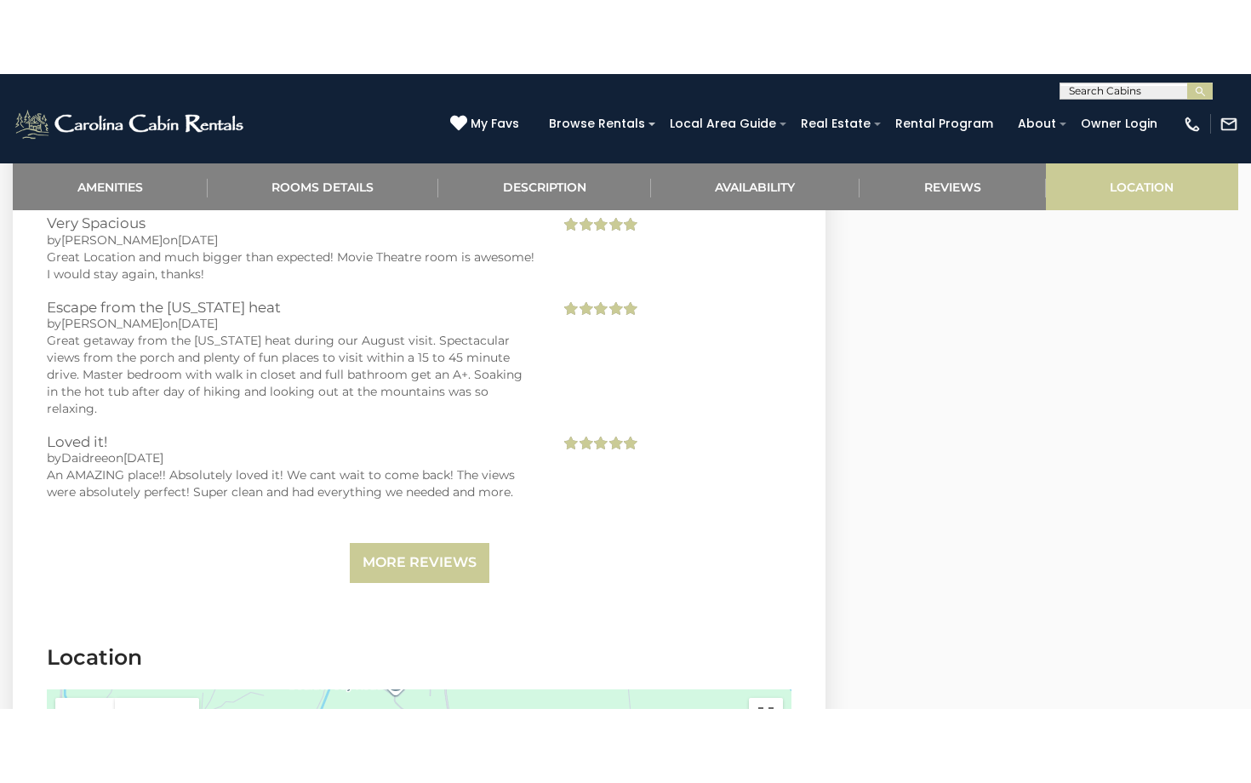
scroll to position [4166, 0]
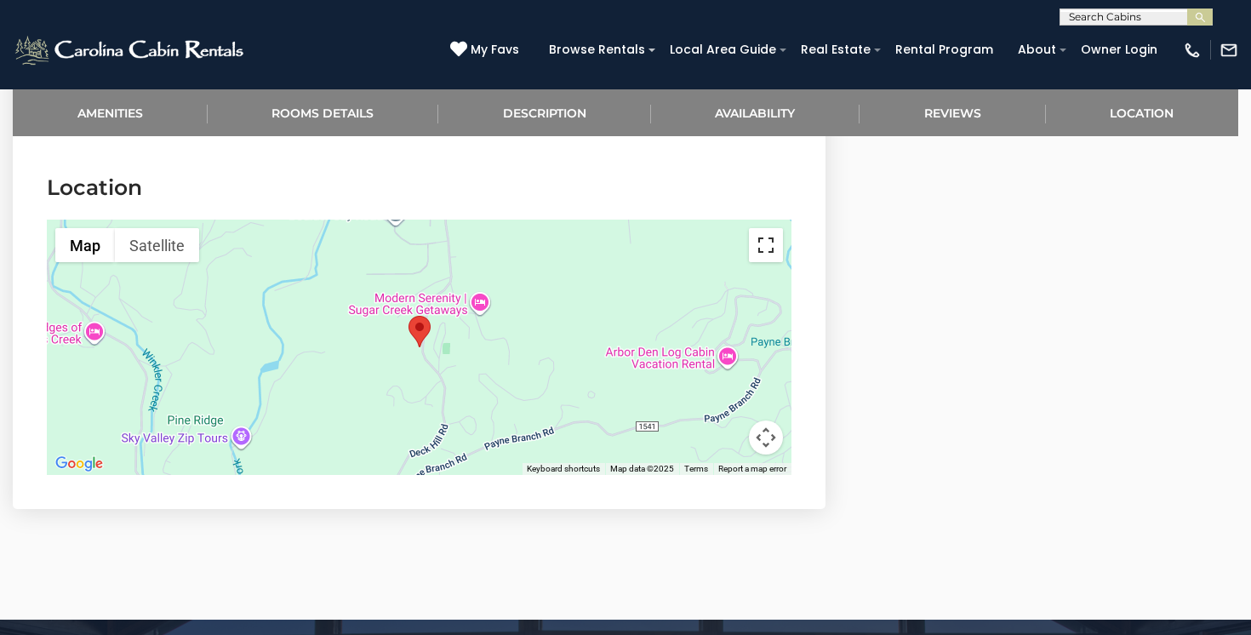
click at [770, 239] on button "Toggle fullscreen view" at bounding box center [766, 245] width 34 height 34
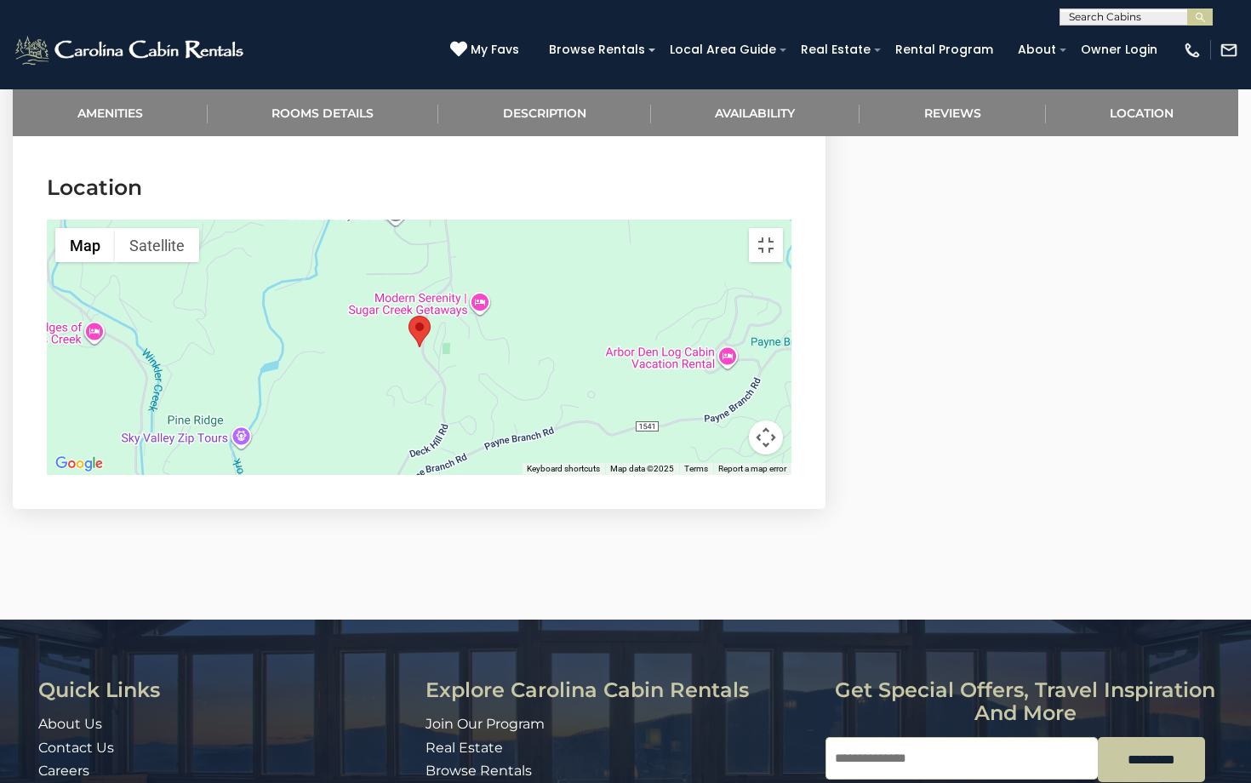
scroll to position [3984, 0]
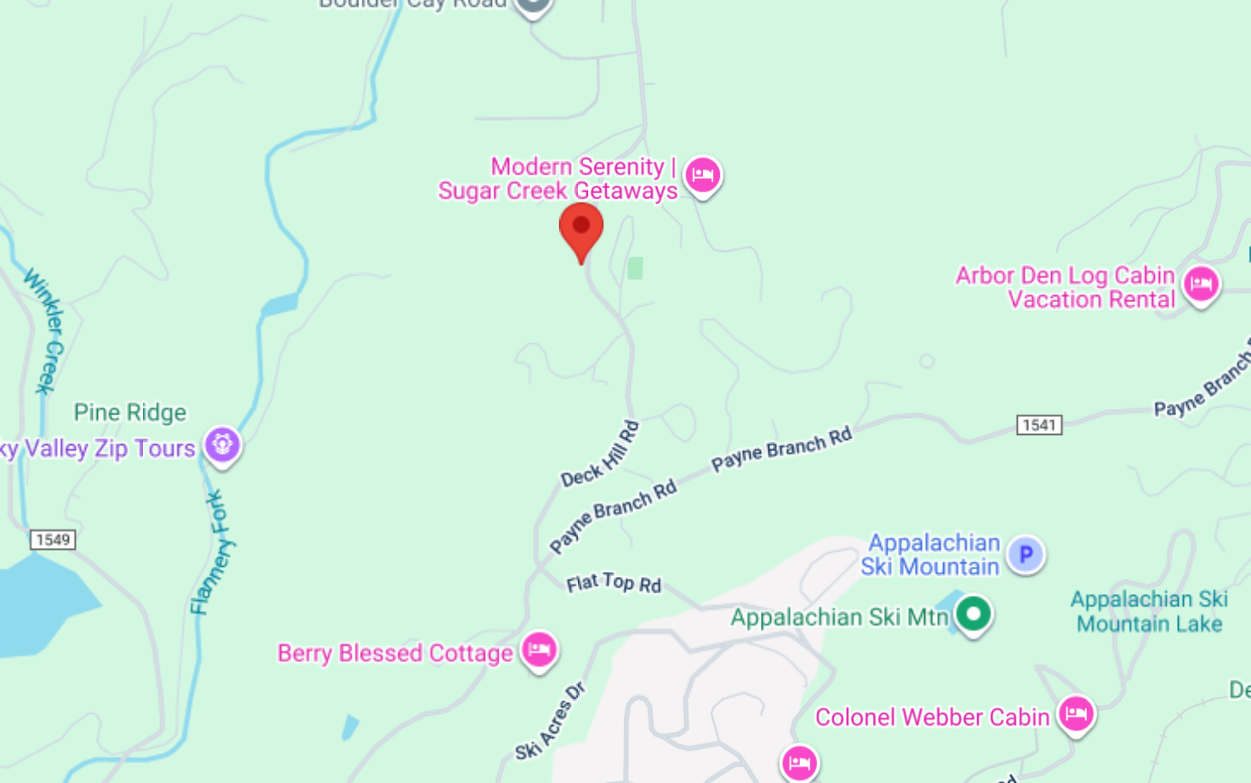
drag, startPoint x: 359, startPoint y: 153, endPoint x: 334, endPoint y: 317, distance: 165.4
click at [334, 317] on div at bounding box center [625, 391] width 1251 height 783
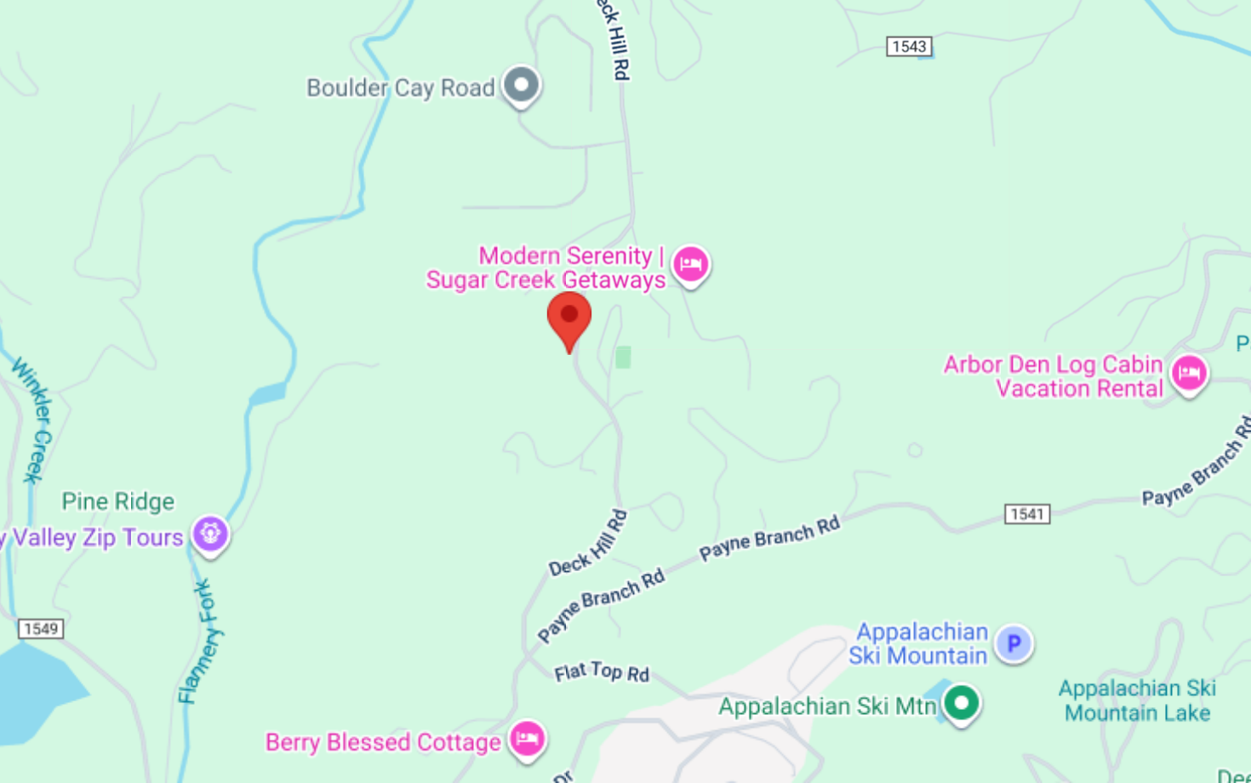
drag, startPoint x: 308, startPoint y: 208, endPoint x: 313, endPoint y: 267, distance: 59.8
click at [313, 266] on div at bounding box center [625, 391] width 1251 height 783
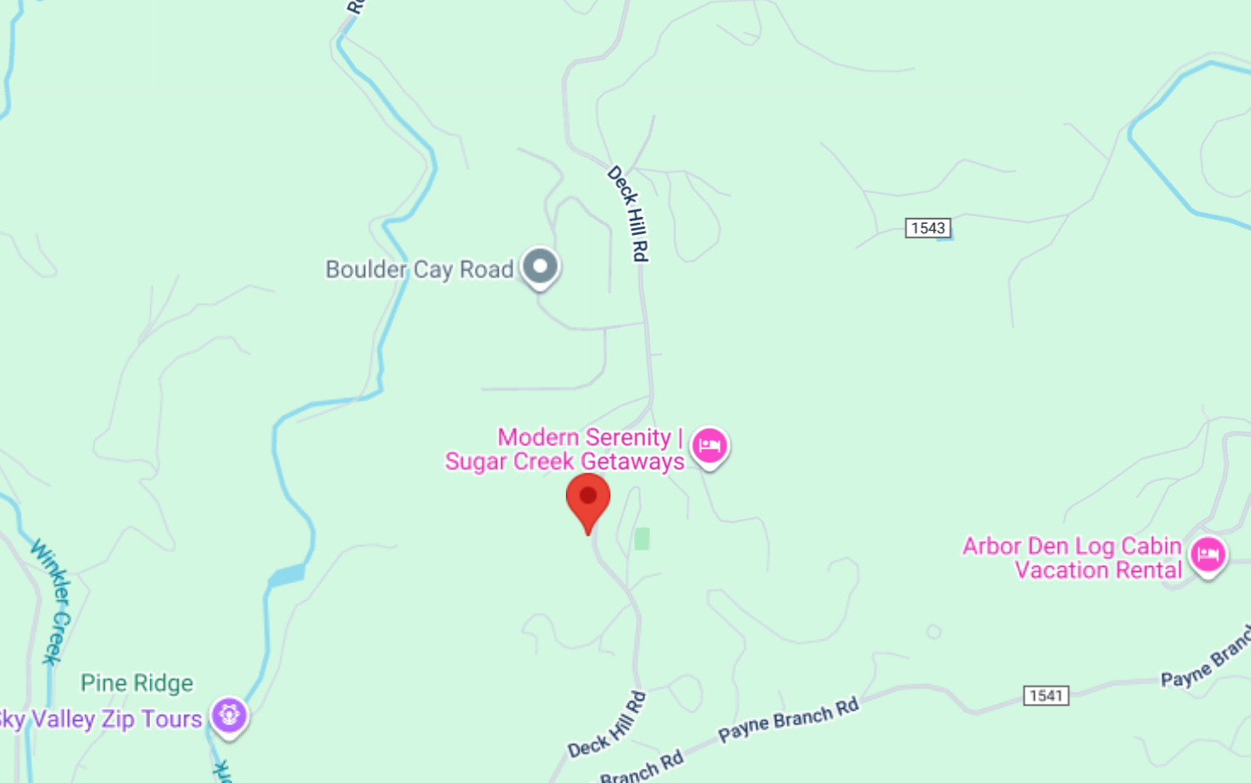
scroll to position [4108, 0]
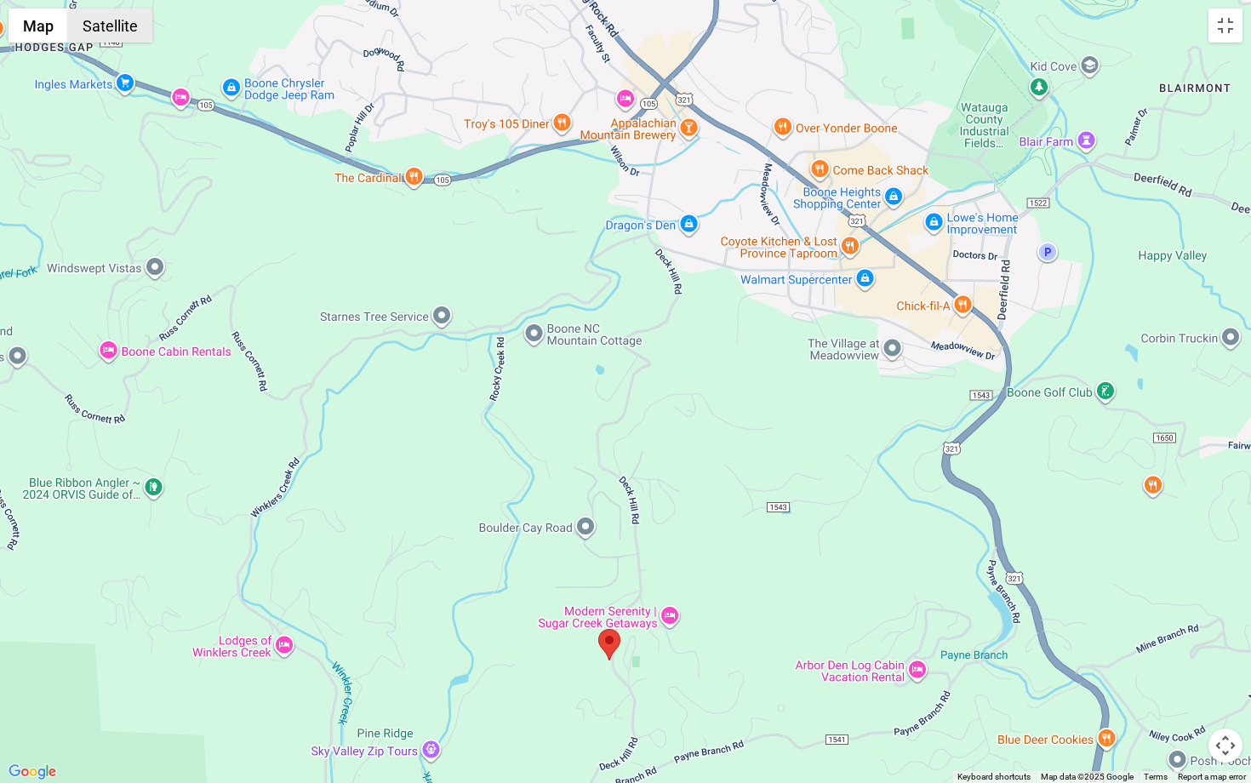
click at [117, 20] on button "Satellite" at bounding box center [110, 26] width 84 height 34
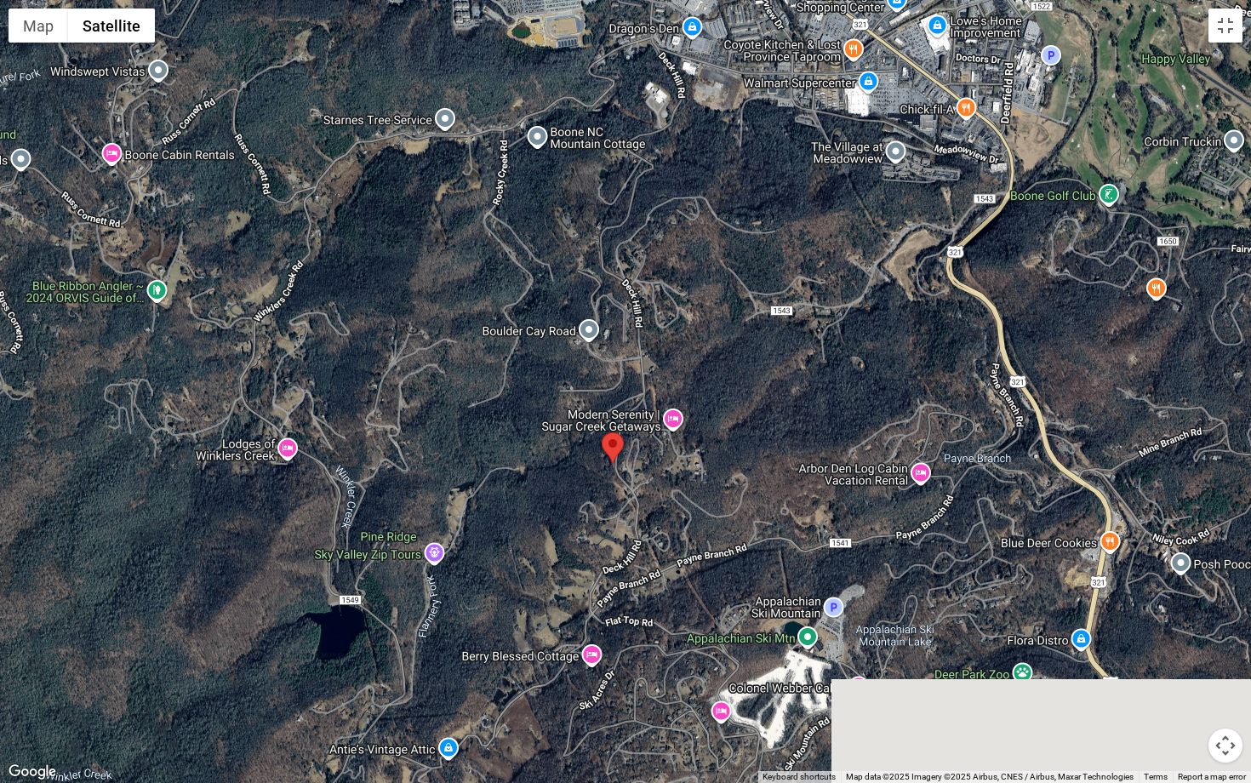
drag, startPoint x: 624, startPoint y: 690, endPoint x: 627, endPoint y: 492, distance: 198.4
click at [627, 492] on div at bounding box center [625, 391] width 1251 height 783
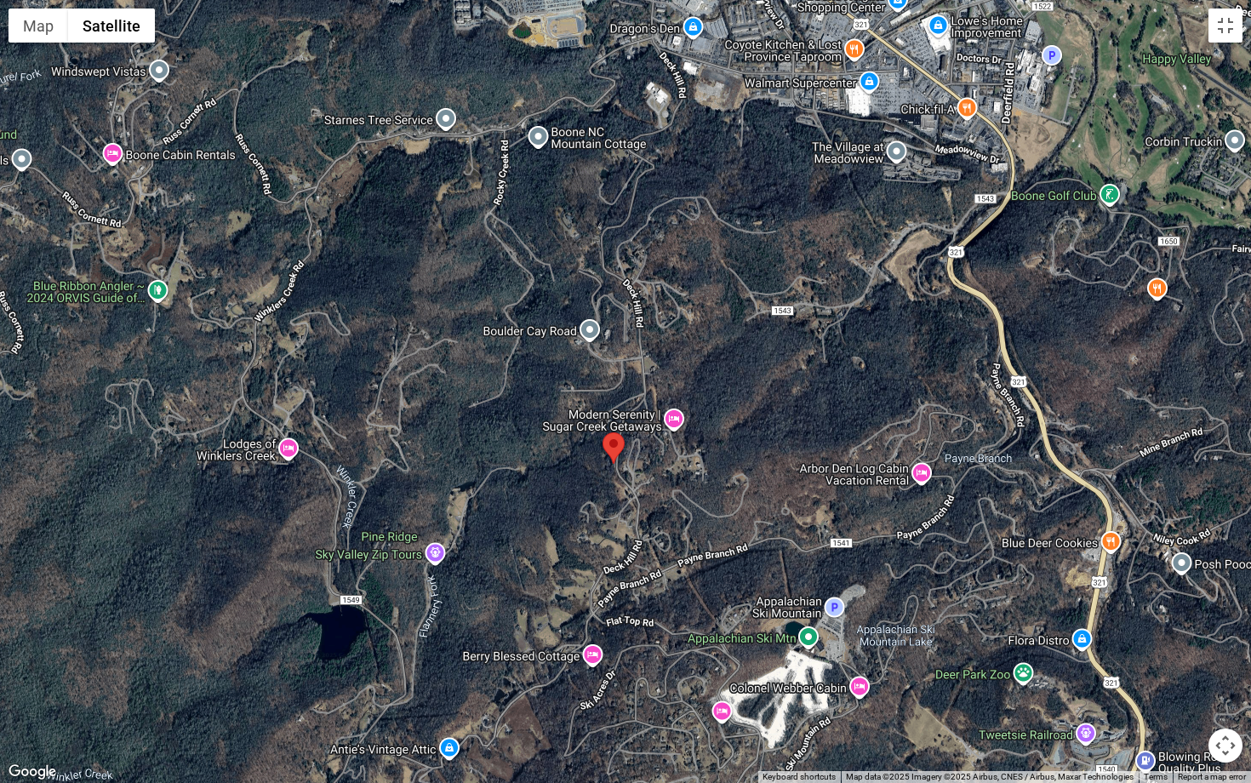
scroll to position [3937, 0]
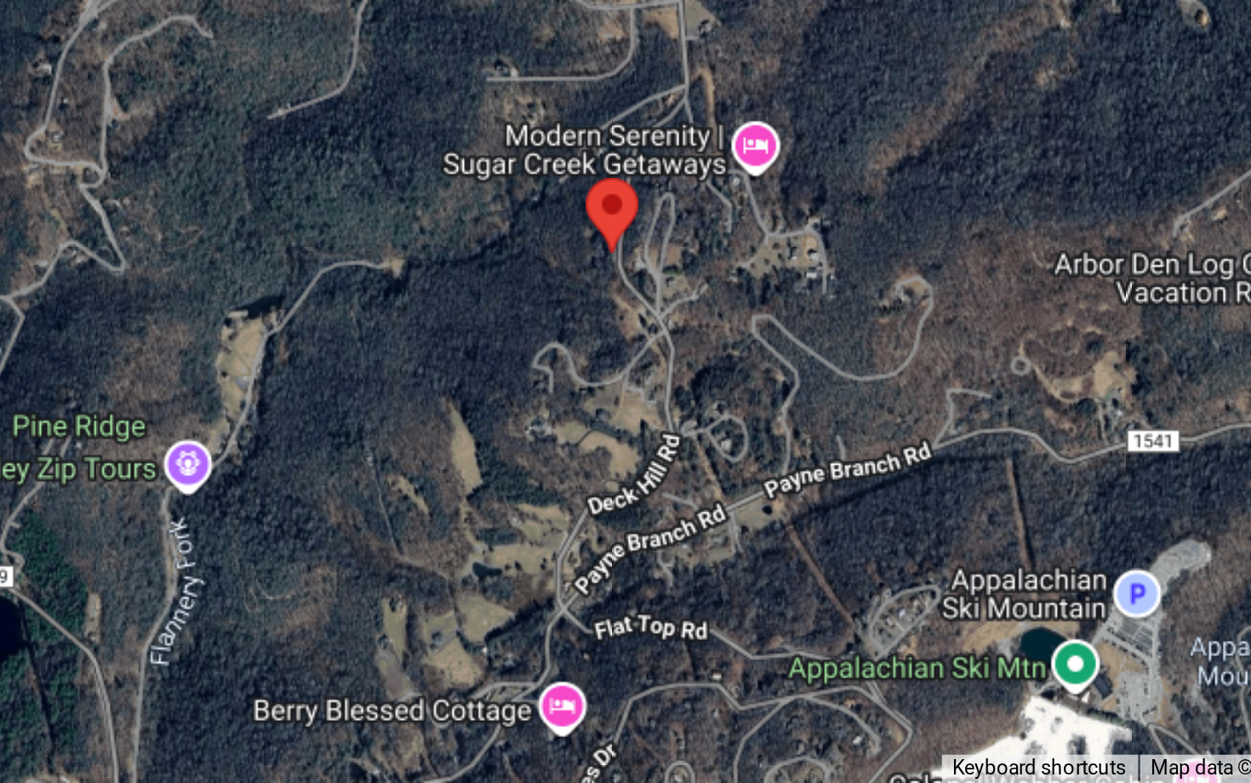
drag, startPoint x: 279, startPoint y: 92, endPoint x: 287, endPoint y: 207, distance: 115.2
click at [287, 207] on div at bounding box center [625, 391] width 1251 height 783
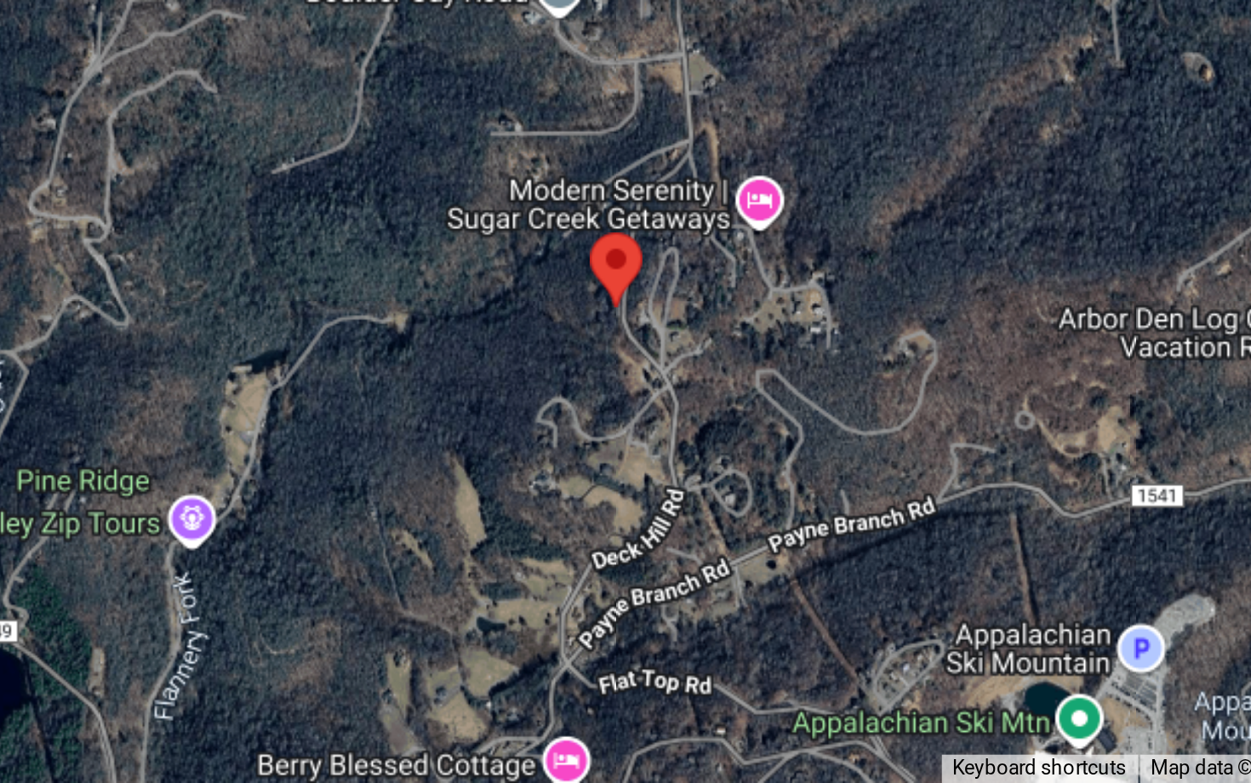
scroll to position [3906, 0]
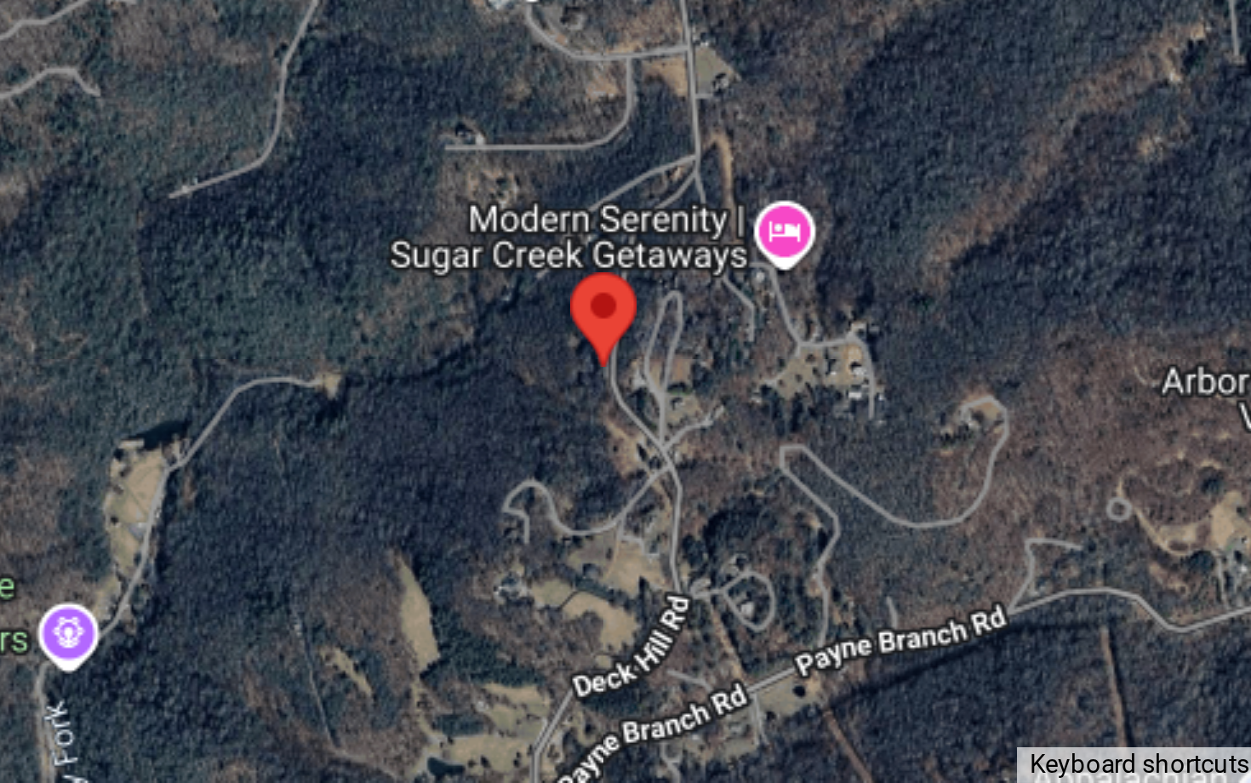
drag, startPoint x: 210, startPoint y: 117, endPoint x: 209, endPoint y: 183, distance: 65.6
click at [209, 183] on div at bounding box center [625, 391] width 1251 height 783
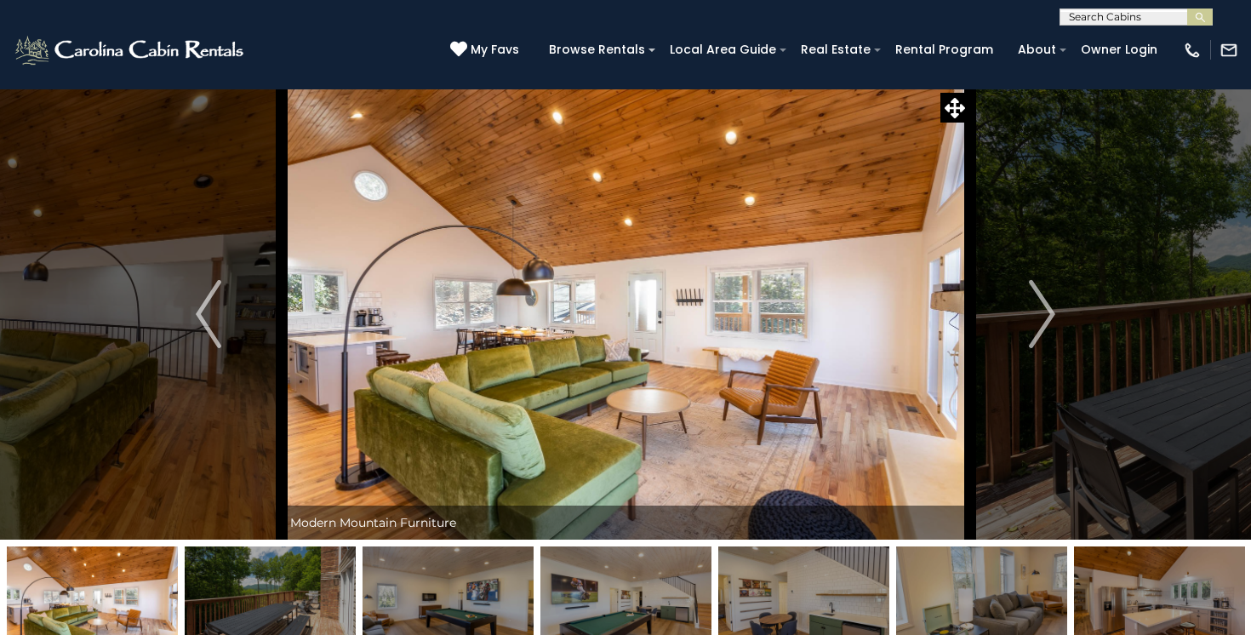
scroll to position [0, 0]
click at [1044, 309] on img "Next" at bounding box center [1043, 314] width 26 height 68
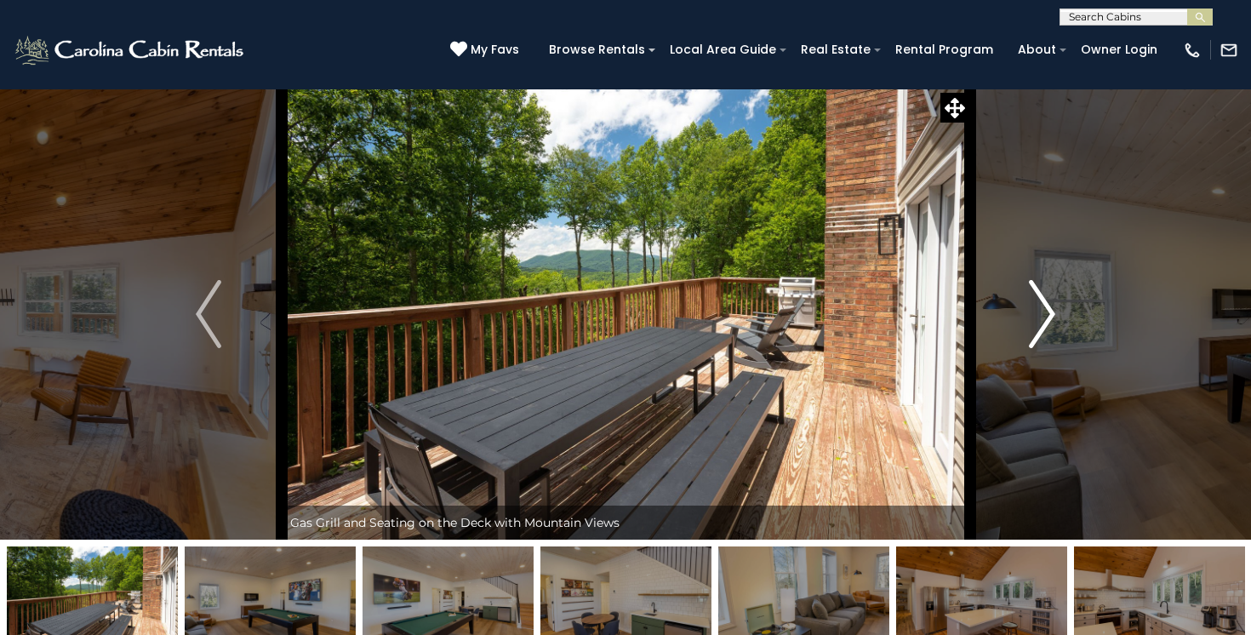
click at [1044, 309] on img "Next" at bounding box center [1043, 314] width 26 height 68
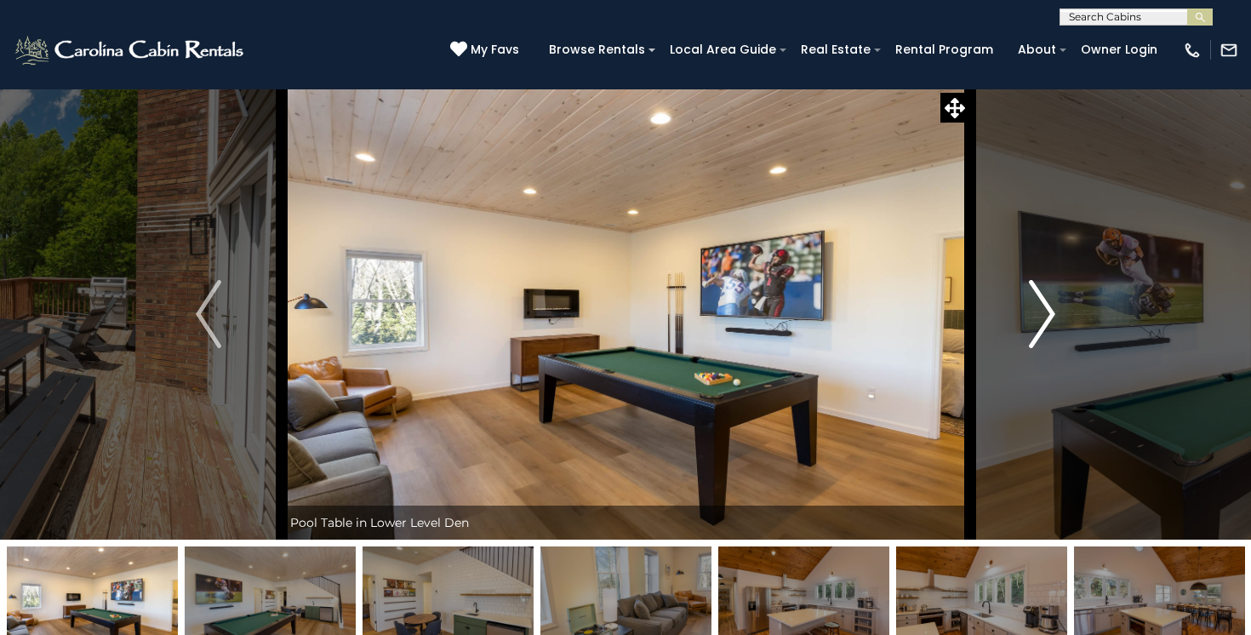
click at [1044, 309] on img "Next" at bounding box center [1043, 314] width 26 height 68
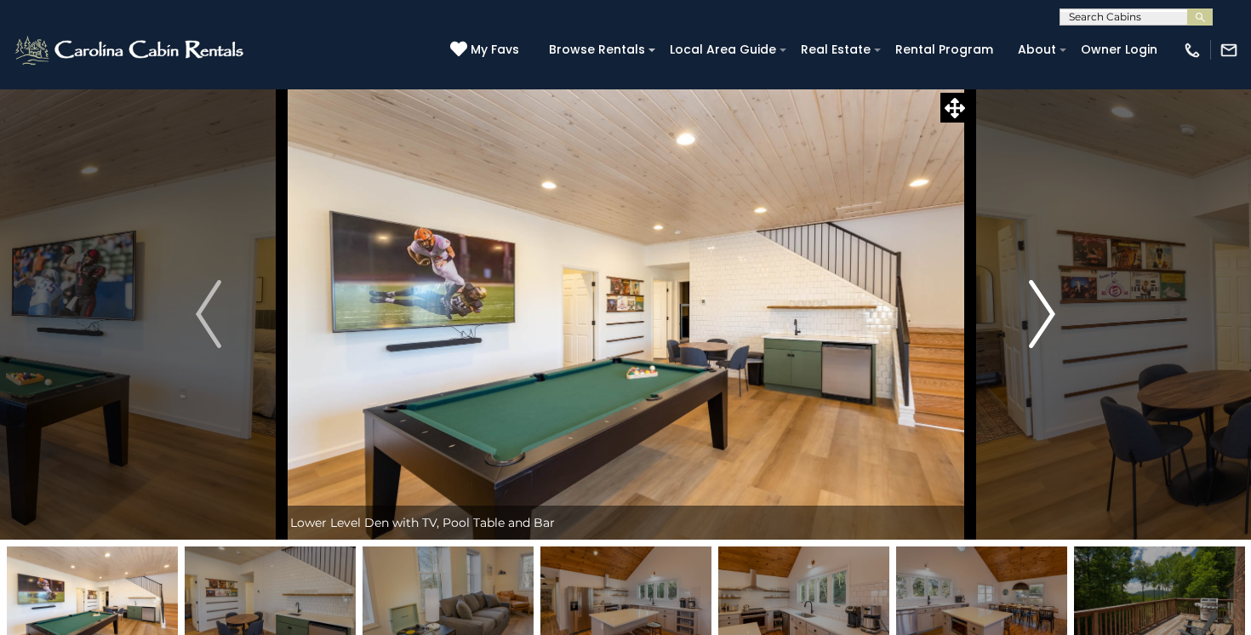
click at [1044, 309] on img "Next" at bounding box center [1043, 314] width 26 height 68
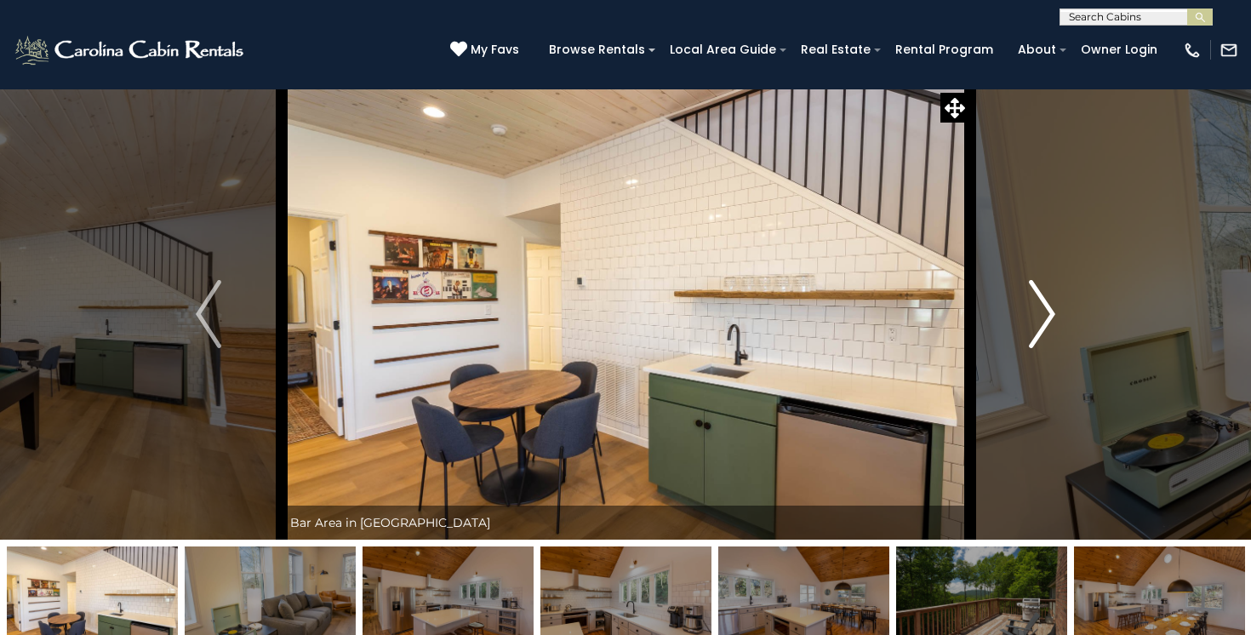
click at [1044, 309] on img "Next" at bounding box center [1043, 314] width 26 height 68
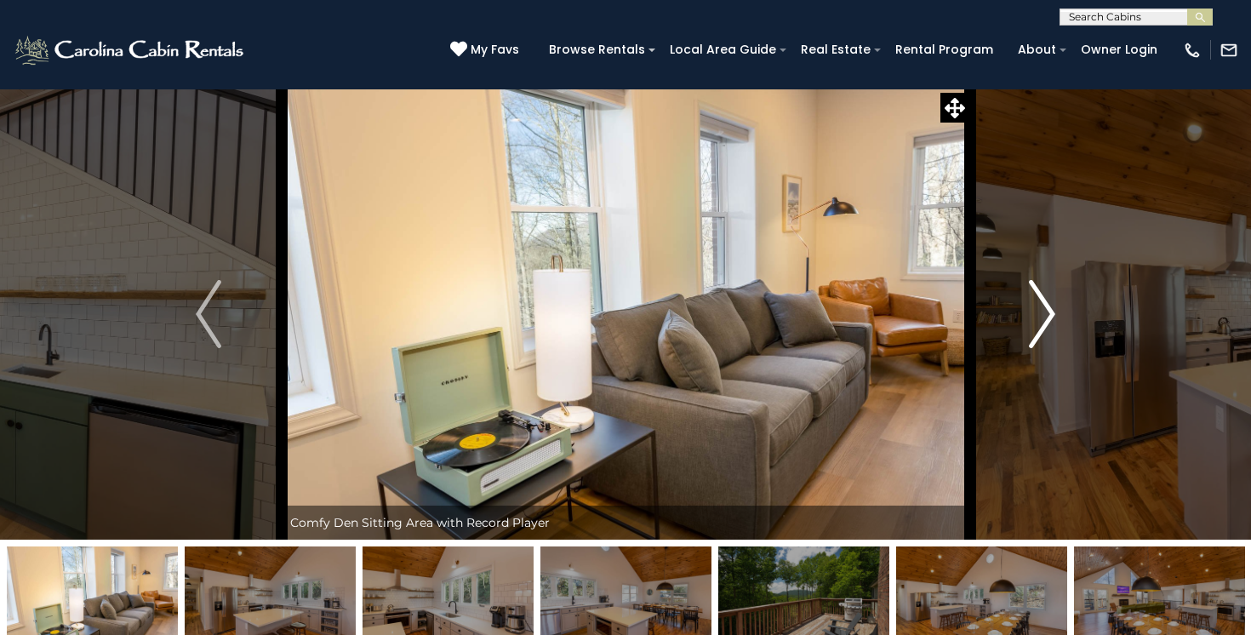
click at [1044, 309] on img "Next" at bounding box center [1043, 314] width 26 height 68
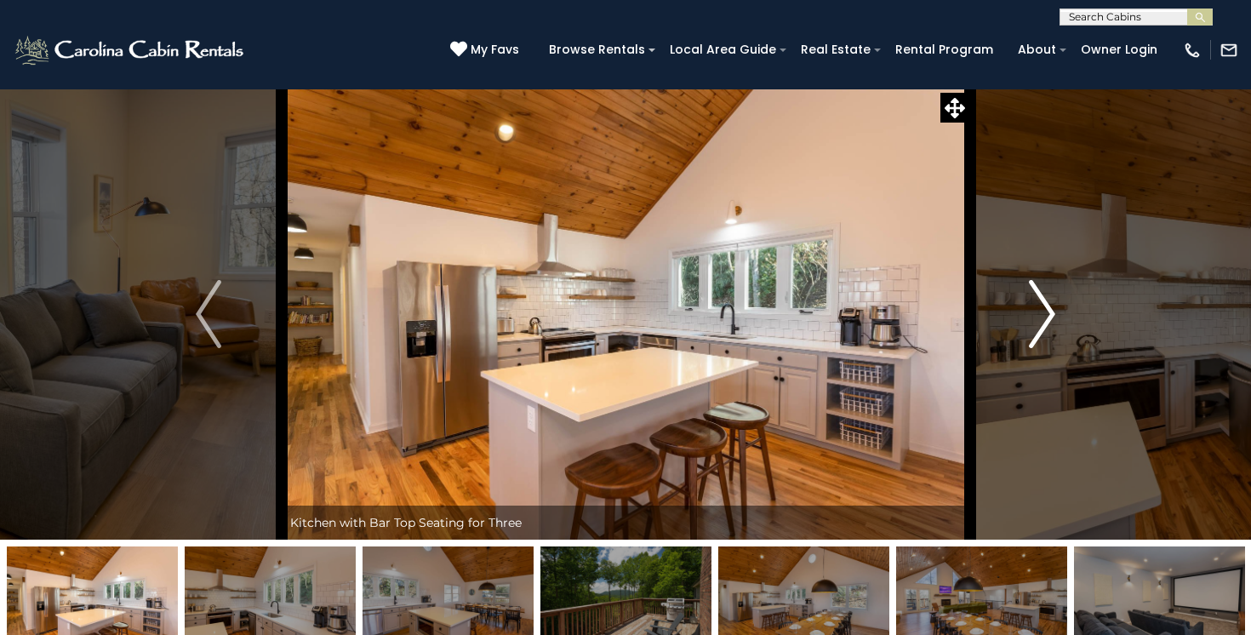
click at [1044, 309] on img "Next" at bounding box center [1043, 314] width 26 height 68
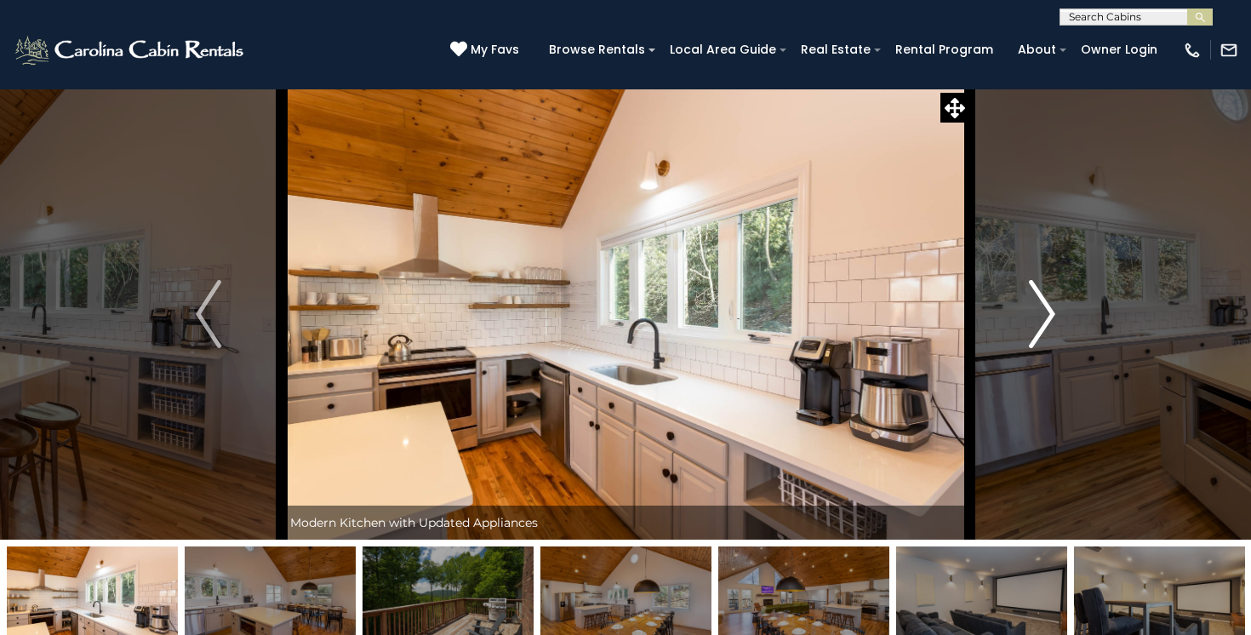
click at [1044, 309] on img "Next" at bounding box center [1043, 314] width 26 height 68
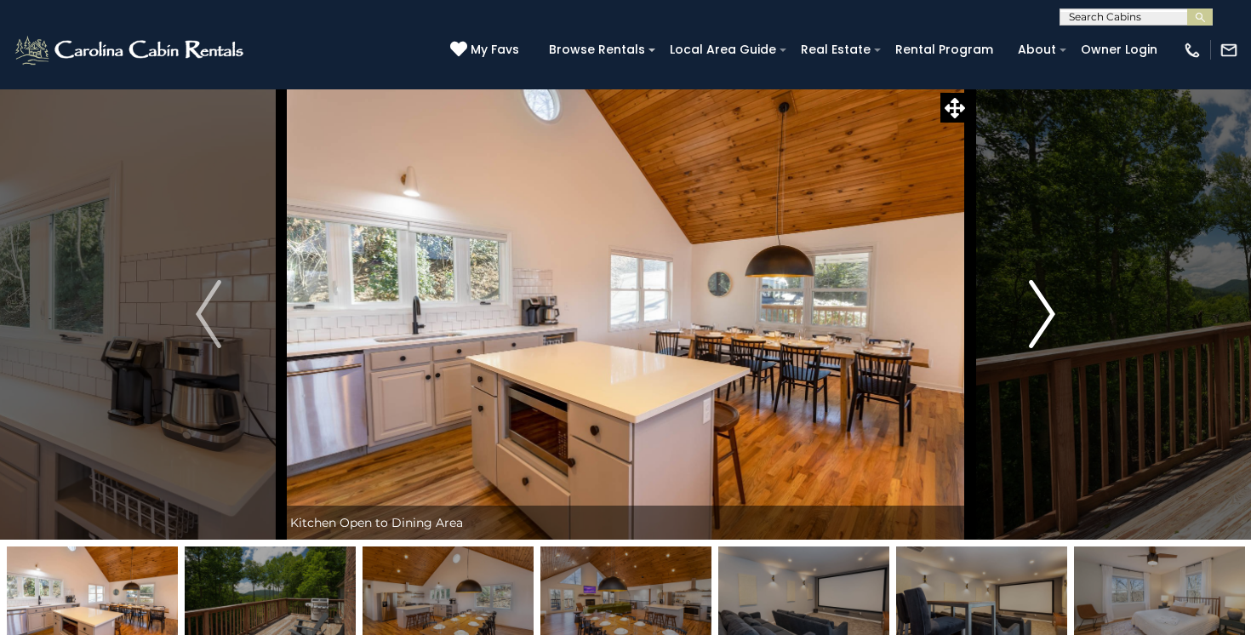
click at [1044, 309] on img "Next" at bounding box center [1043, 314] width 26 height 68
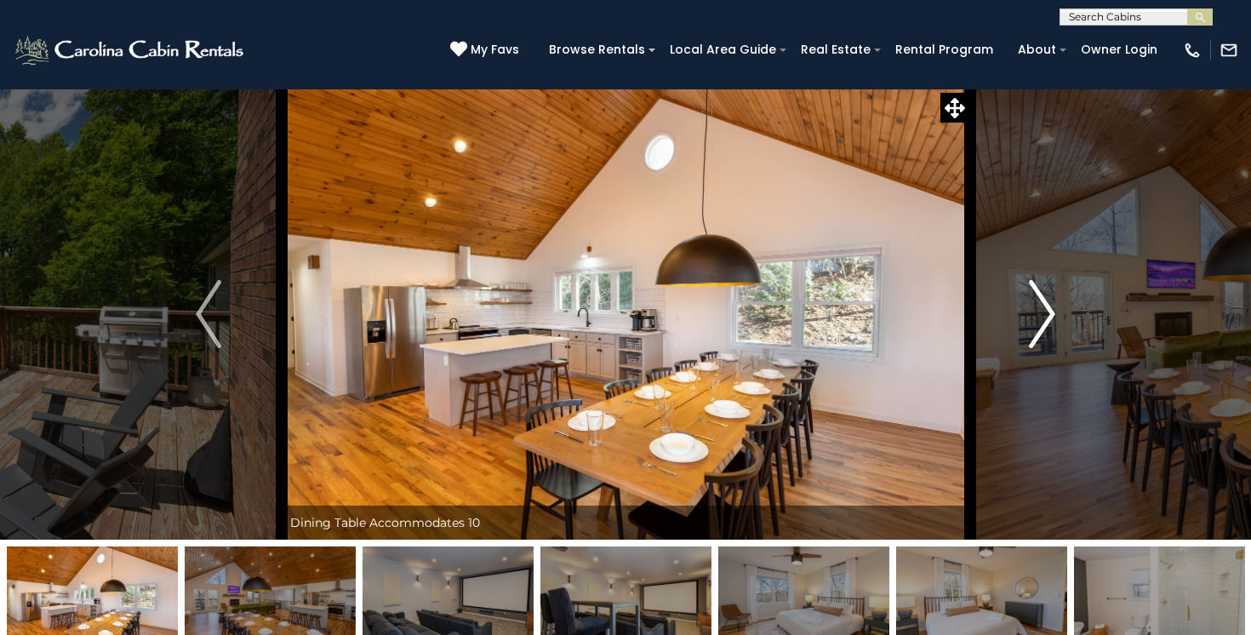
click at [1044, 309] on img "Next" at bounding box center [1043, 314] width 26 height 68
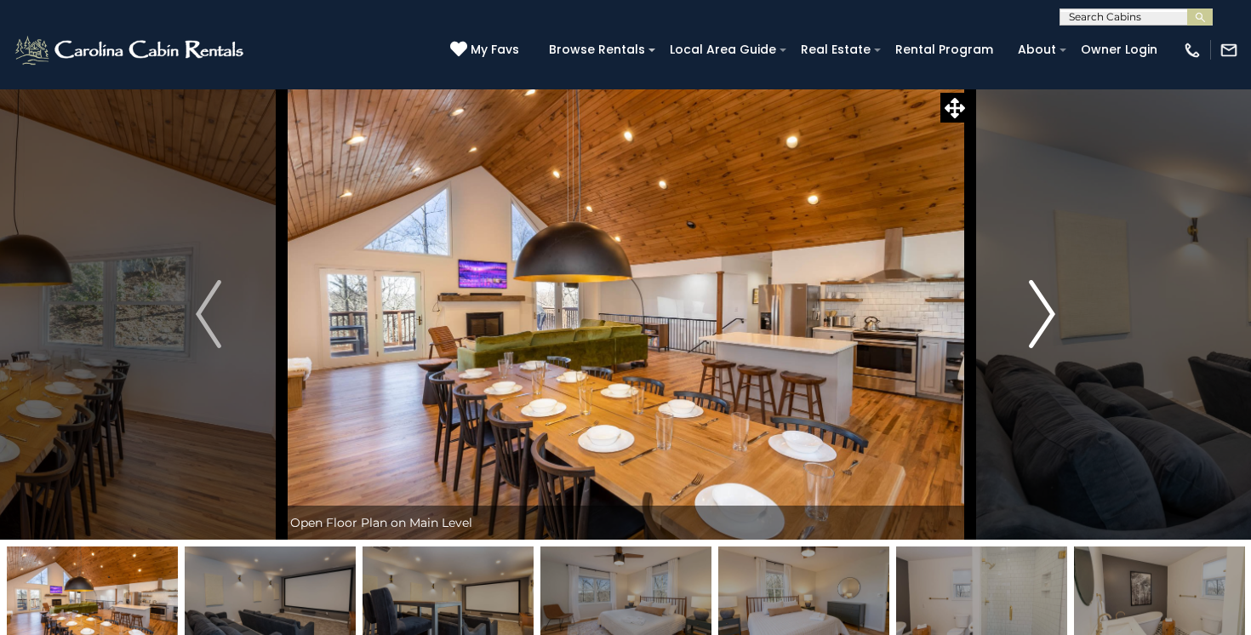
click at [1044, 309] on img "Next" at bounding box center [1043, 314] width 26 height 68
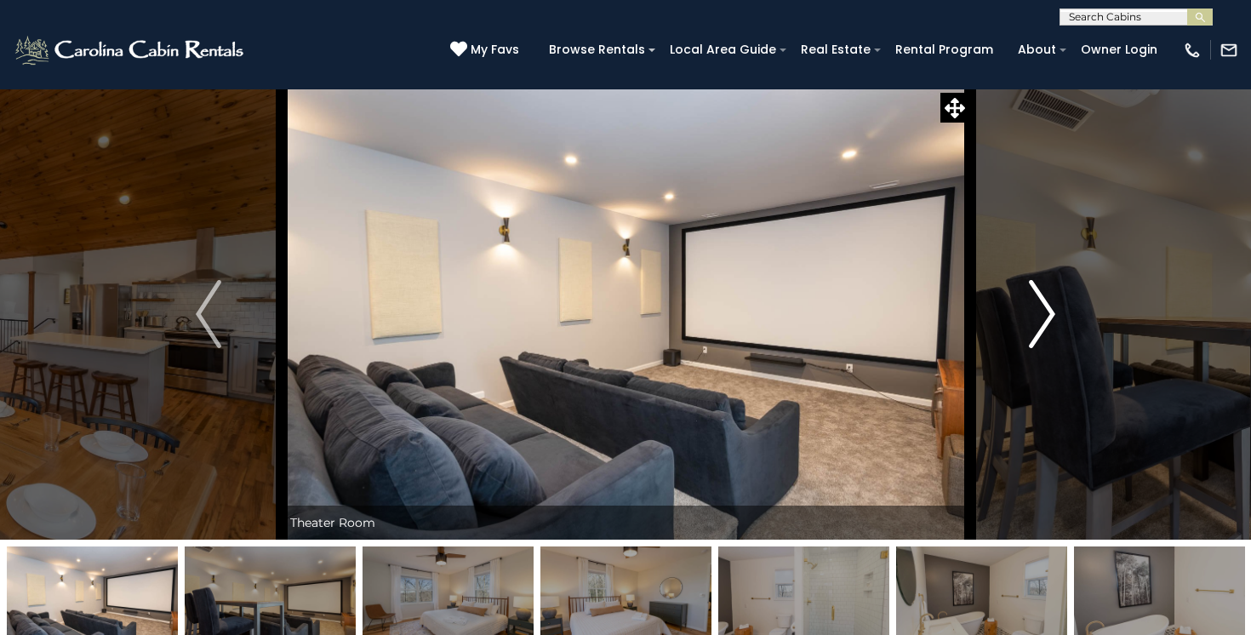
click at [1044, 309] on img "Next" at bounding box center [1043, 314] width 26 height 68
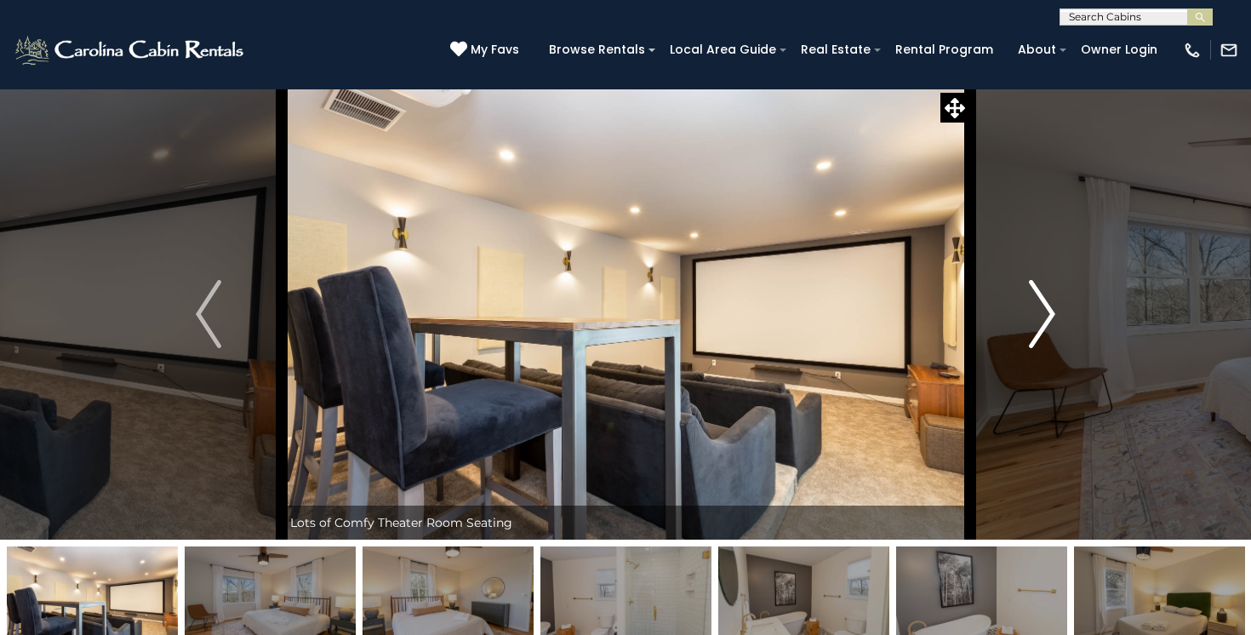
click at [1044, 309] on img "Next" at bounding box center [1043, 314] width 26 height 68
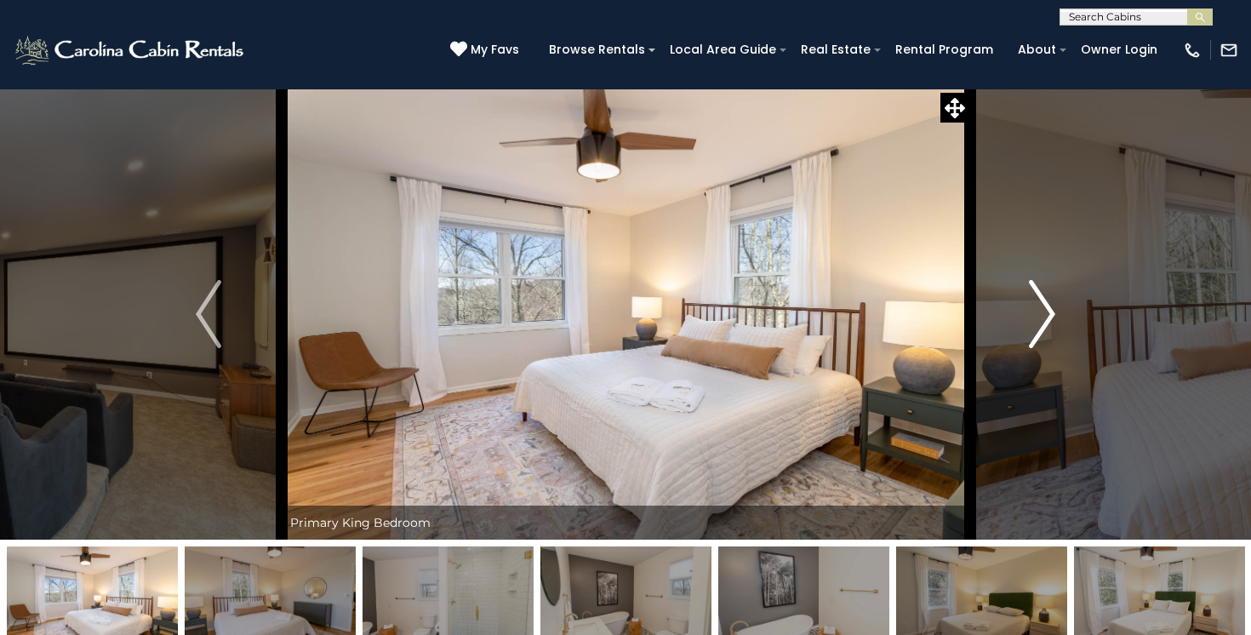
click at [1044, 309] on img "Next" at bounding box center [1043, 314] width 26 height 68
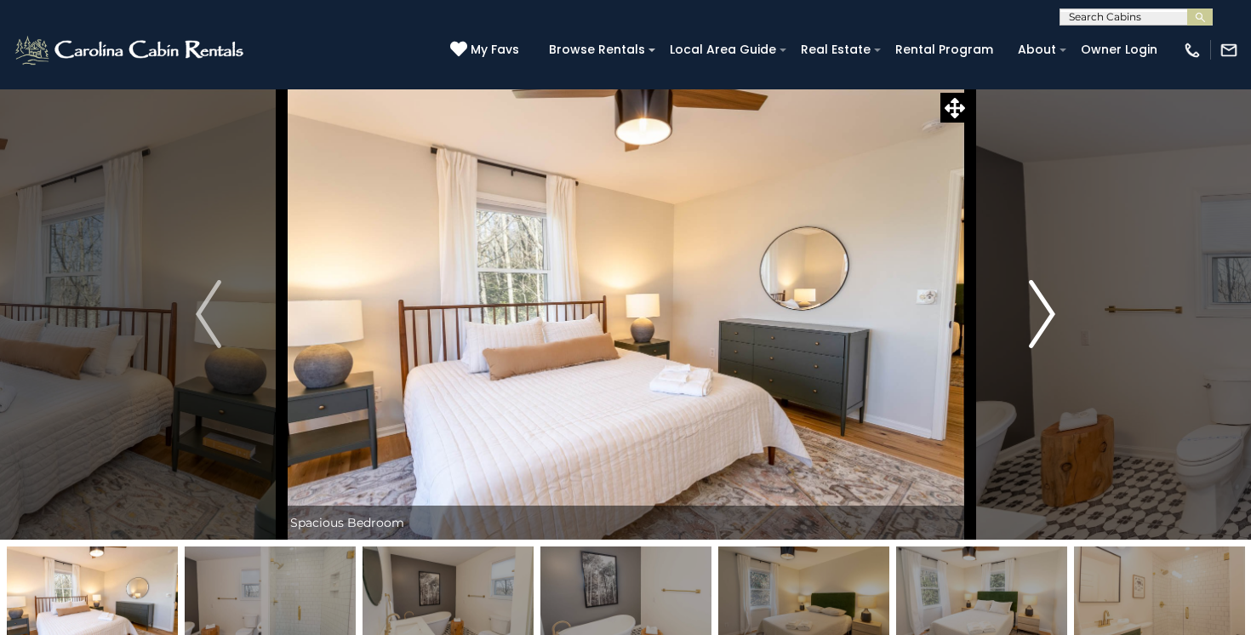
click at [1044, 309] on img "Next" at bounding box center [1043, 314] width 26 height 68
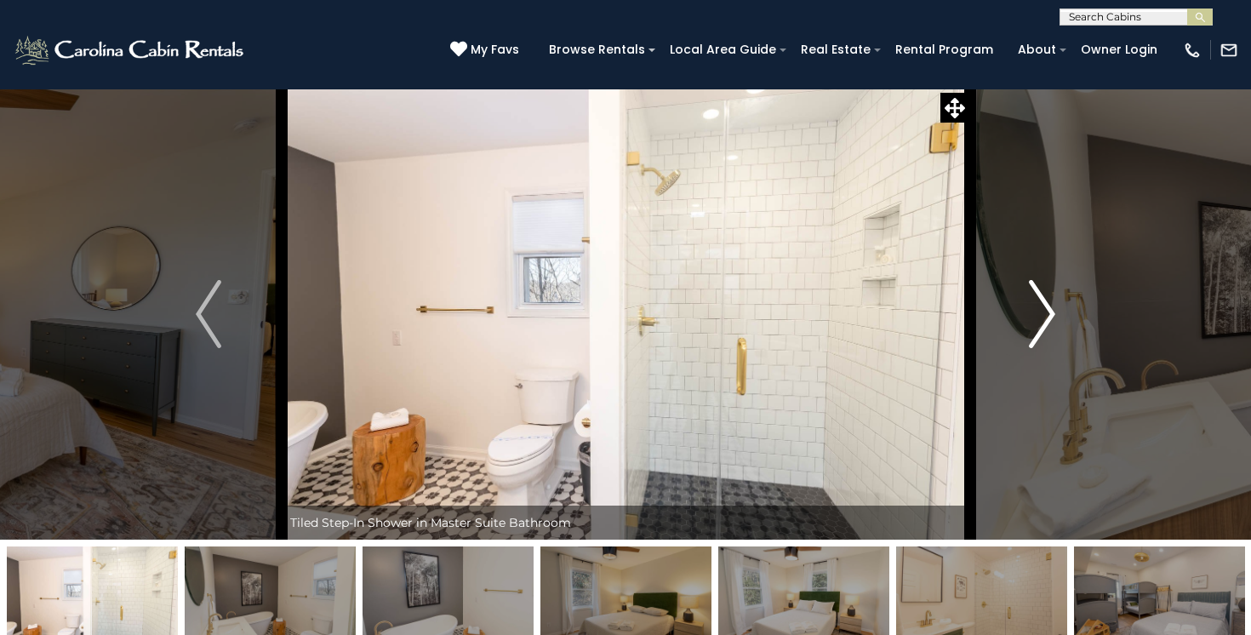
click at [1044, 309] on img "Next" at bounding box center [1043, 314] width 26 height 68
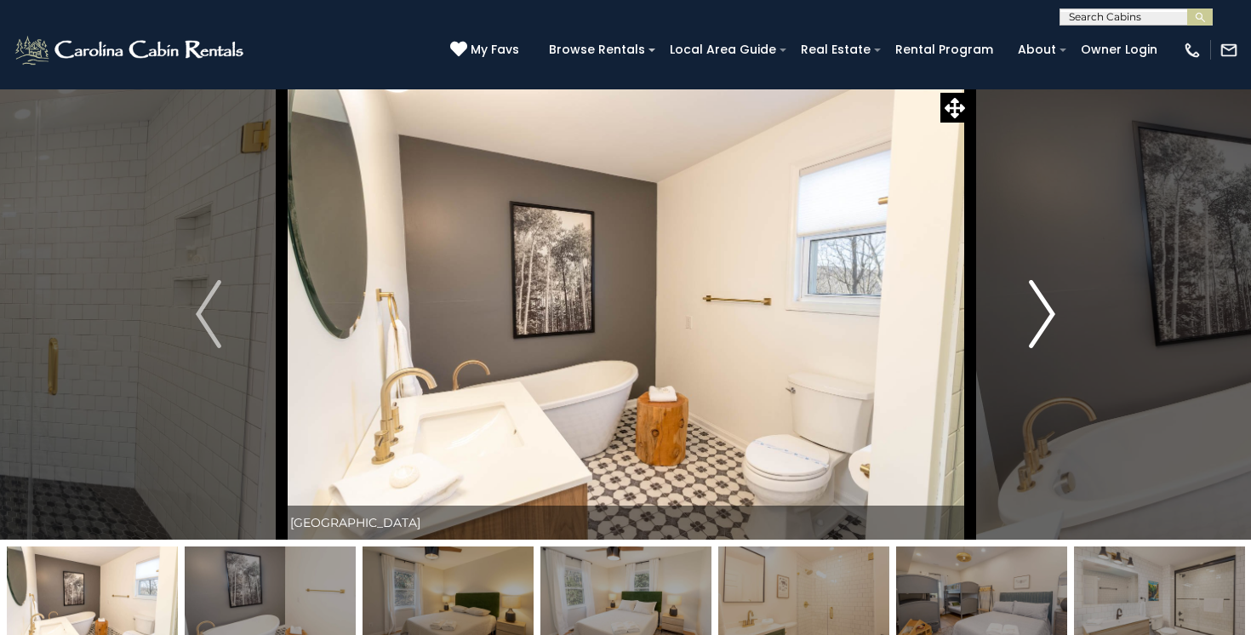
click at [1044, 309] on img "Next" at bounding box center [1043, 314] width 26 height 68
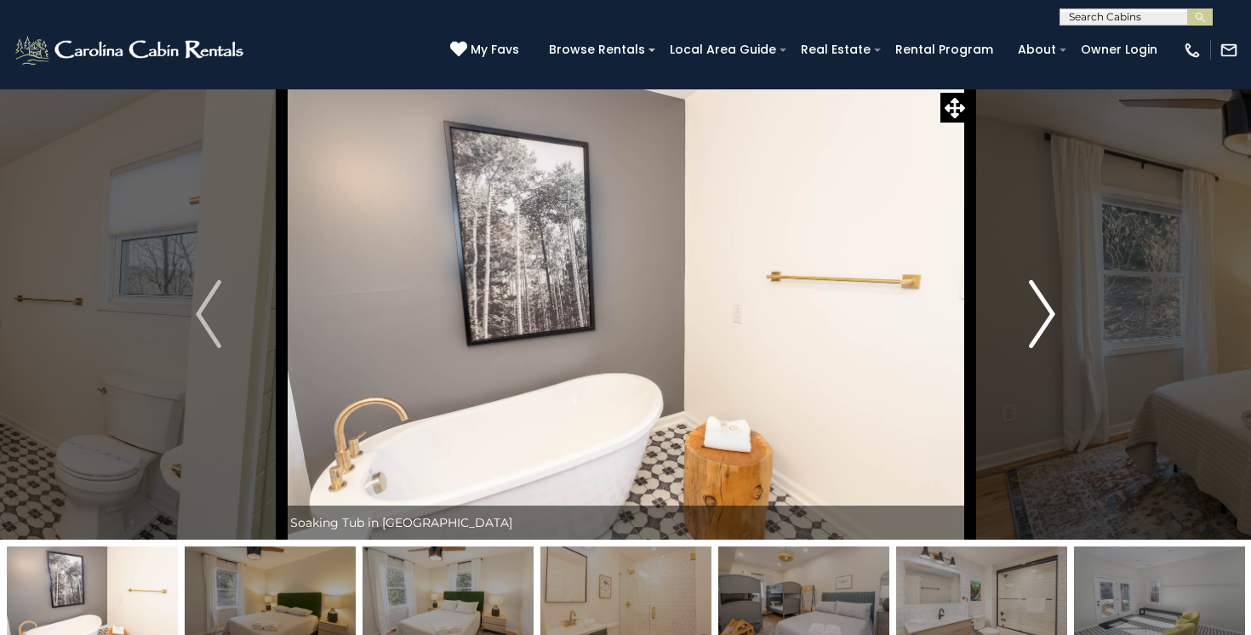
click at [1044, 309] on img "Next" at bounding box center [1043, 314] width 26 height 68
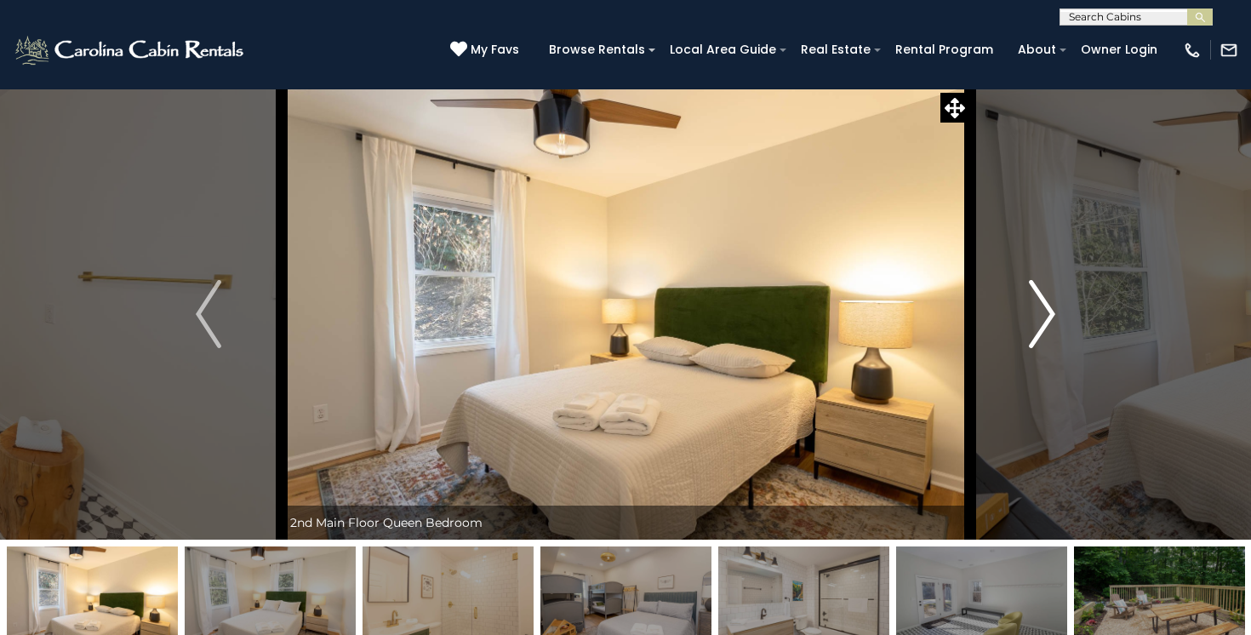
click at [1044, 309] on img "Next" at bounding box center [1043, 314] width 26 height 68
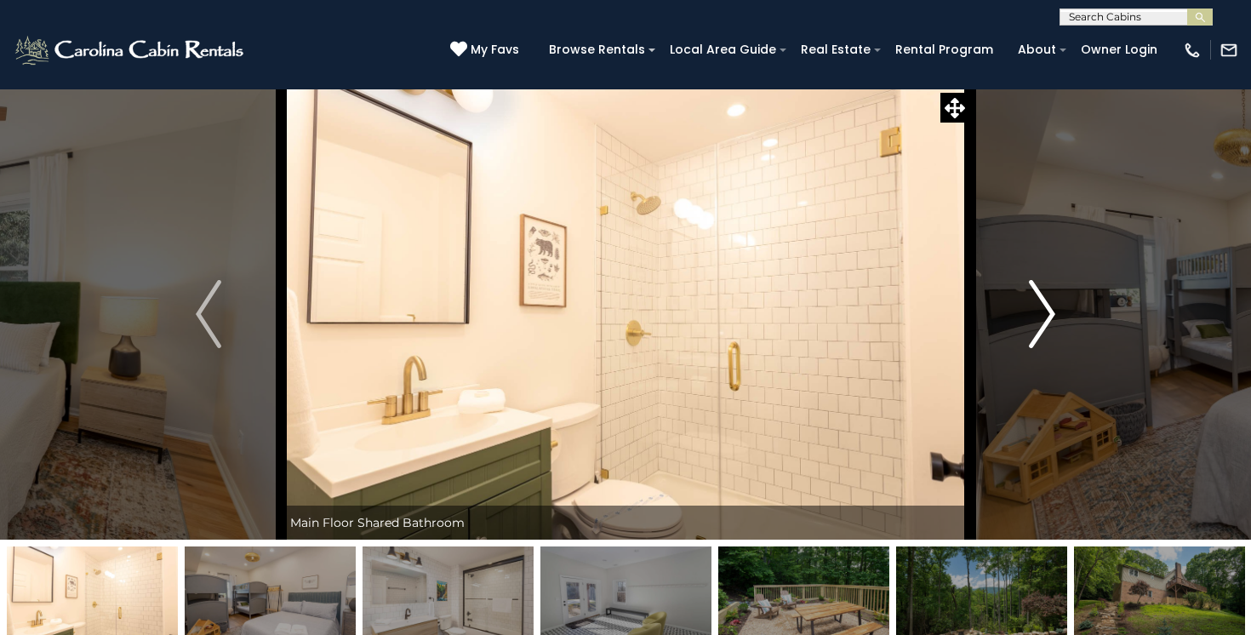
click at [1044, 309] on img "Next" at bounding box center [1043, 314] width 26 height 68
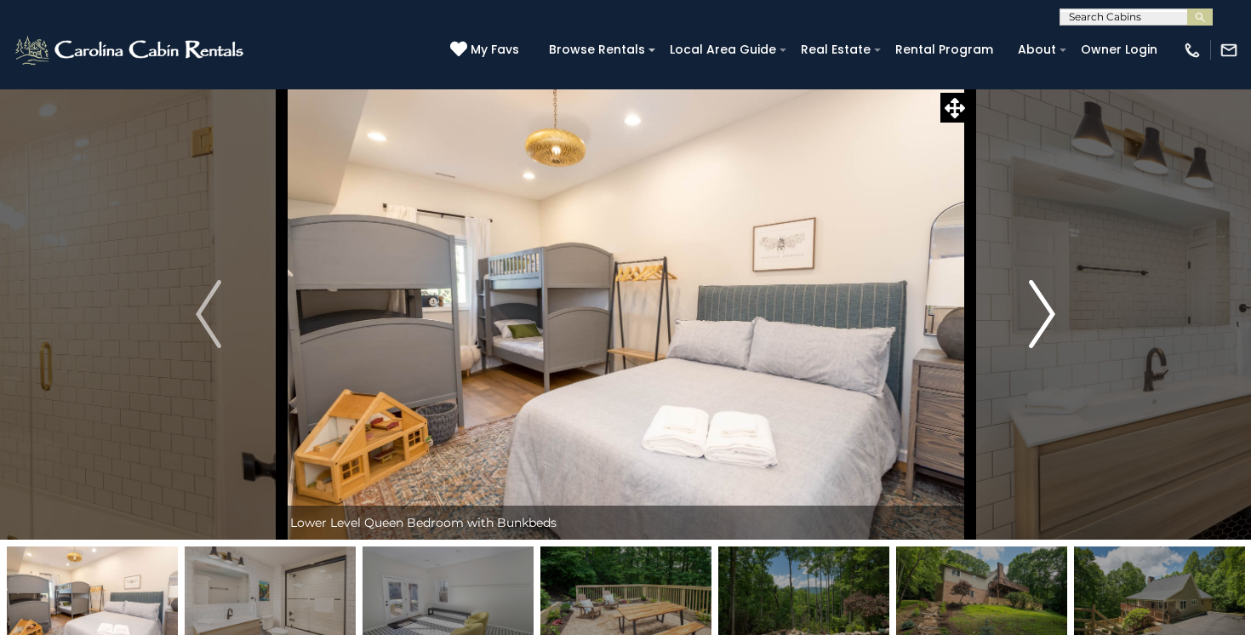
click at [1044, 309] on img "Next" at bounding box center [1043, 314] width 26 height 68
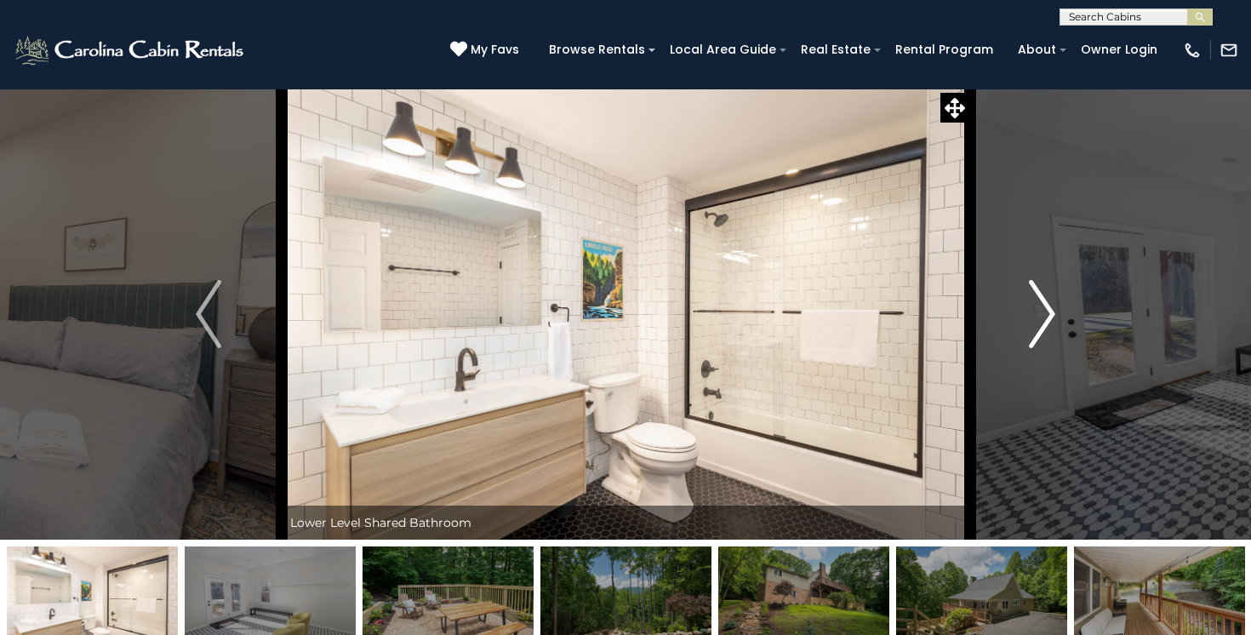
click at [1044, 309] on img "Next" at bounding box center [1043, 314] width 26 height 68
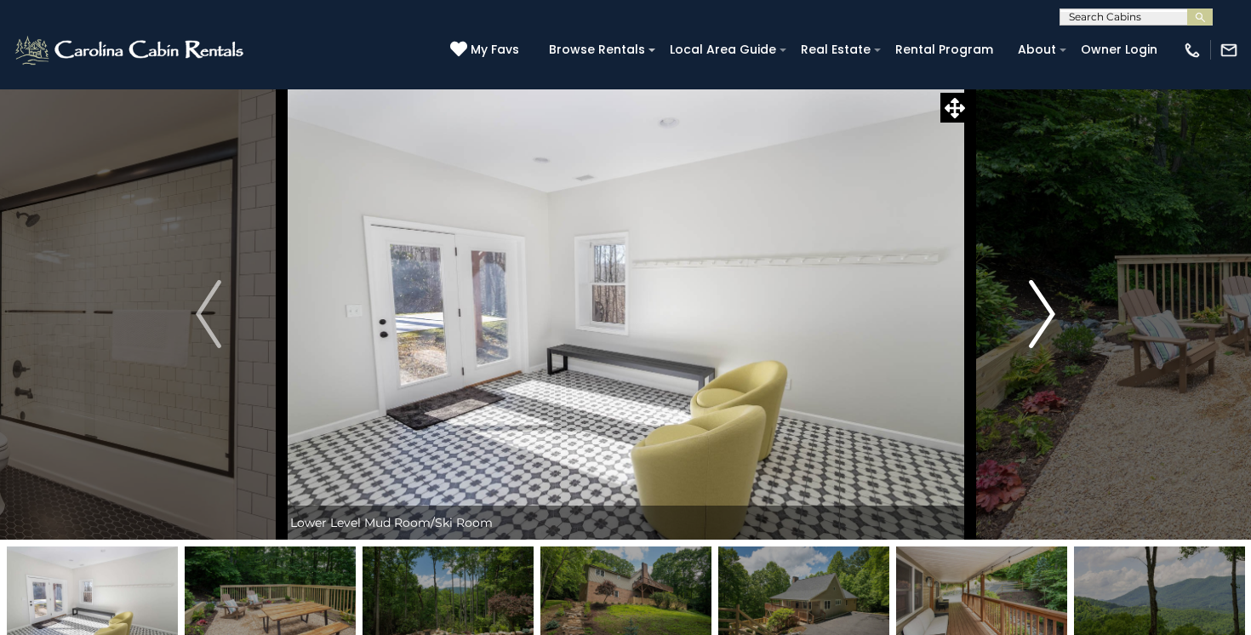
click at [1043, 309] on img "Next" at bounding box center [1043, 314] width 26 height 68
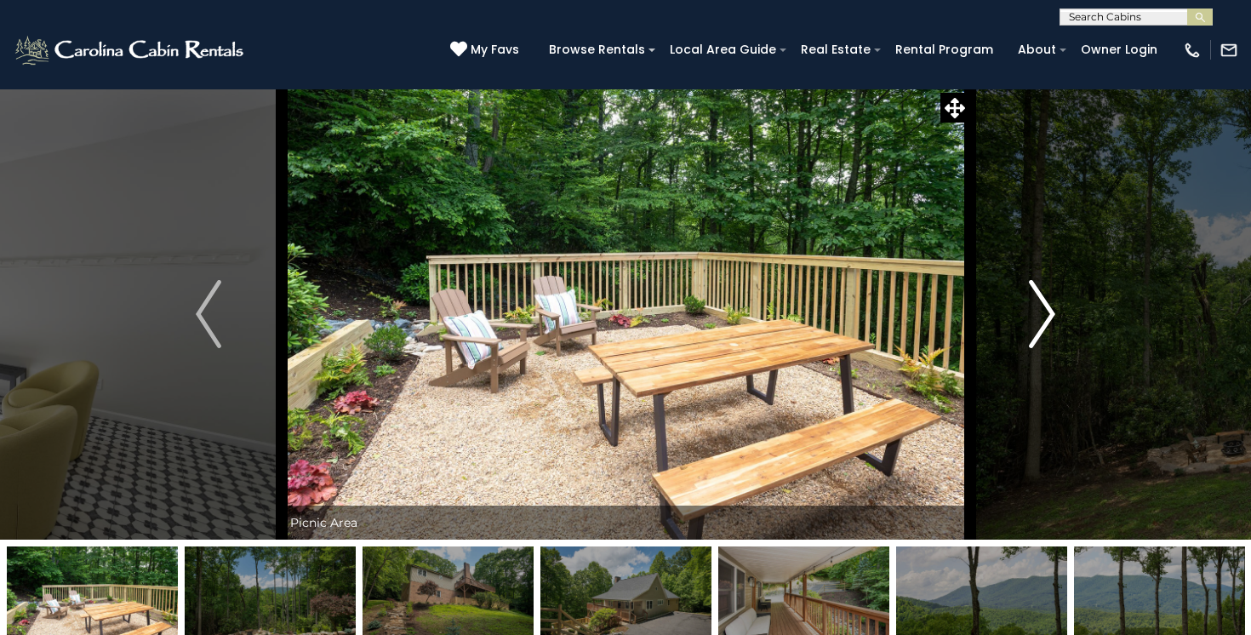
click at [1042, 309] on img "Next" at bounding box center [1043, 314] width 26 height 68
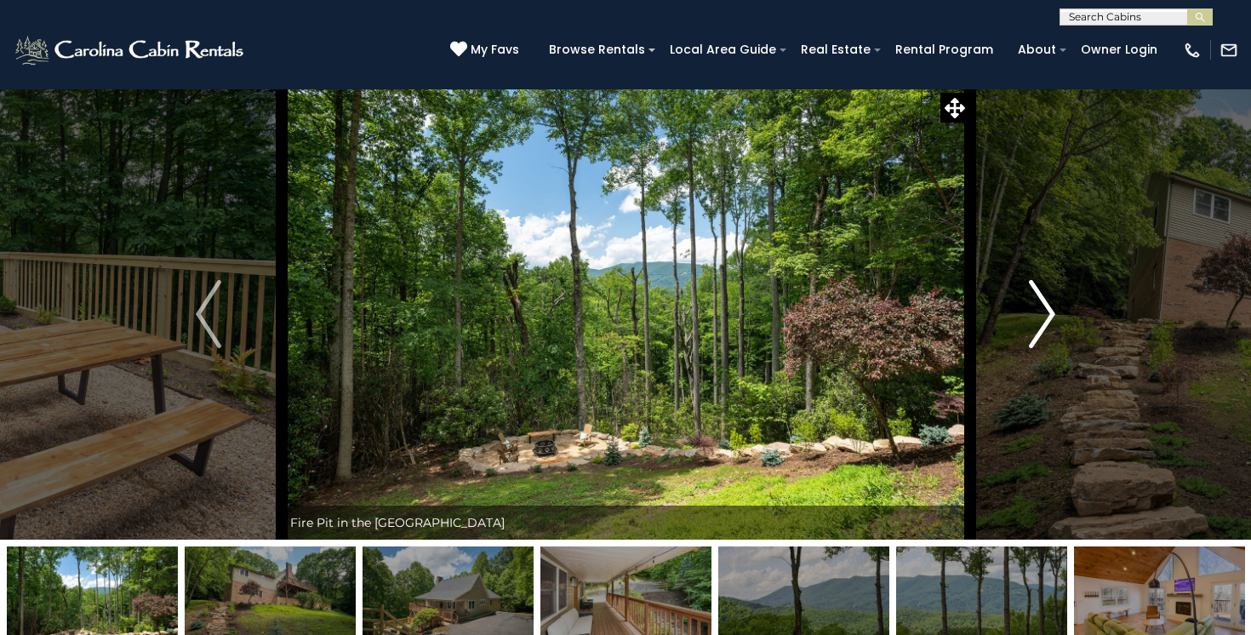
click at [1041, 309] on img "Next" at bounding box center [1043, 314] width 26 height 68
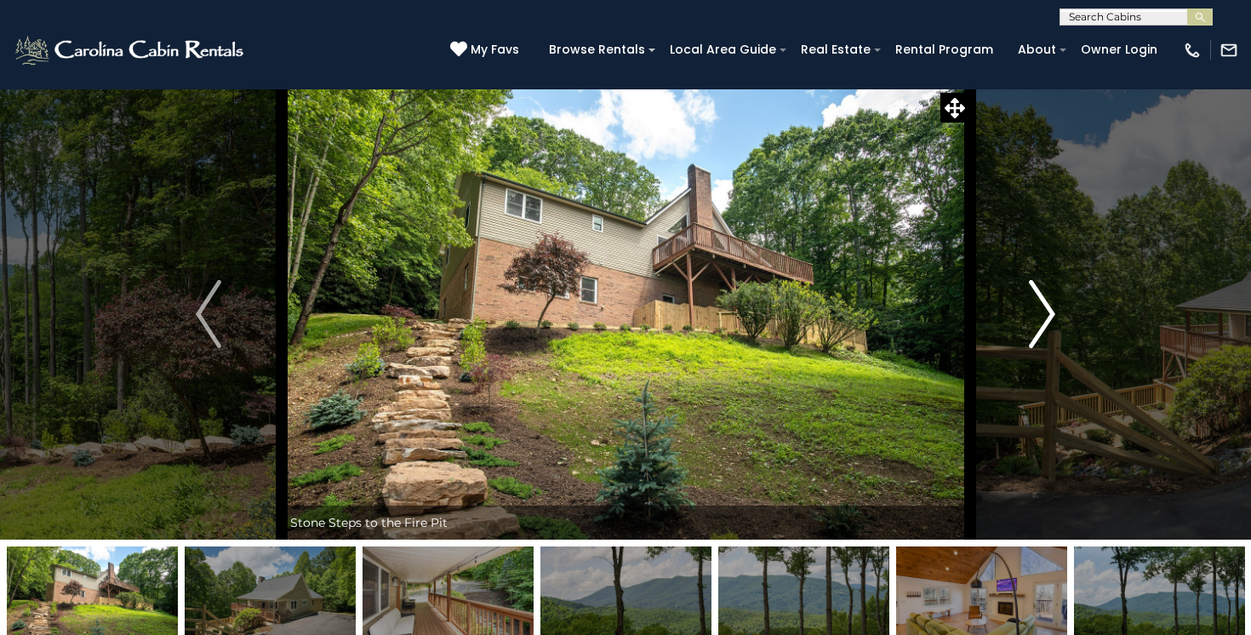
click at [1041, 309] on img "Next" at bounding box center [1043, 314] width 26 height 68
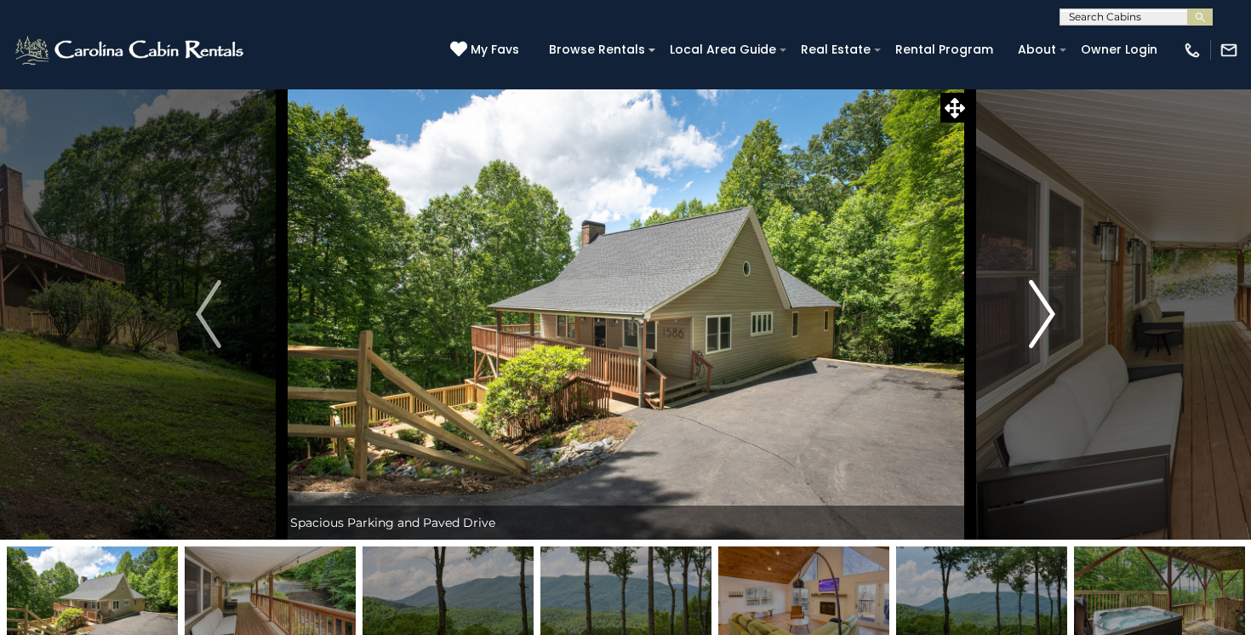
click at [1041, 309] on img "Next" at bounding box center [1043, 314] width 26 height 68
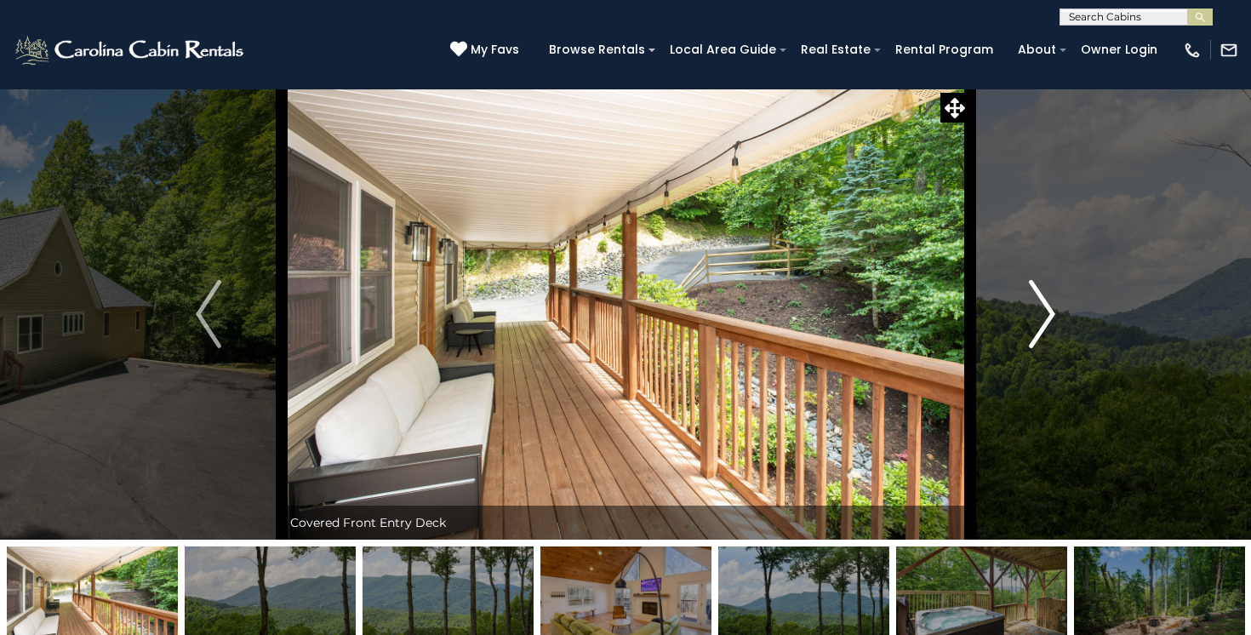
click at [1051, 316] on img "Next" at bounding box center [1043, 314] width 26 height 68
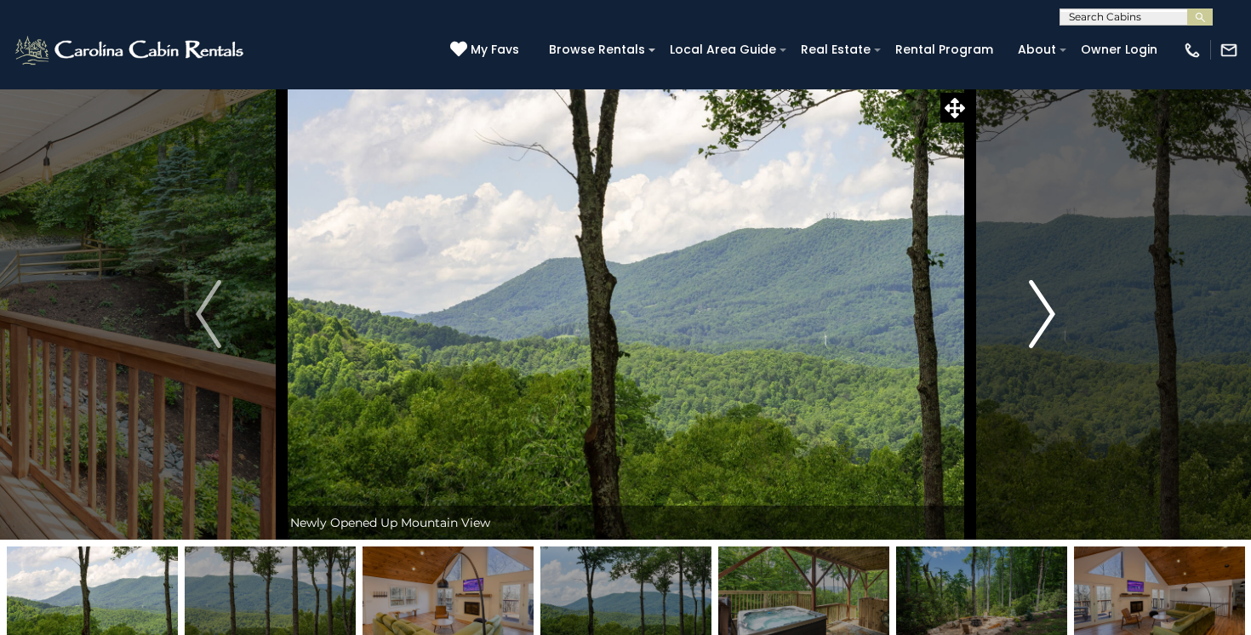
click at [1051, 316] on img "Next" at bounding box center [1043, 314] width 26 height 68
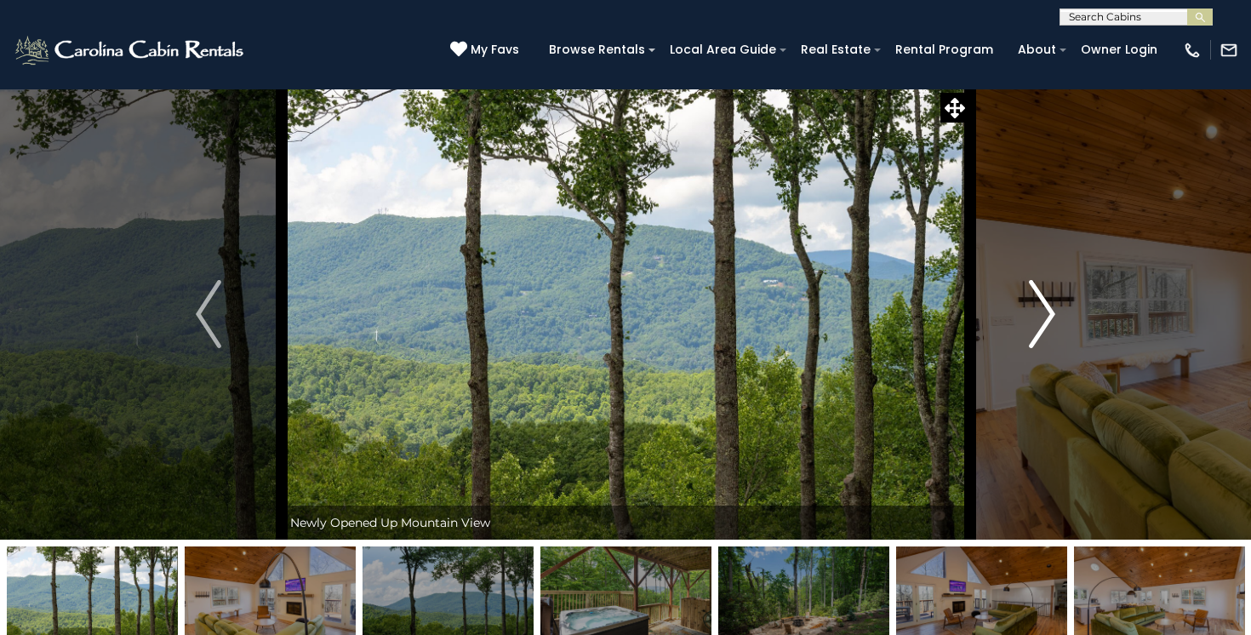
click at [1051, 316] on img "Next" at bounding box center [1043, 314] width 26 height 68
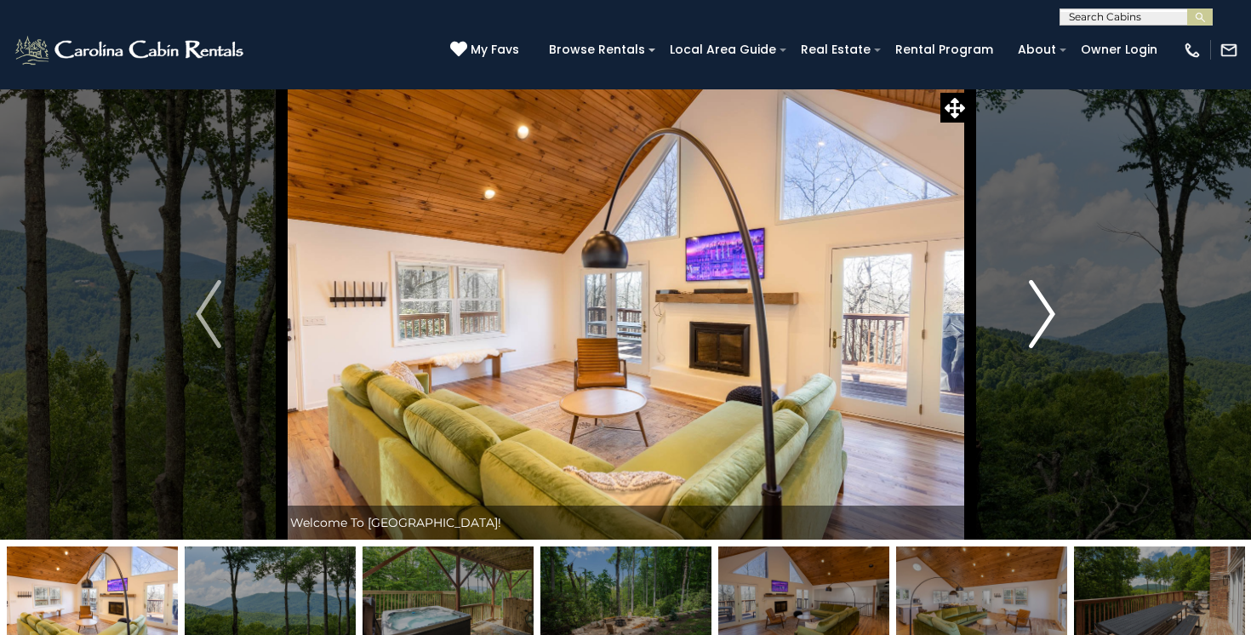
click at [1051, 316] on img "Next" at bounding box center [1043, 314] width 26 height 68
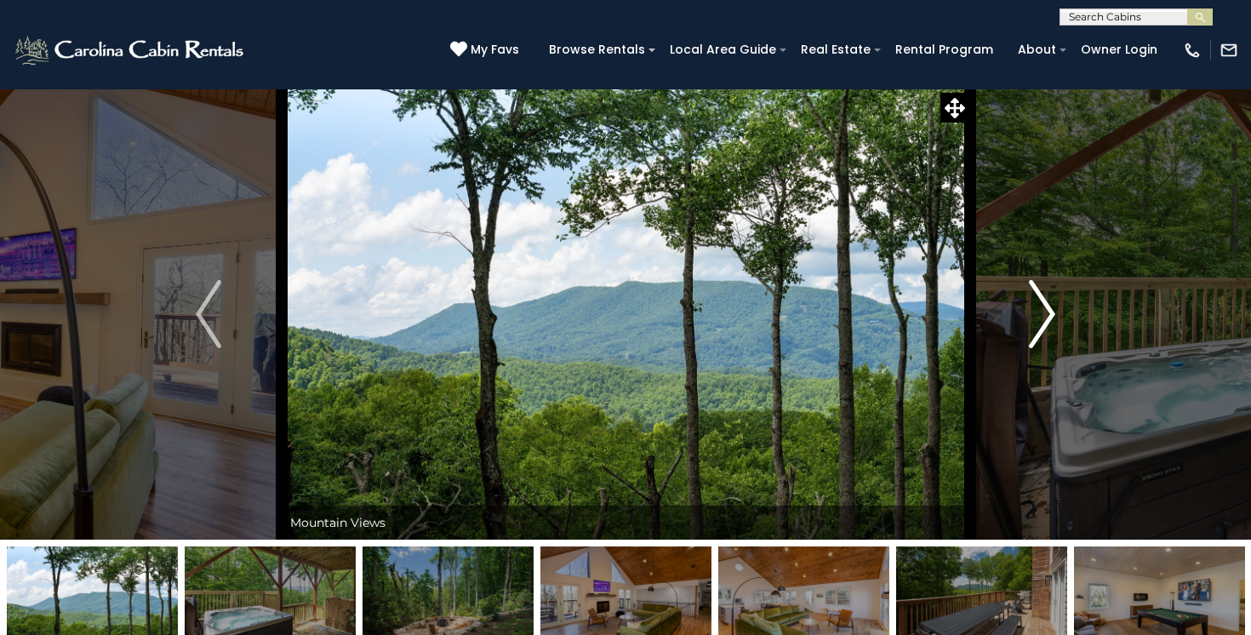
click at [1051, 316] on img "Next" at bounding box center [1043, 314] width 26 height 68
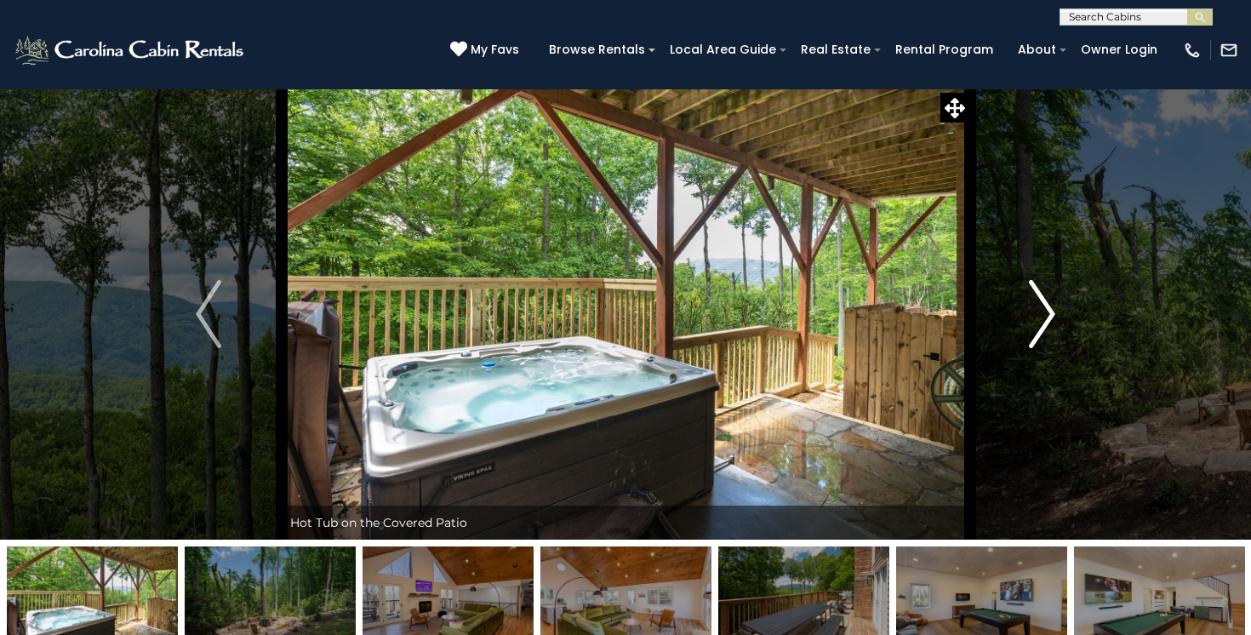
click at [1051, 316] on img "Next" at bounding box center [1043, 314] width 26 height 68
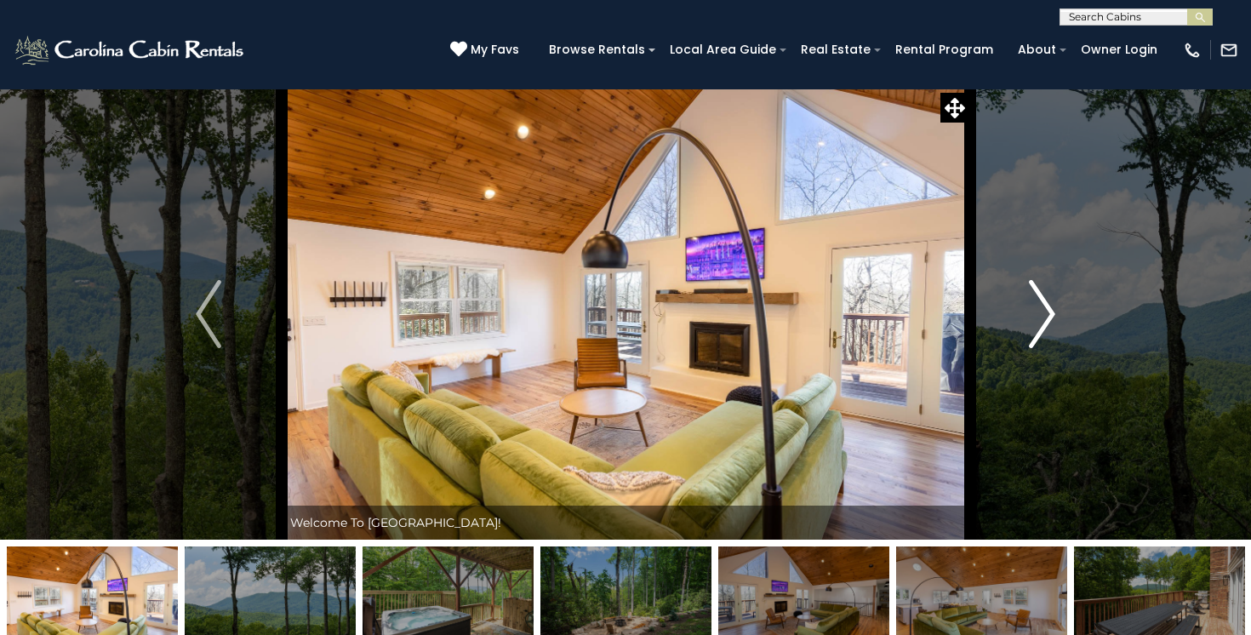
click at [1048, 315] on img "Next" at bounding box center [1043, 314] width 26 height 68
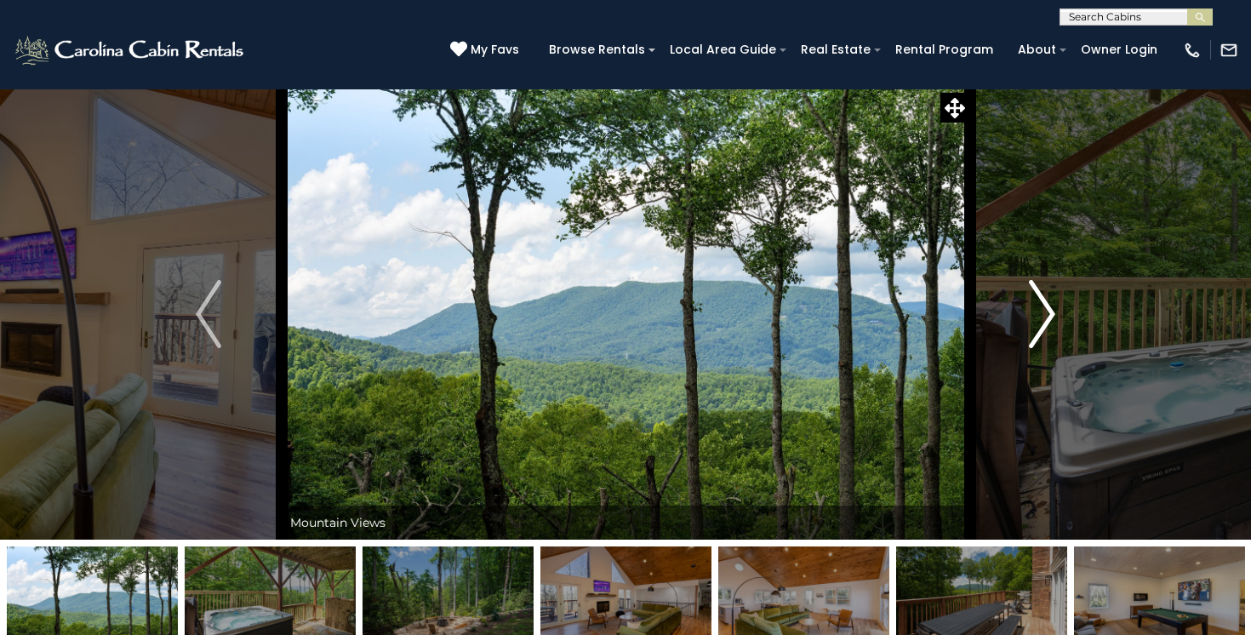
click at [1048, 315] on img "Next" at bounding box center [1043, 314] width 26 height 68
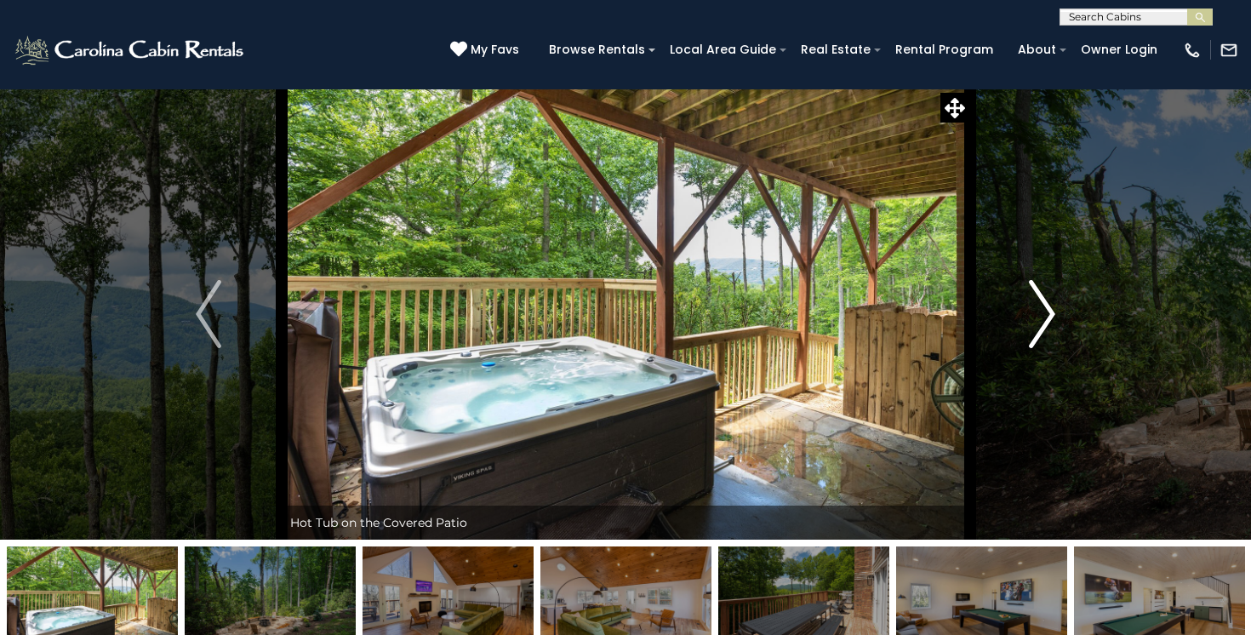
click at [1048, 316] on img "Next" at bounding box center [1043, 314] width 26 height 68
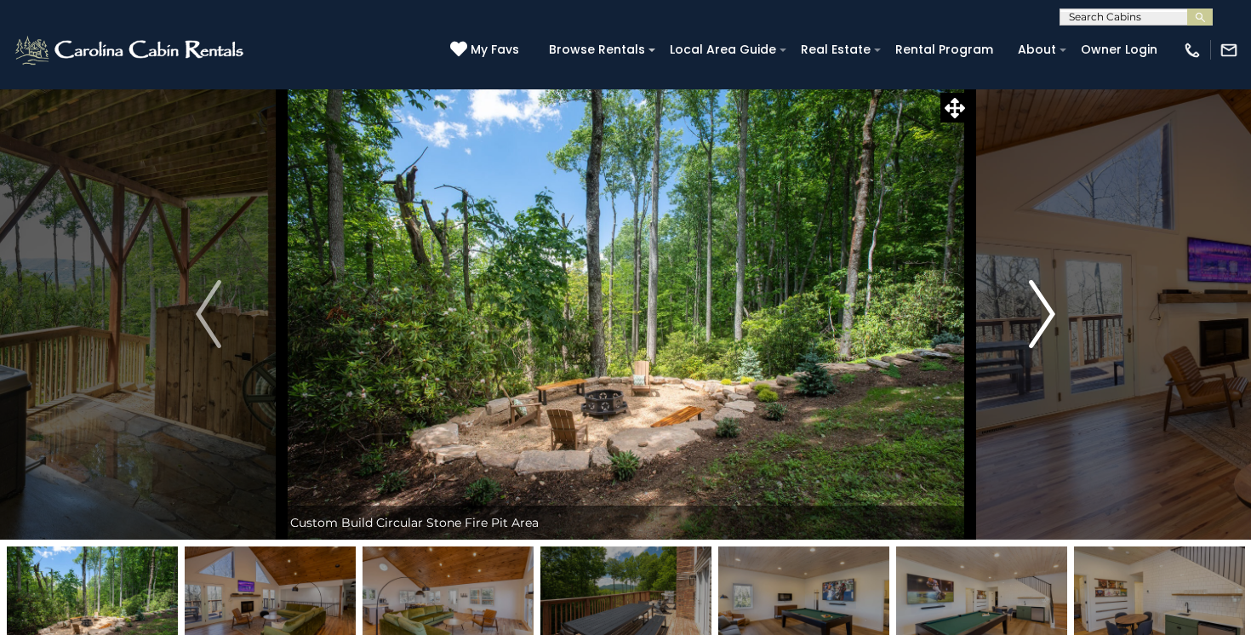
click at [1048, 316] on img "Next" at bounding box center [1043, 314] width 26 height 68
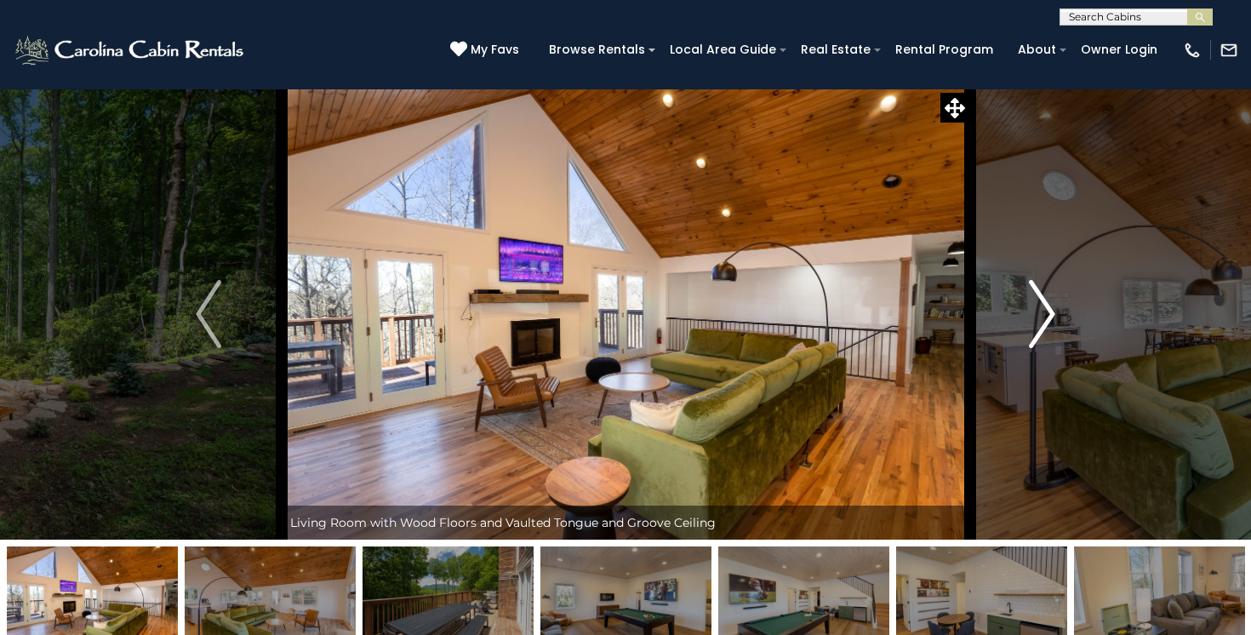
click at [1048, 316] on img "Next" at bounding box center [1043, 314] width 26 height 68
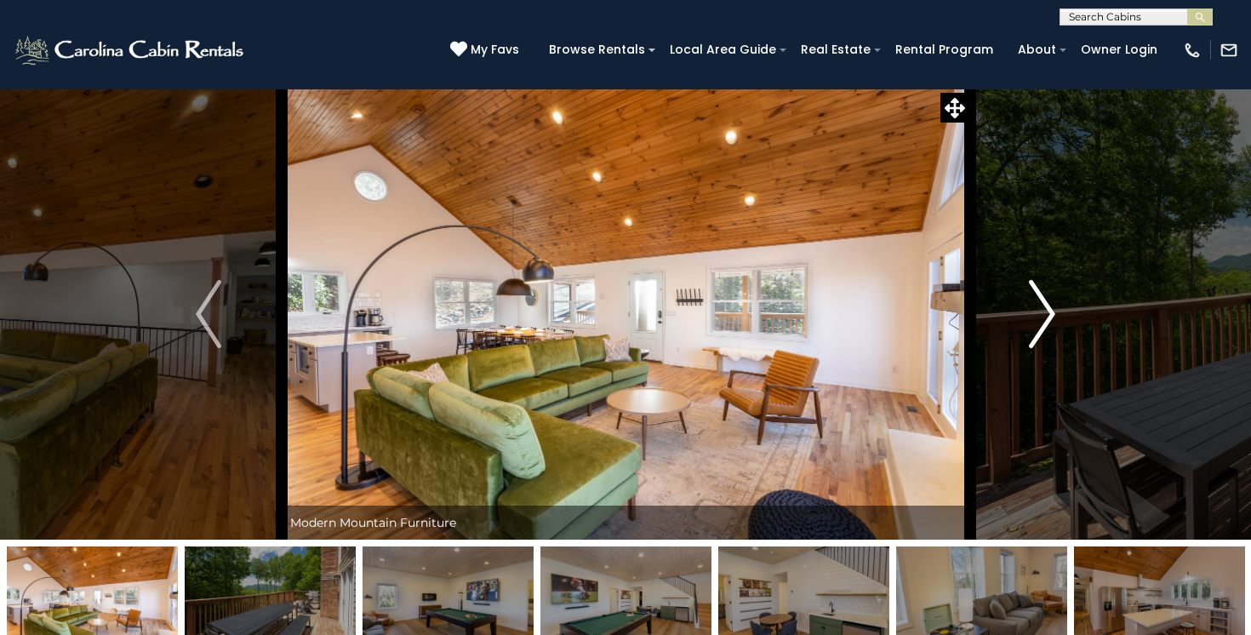
click at [1048, 316] on img "Next" at bounding box center [1043, 314] width 26 height 68
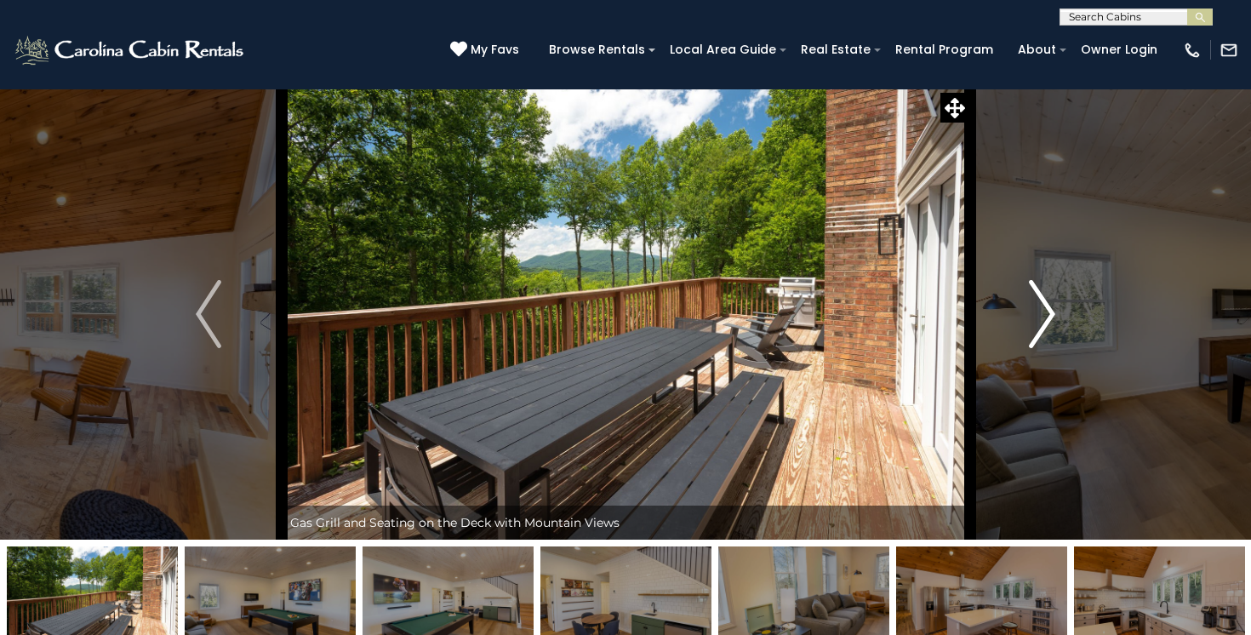
click at [1048, 316] on img "Next" at bounding box center [1043, 314] width 26 height 68
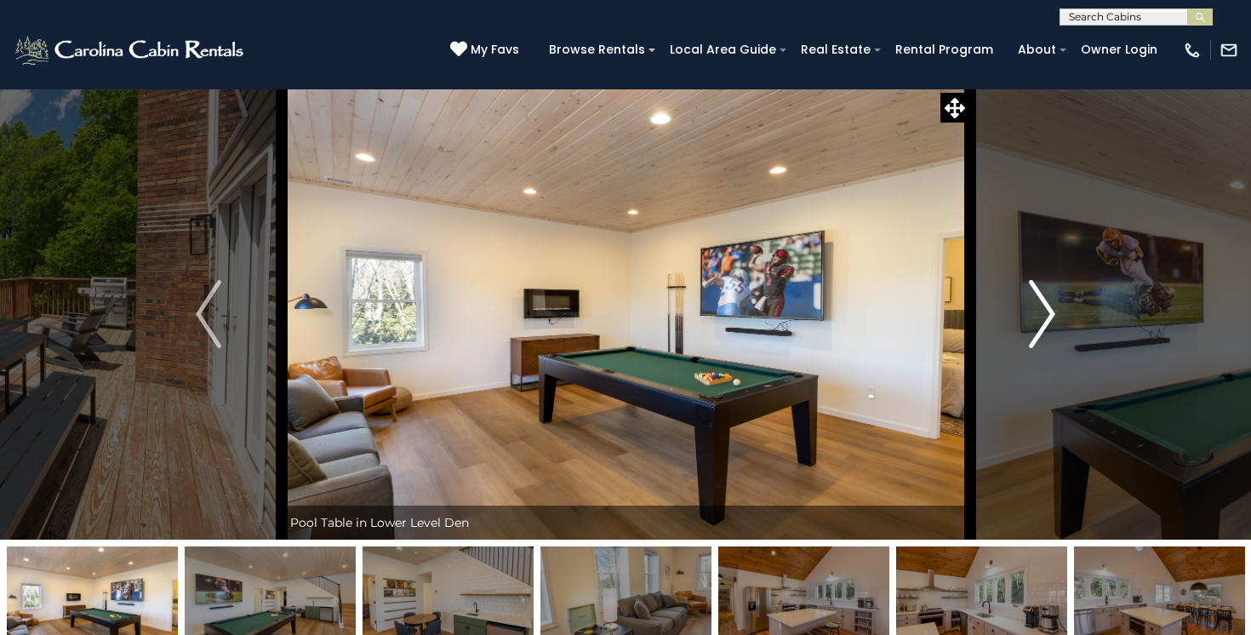
click at [1048, 316] on img "Next" at bounding box center [1043, 314] width 26 height 68
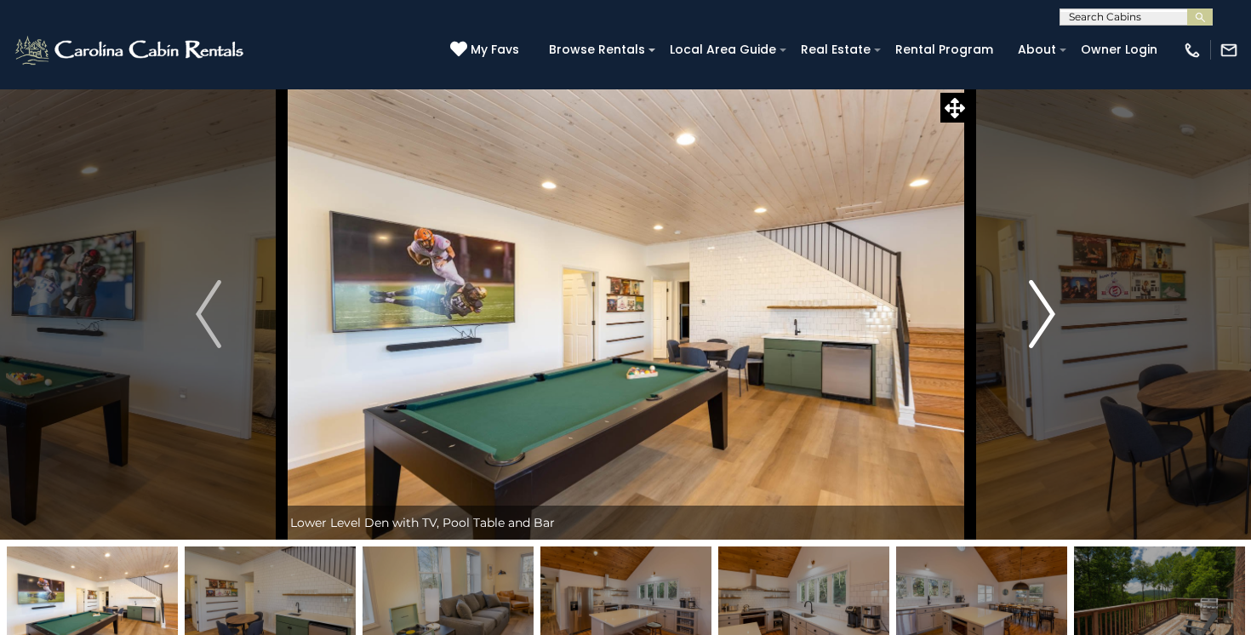
click at [1048, 315] on img "Next" at bounding box center [1043, 314] width 26 height 68
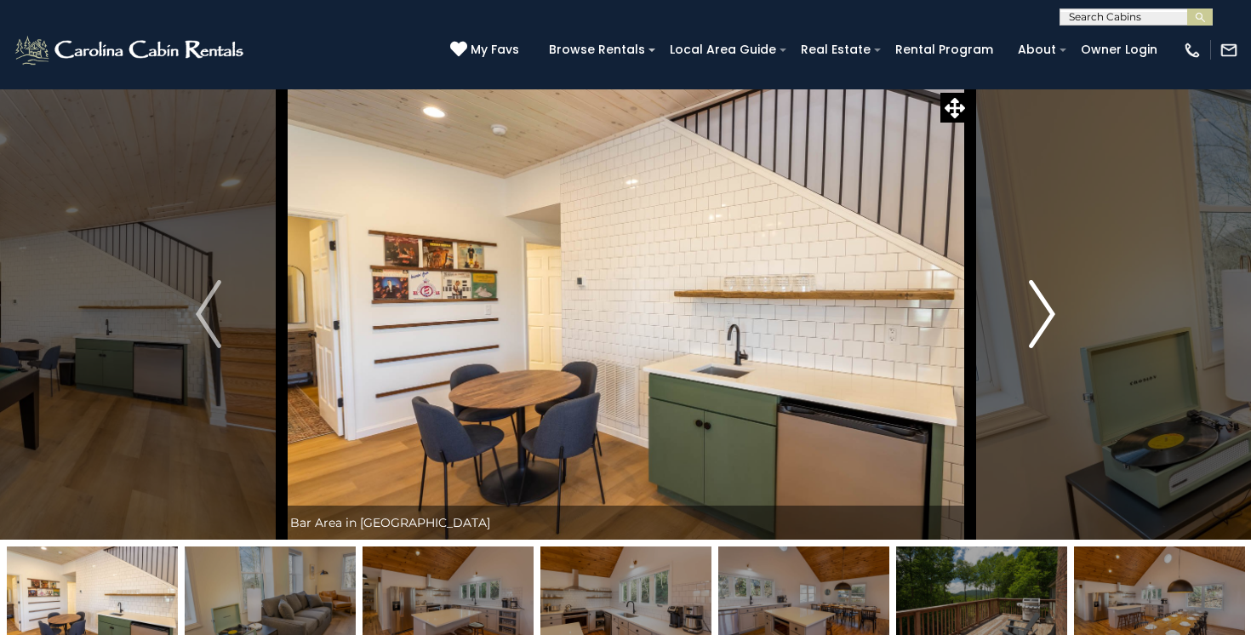
click at [1048, 315] on img "Next" at bounding box center [1043, 314] width 26 height 68
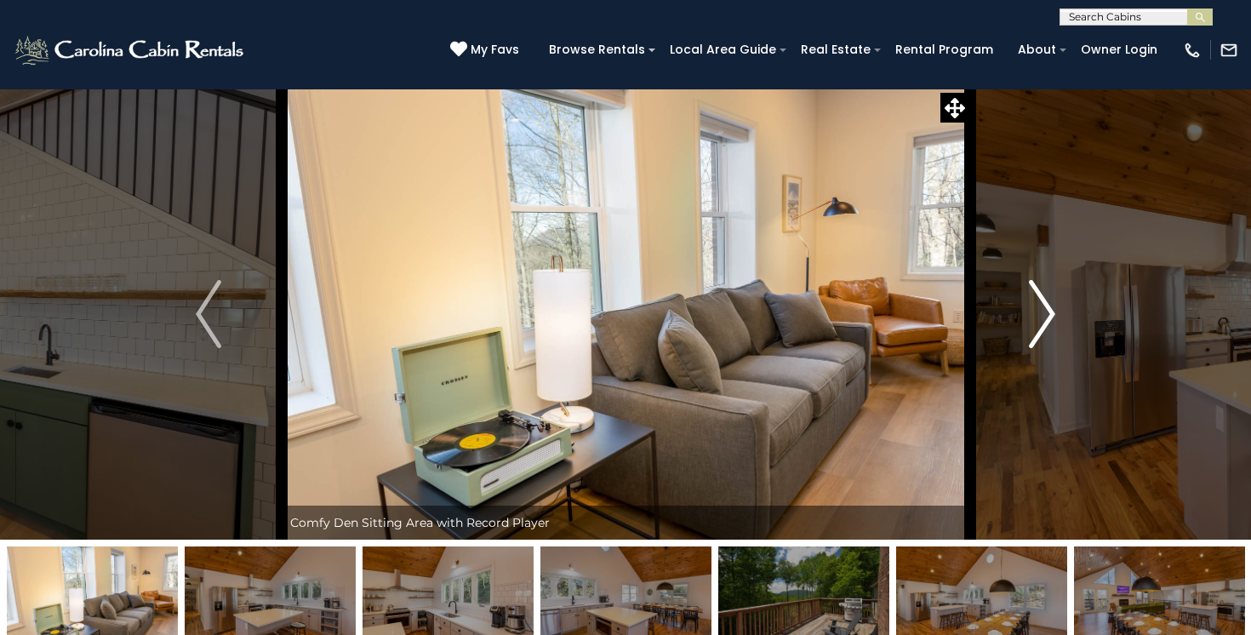
click at [1048, 315] on img "Next" at bounding box center [1043, 314] width 26 height 68
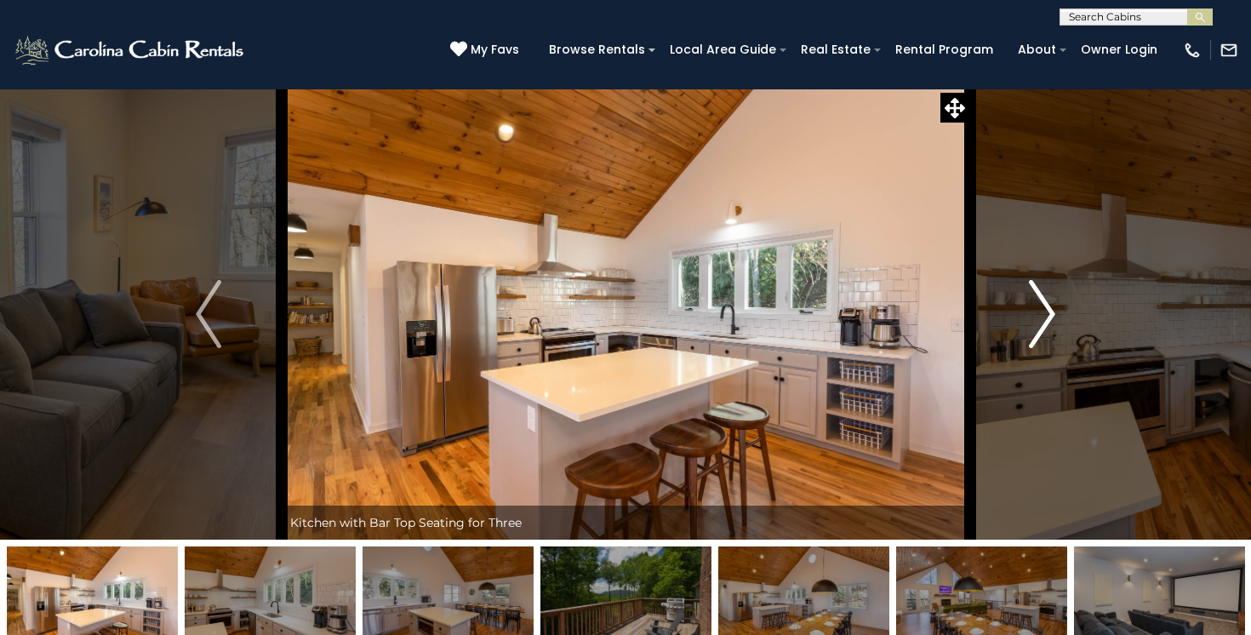
click at [1048, 315] on img "Next" at bounding box center [1043, 314] width 26 height 68
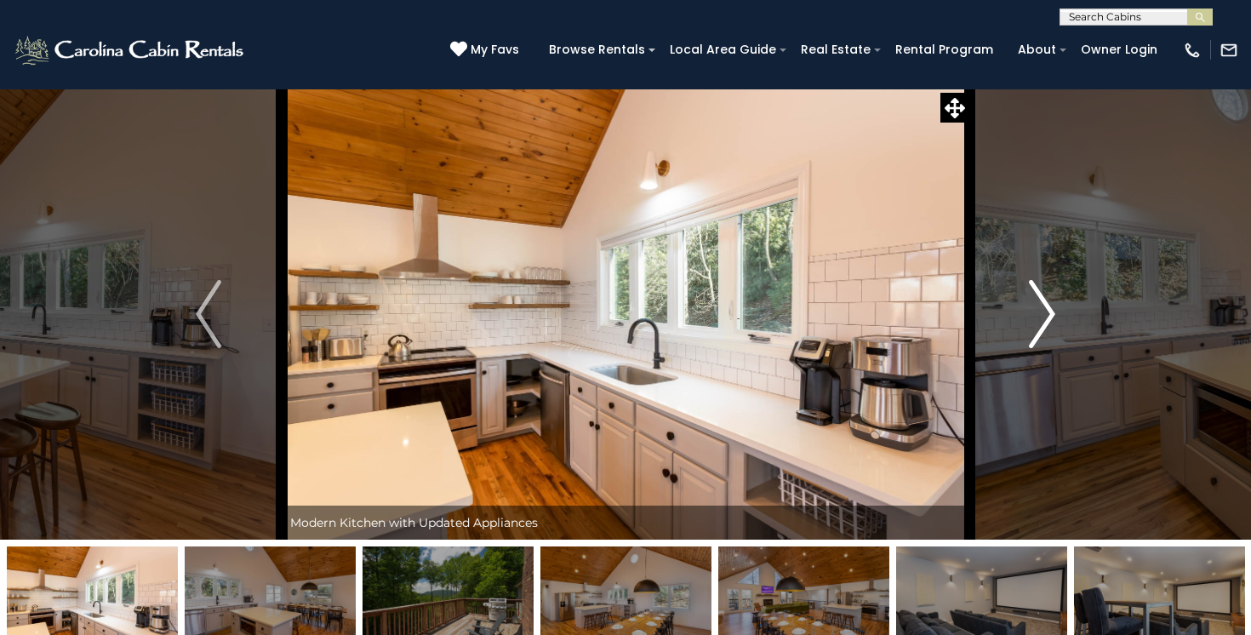
click at [1048, 315] on img "Next" at bounding box center [1043, 314] width 26 height 68
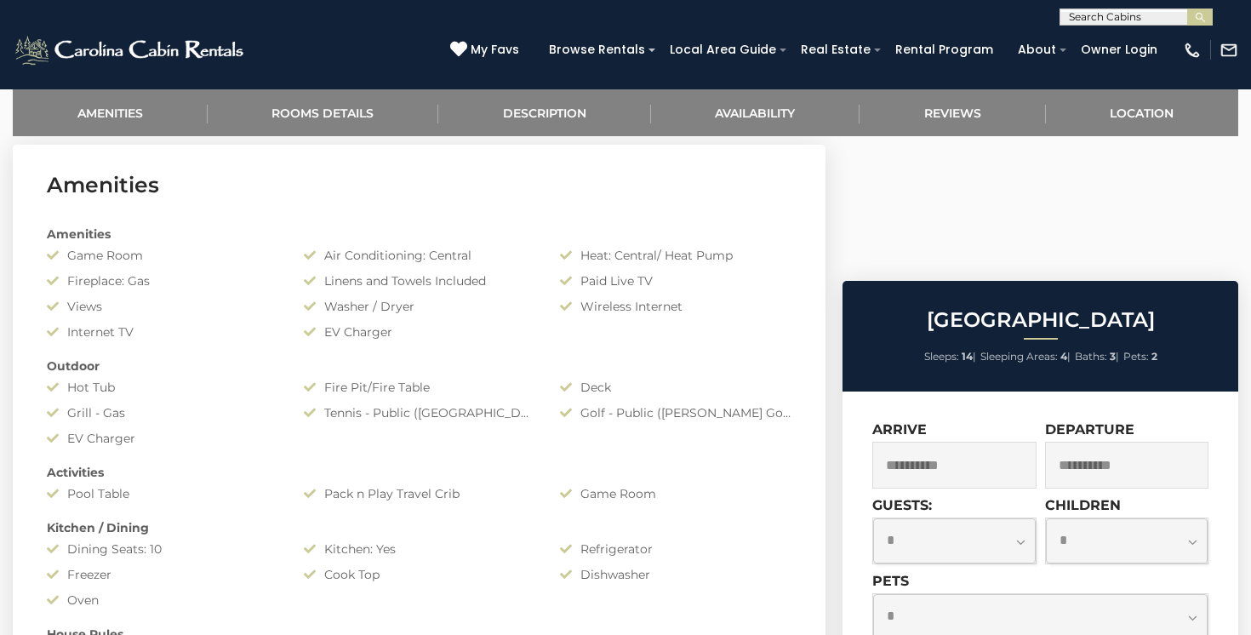
scroll to position [689, 0]
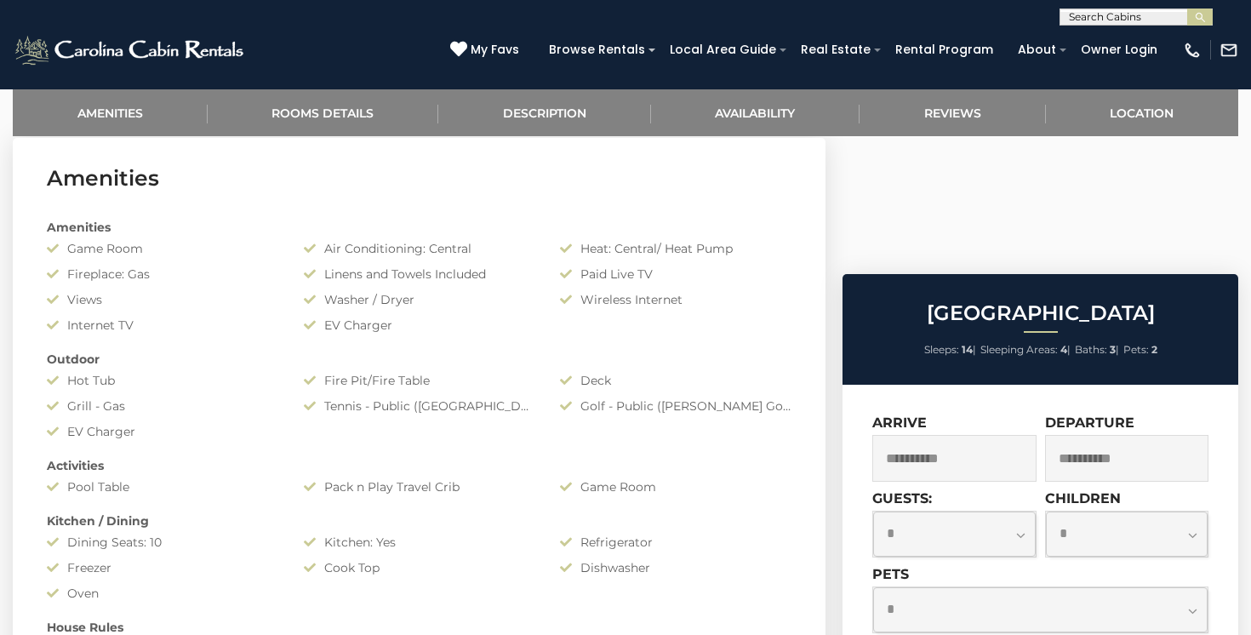
click at [1152, 435] on input "**********" at bounding box center [1127, 458] width 164 height 47
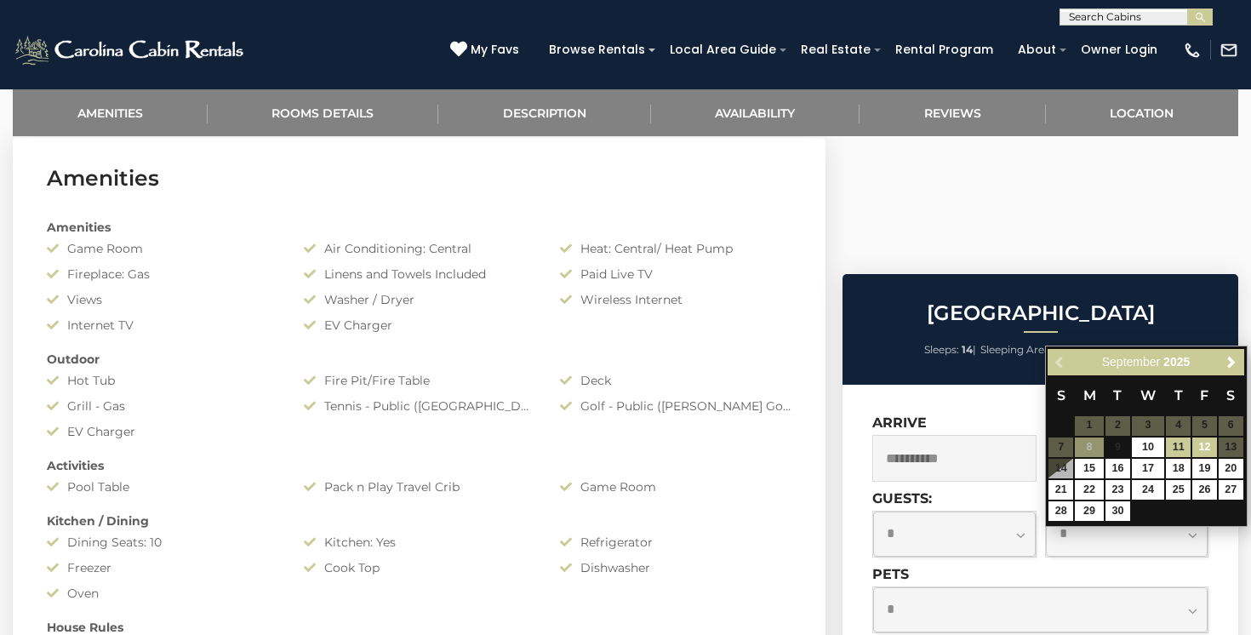
click at [1205, 448] on link "12" at bounding box center [1205, 448] width 25 height 20
type input "**********"
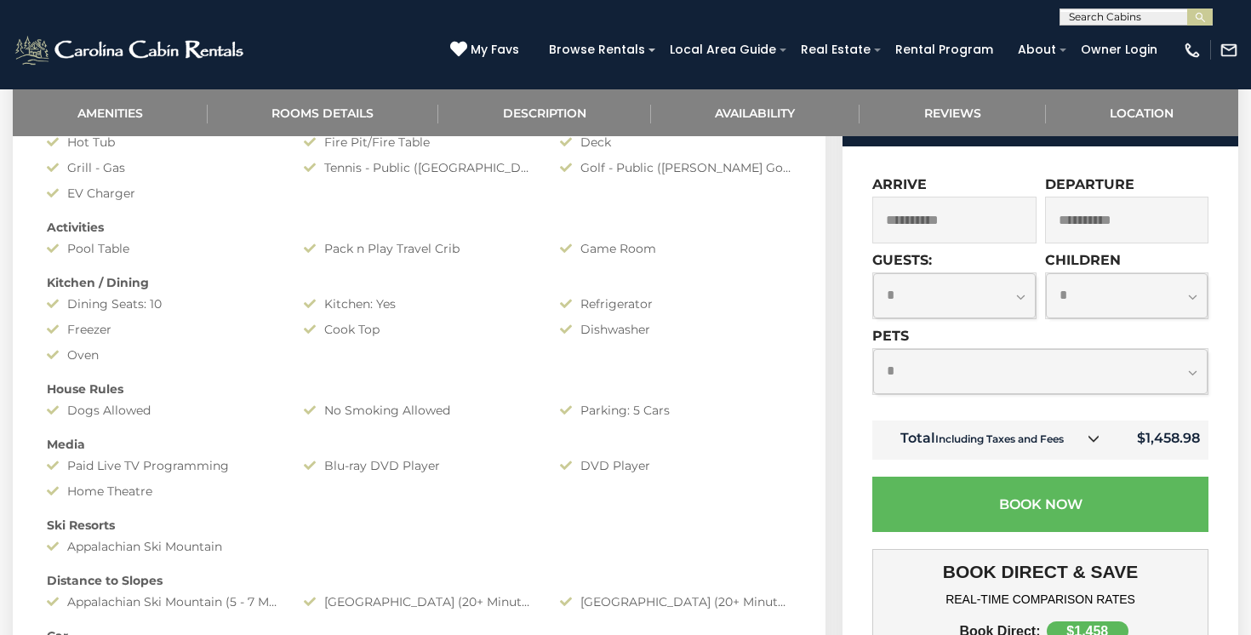
scroll to position [958, 0]
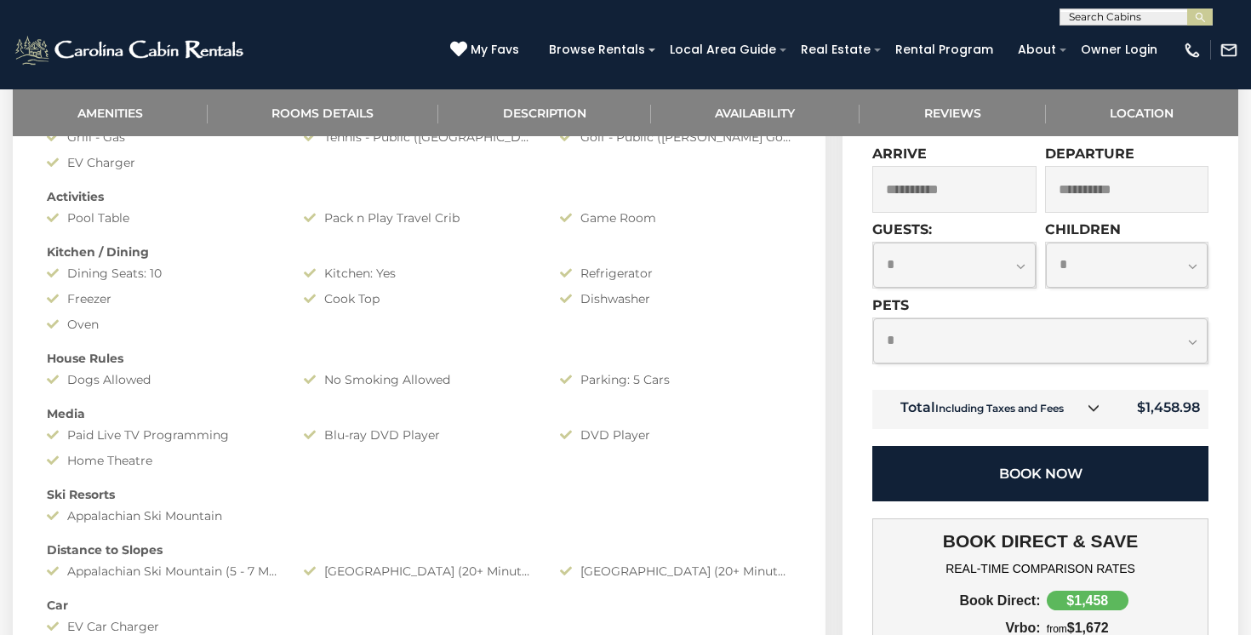
click at [1093, 501] on button "Book Now" at bounding box center [1041, 473] width 336 height 55
